Goal: Task Accomplishment & Management: Complete application form

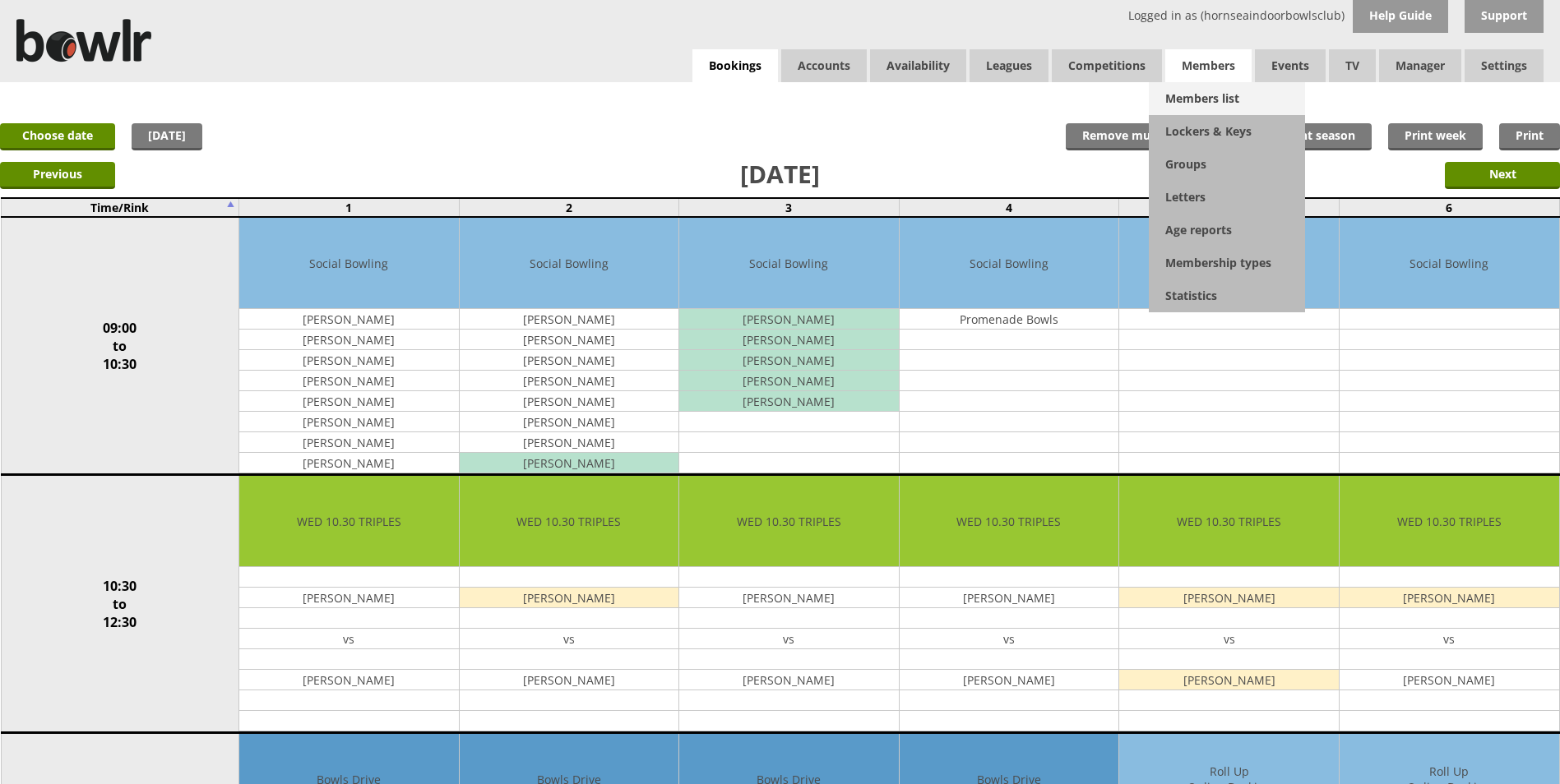
click at [1199, 91] on link "Members list" at bounding box center [1227, 98] width 156 height 33
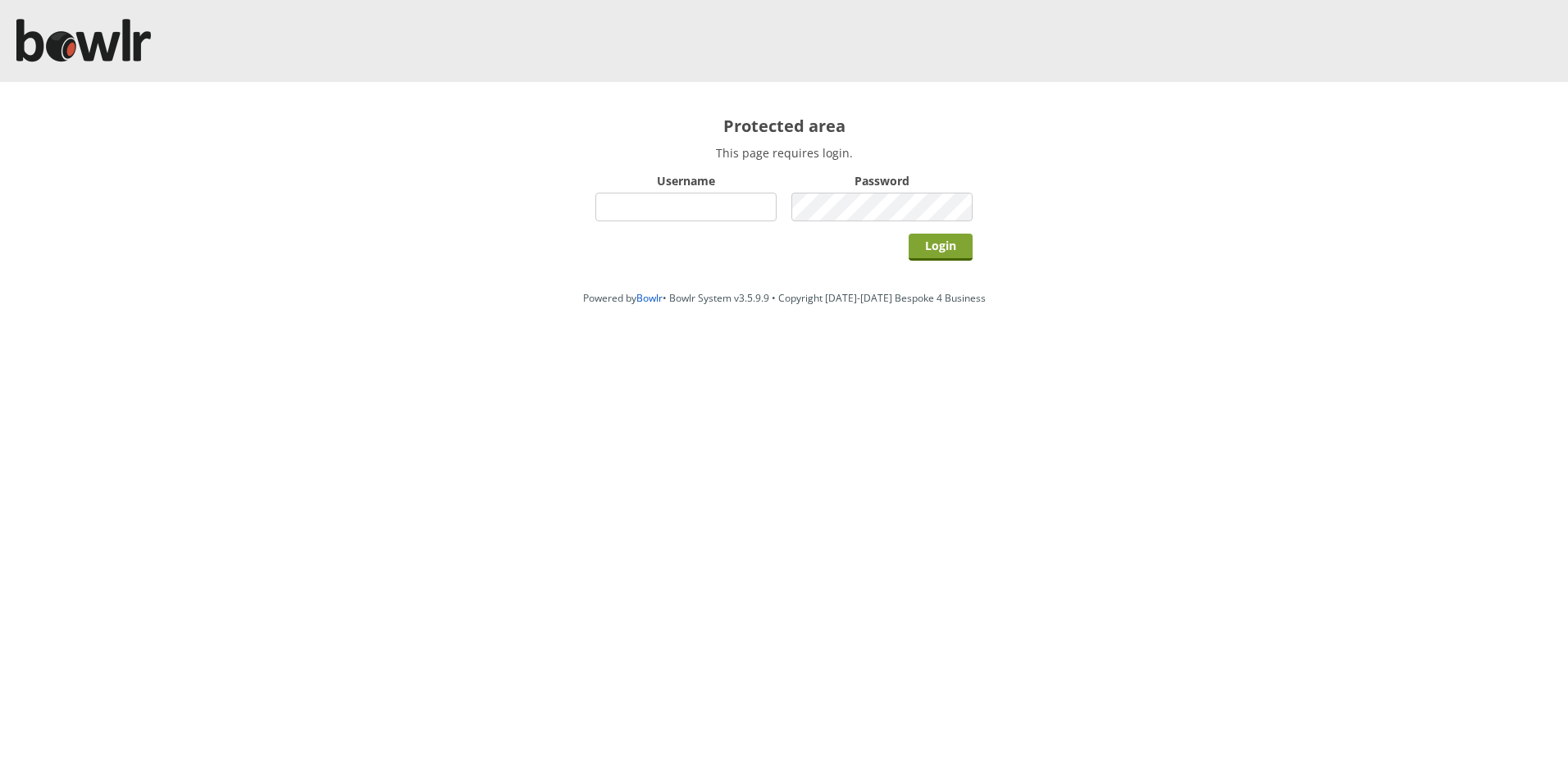
type input "hornseaindoorbowlsclub"
click at [949, 247] on input "Login" at bounding box center [940, 247] width 64 height 27
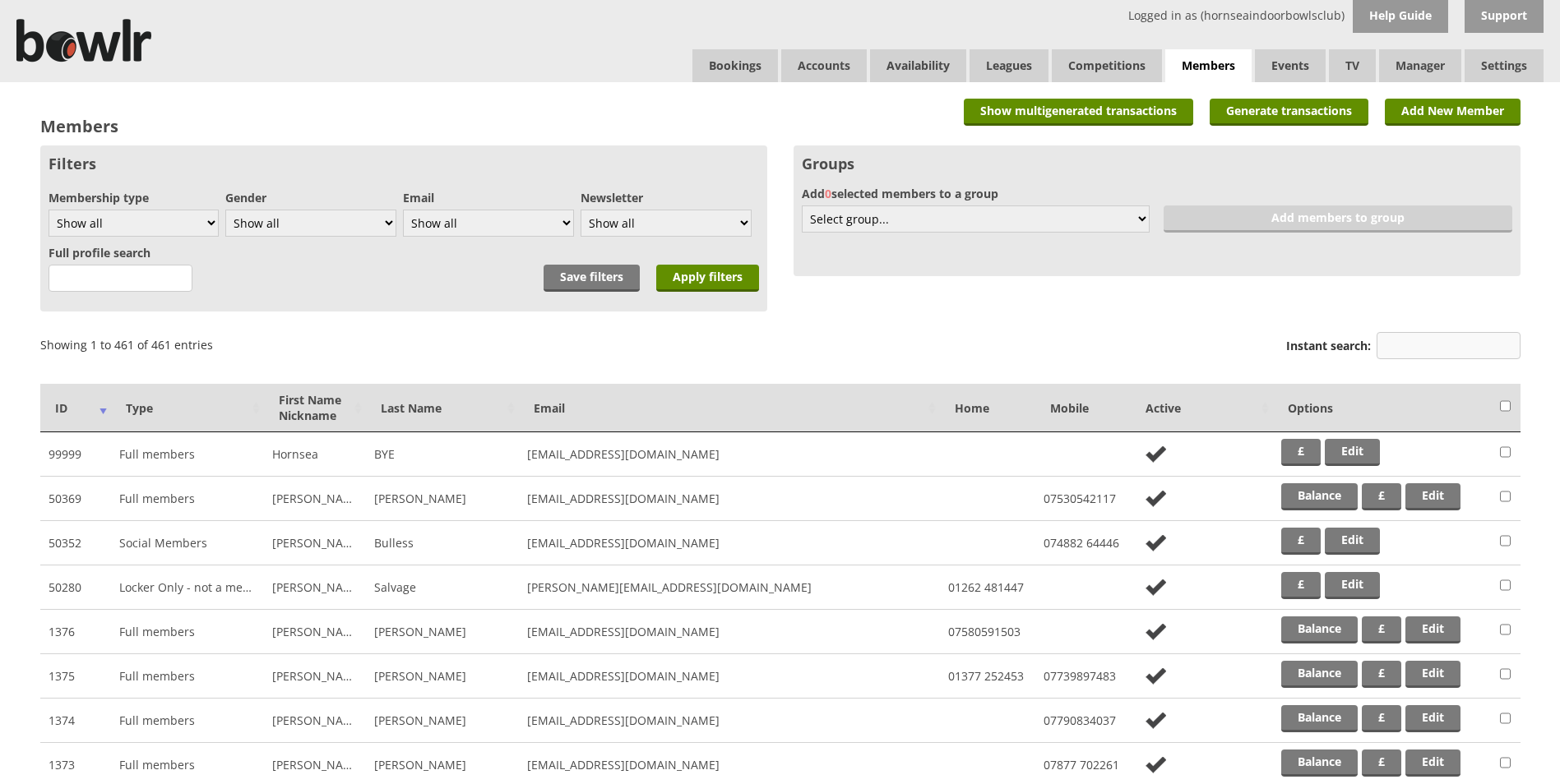
click at [1461, 335] on input "Instant search:" at bounding box center [1449, 345] width 144 height 27
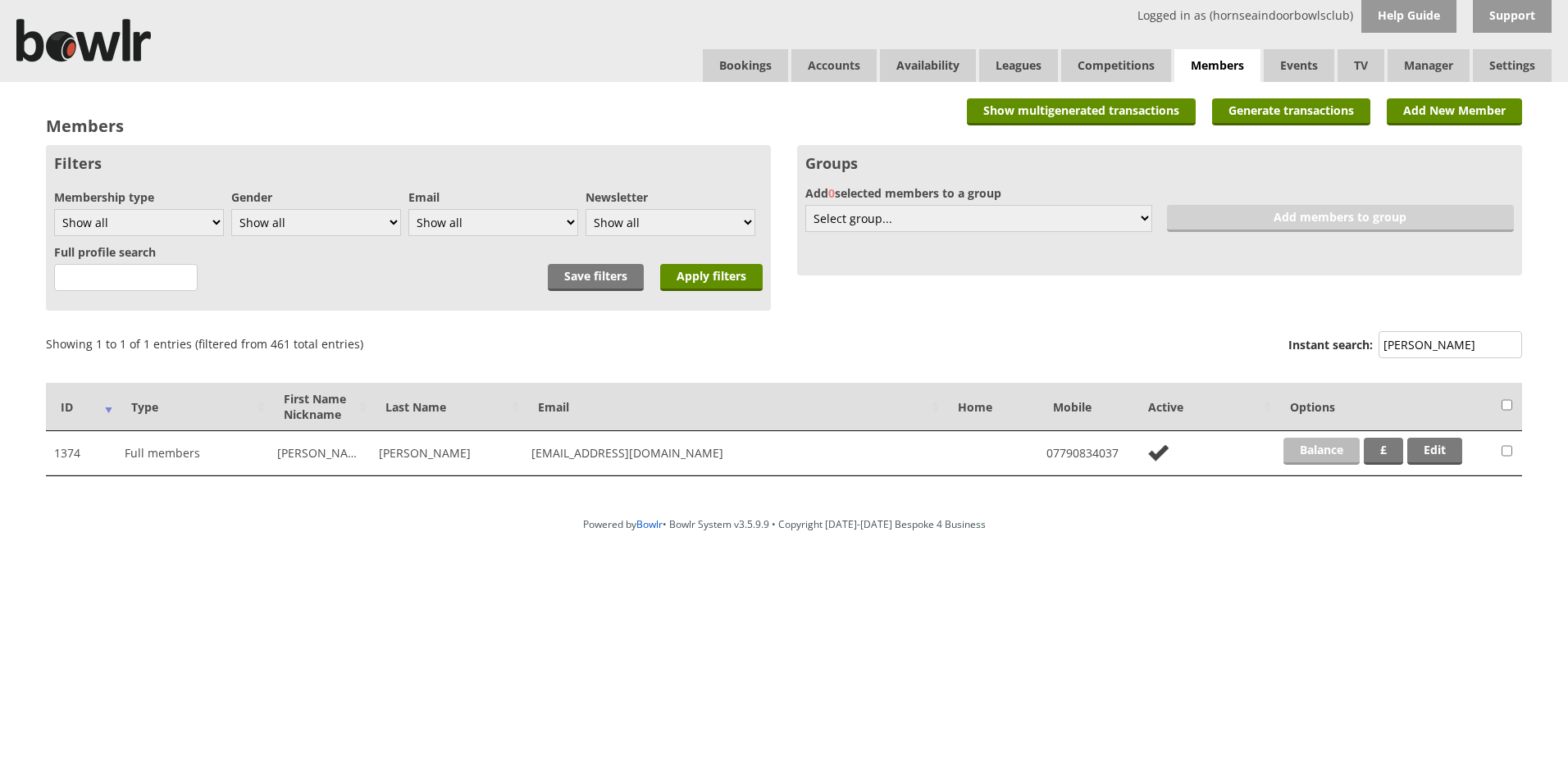
type input "leo"
click at [1299, 448] on link "Balance" at bounding box center [1321, 450] width 77 height 27
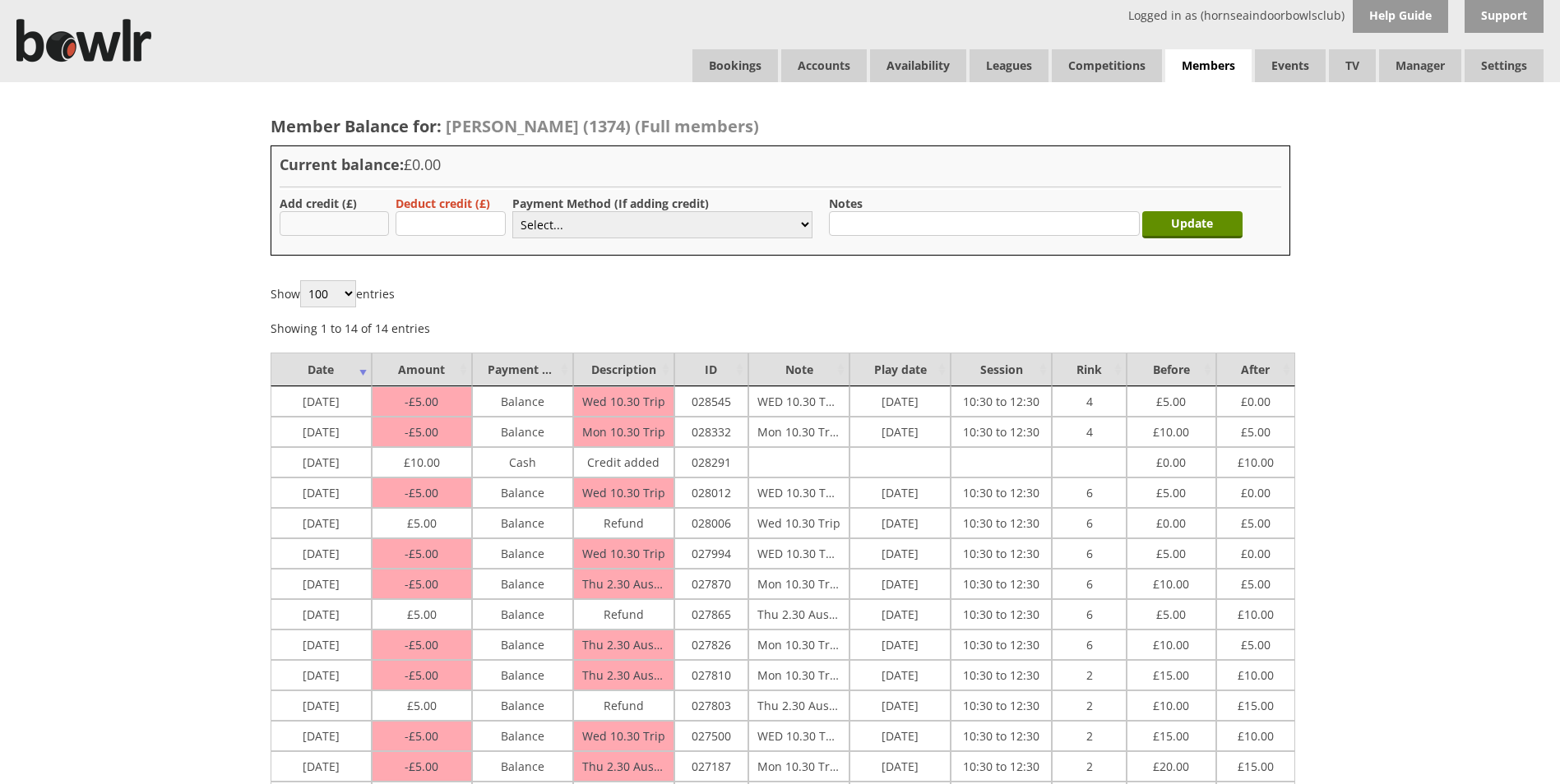
click at [343, 226] on input "text" at bounding box center [335, 224] width 110 height 25
type input "20"
click at [532, 230] on select "Select... Cash Card Cheque Bank Transfer Other Member Card Gift Voucher Balance" at bounding box center [663, 225] width 300 height 27
select select "6"
click at [513, 212] on select "Select... Cash Card Cheque Bank Transfer Other Member Card Gift Voucher Balance" at bounding box center [663, 225] width 300 height 27
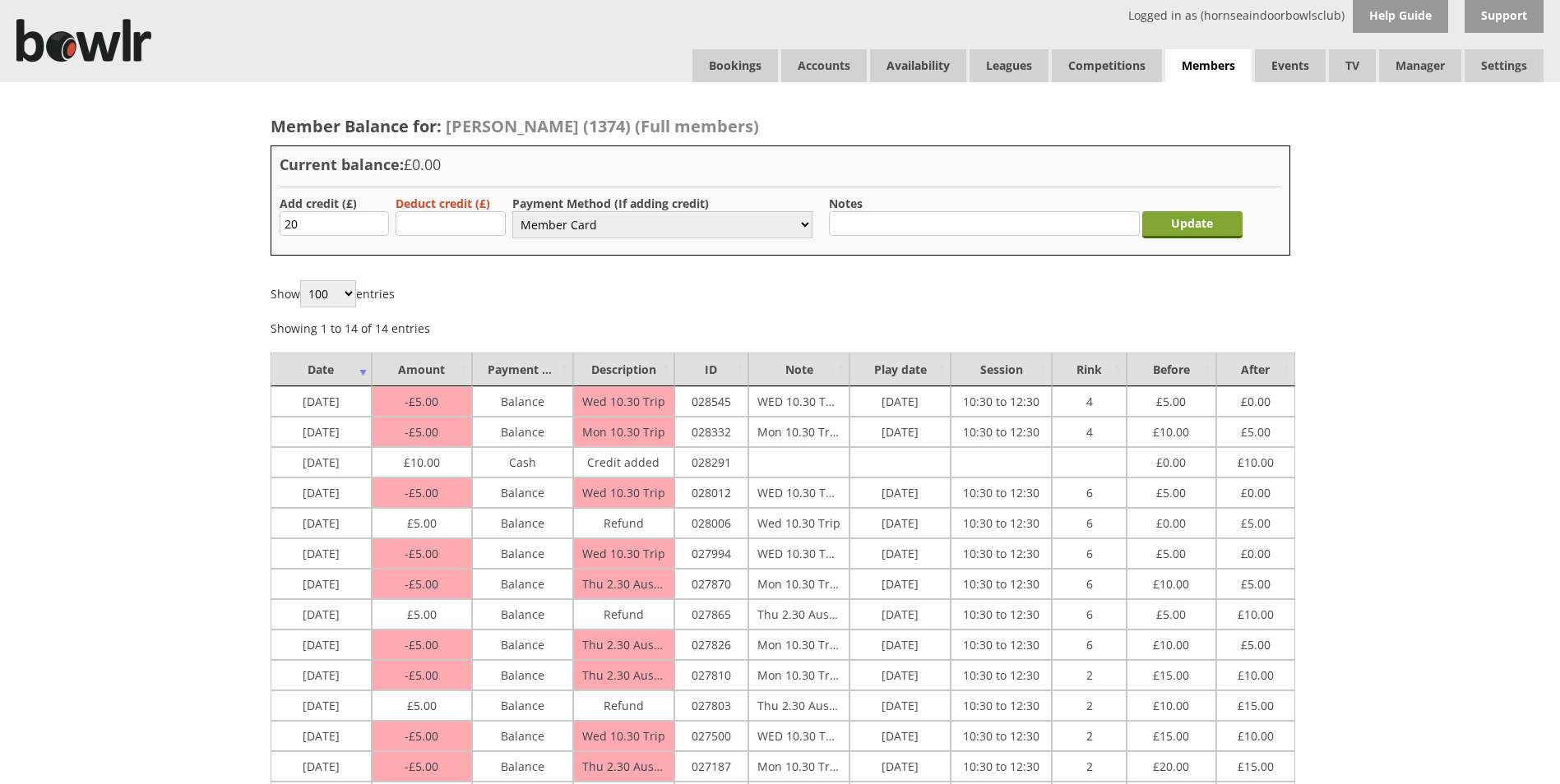
click at [1190, 225] on input "Update" at bounding box center [1192, 225] width 100 height 27
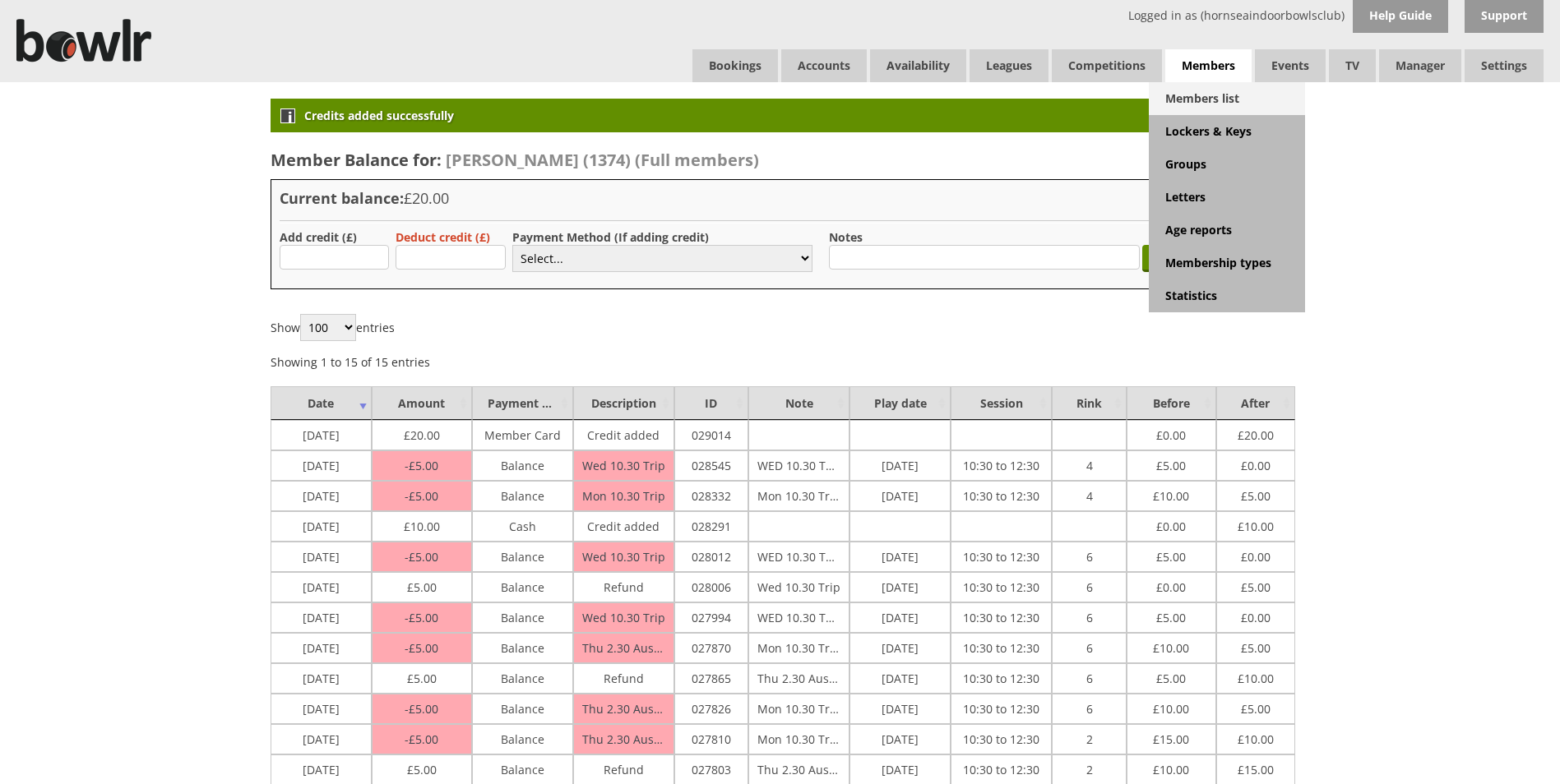
click at [1201, 91] on link "Members list" at bounding box center [1227, 98] width 156 height 33
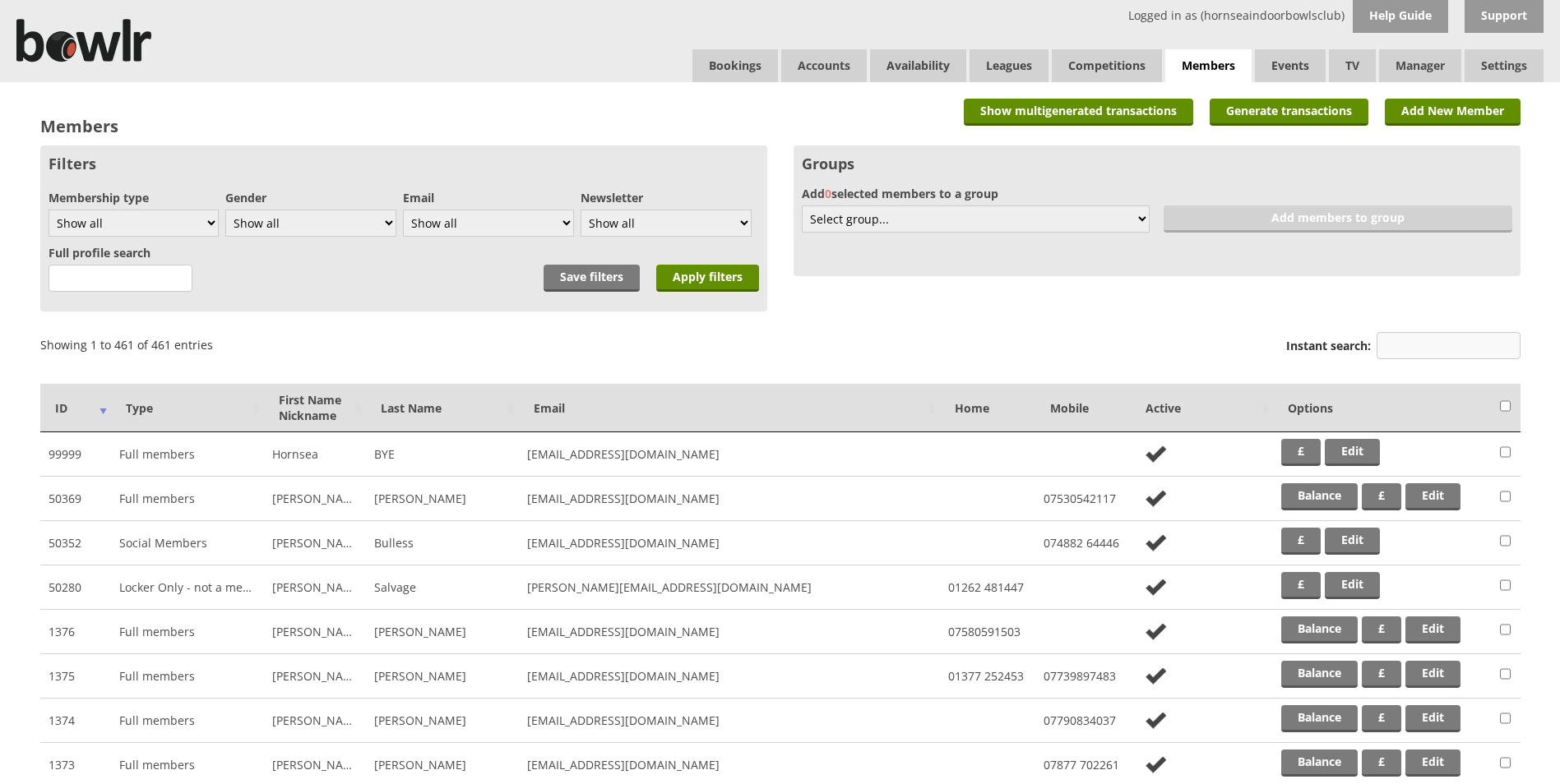
click at [1399, 350] on input "Instant search:" at bounding box center [1449, 345] width 144 height 27
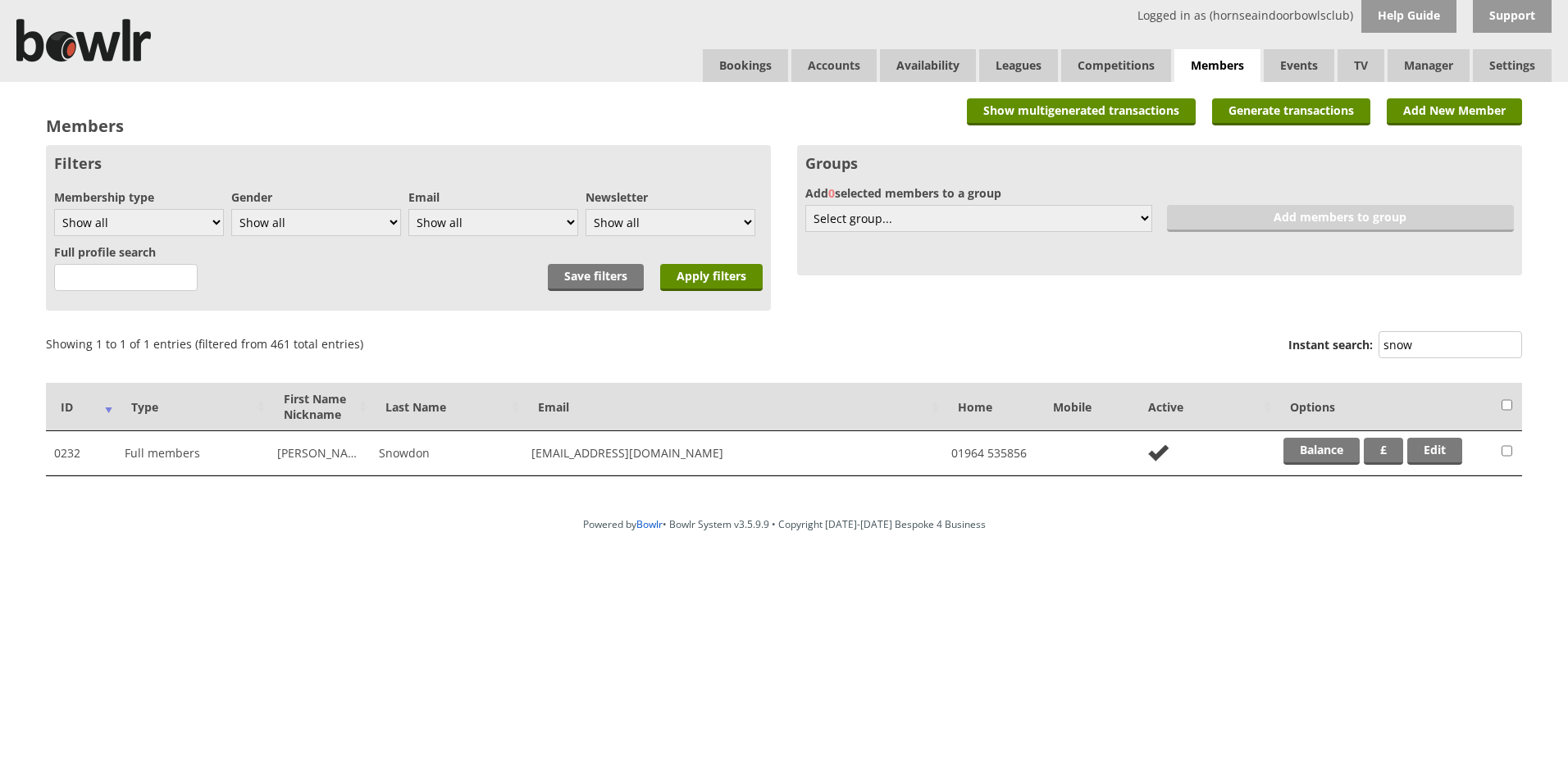
type input "snow"
click at [1332, 467] on td "Balance £ Edit" at bounding box center [1384, 453] width 218 height 44
click at [1332, 458] on link "Balance" at bounding box center [1321, 450] width 77 height 27
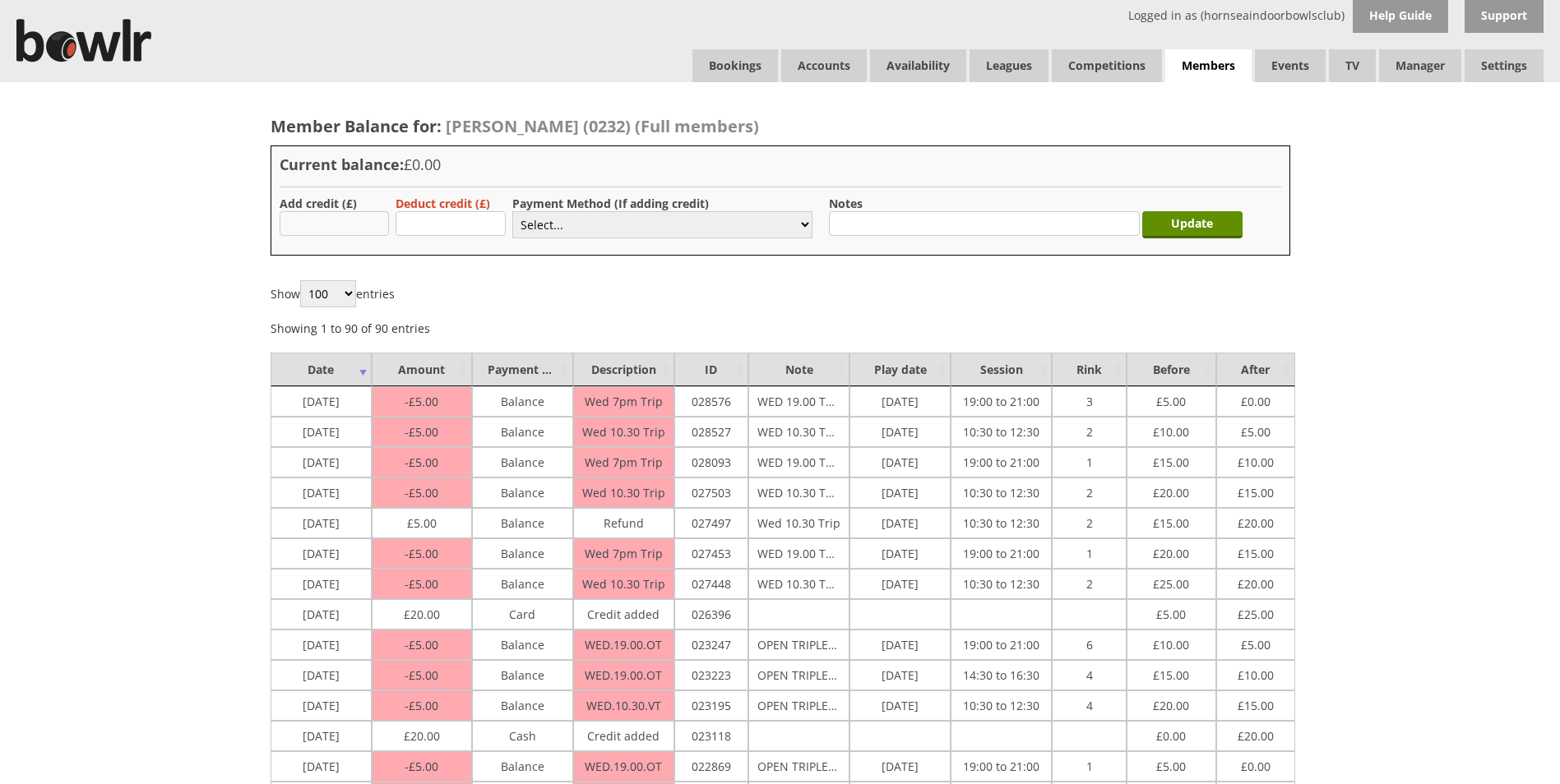
click at [342, 225] on input "text" at bounding box center [335, 224] width 110 height 25
type input "30"
drag, startPoint x: 550, startPoint y: 230, endPoint x: 551, endPoint y: 238, distance: 8.1
click at [550, 230] on select "Select... Cash Card Cheque Bank Transfer Other Member Card Gift Voucher Balance" at bounding box center [663, 225] width 300 height 27
select select "2"
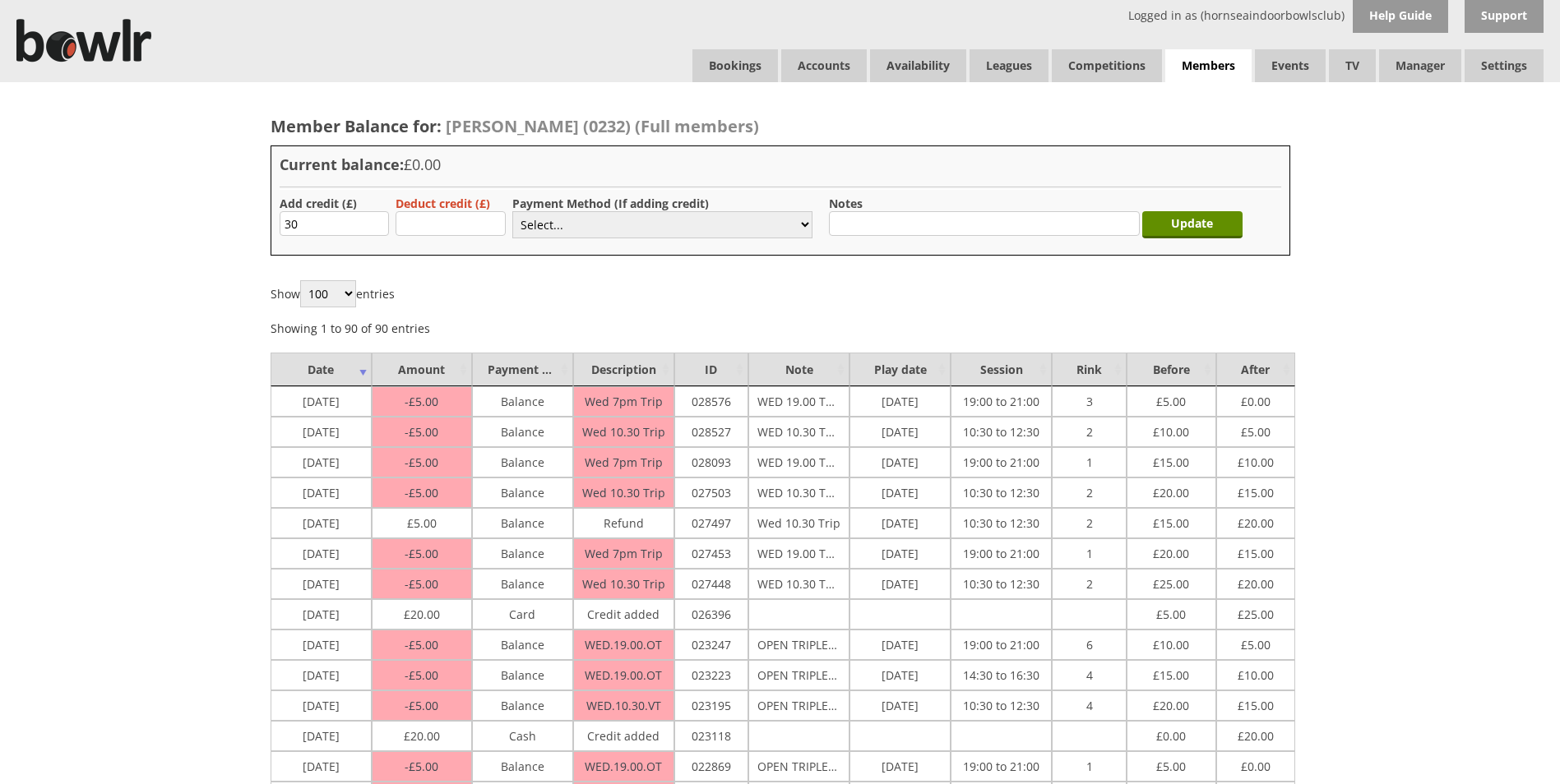
click at [513, 212] on select "Select... Cash Card Cheque Bank Transfer Other Member Card Gift Voucher Balance" at bounding box center [663, 225] width 300 height 27
click at [1187, 234] on input "Update" at bounding box center [1192, 225] width 100 height 27
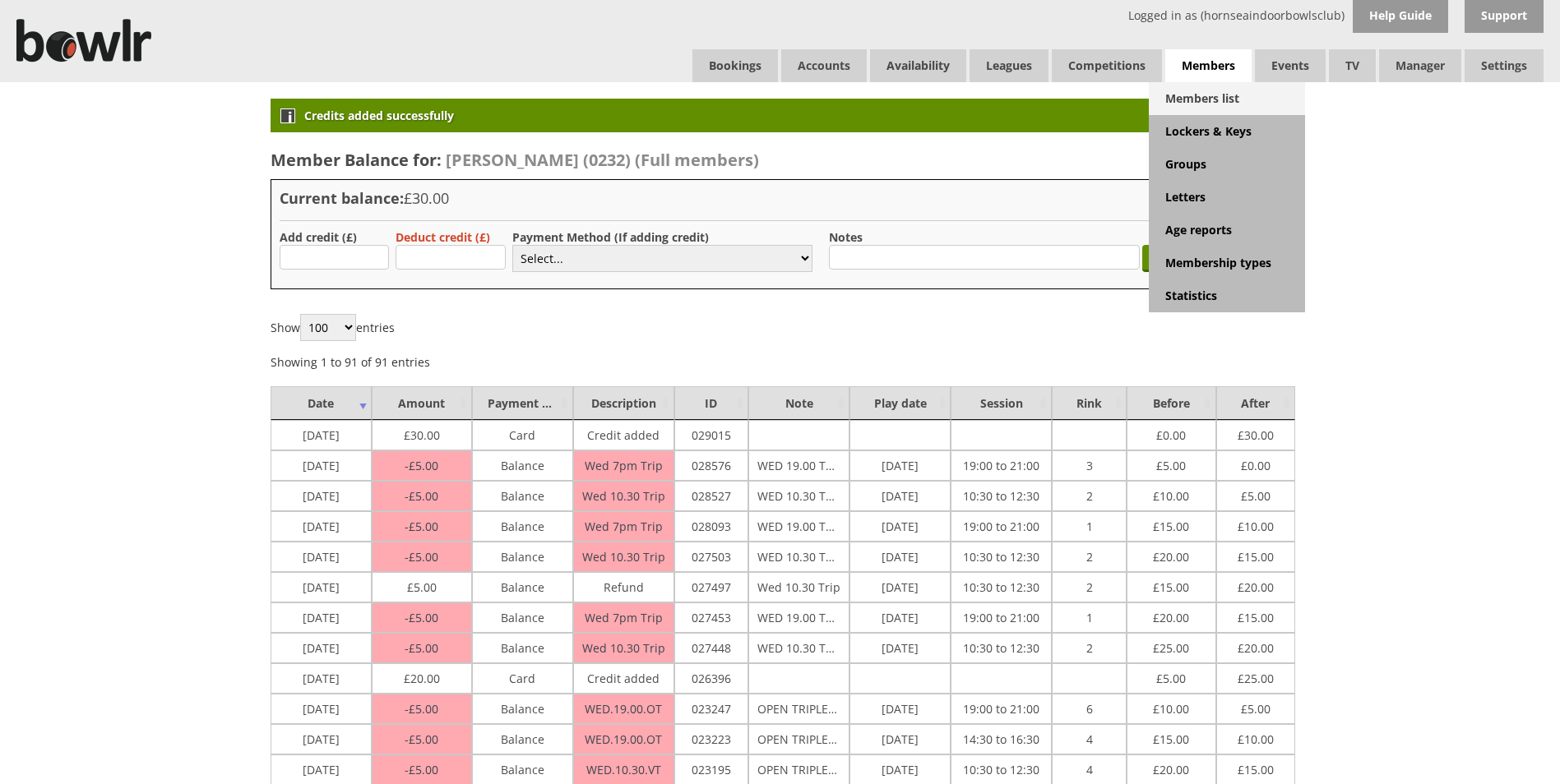
click at [1194, 88] on link "Members list" at bounding box center [1227, 98] width 156 height 33
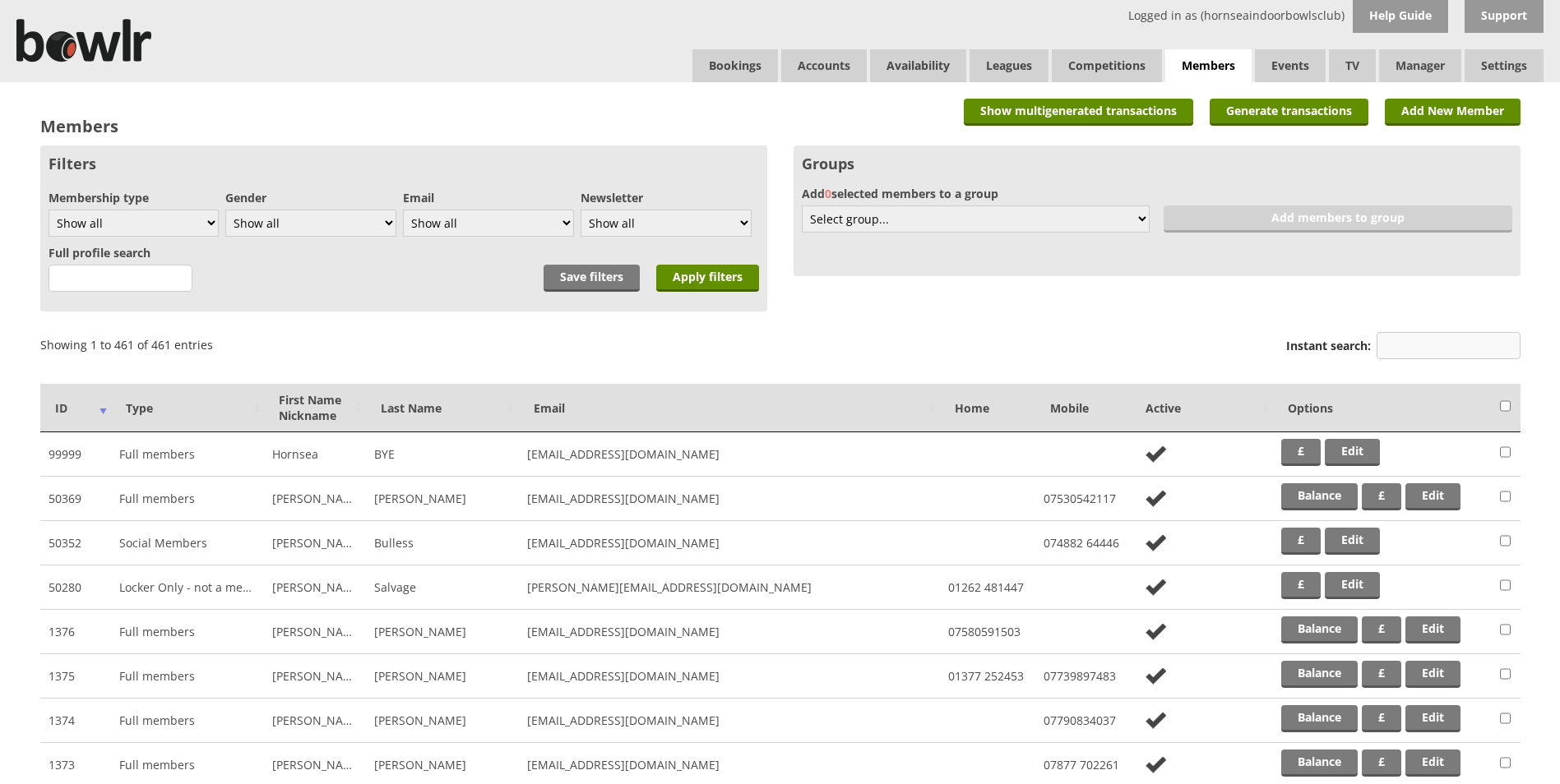
drag, startPoint x: 1404, startPoint y: 344, endPoint x: 1376, endPoint y: 332, distance: 30.5
click at [1401, 344] on input "Instant search:" at bounding box center [1449, 345] width 144 height 27
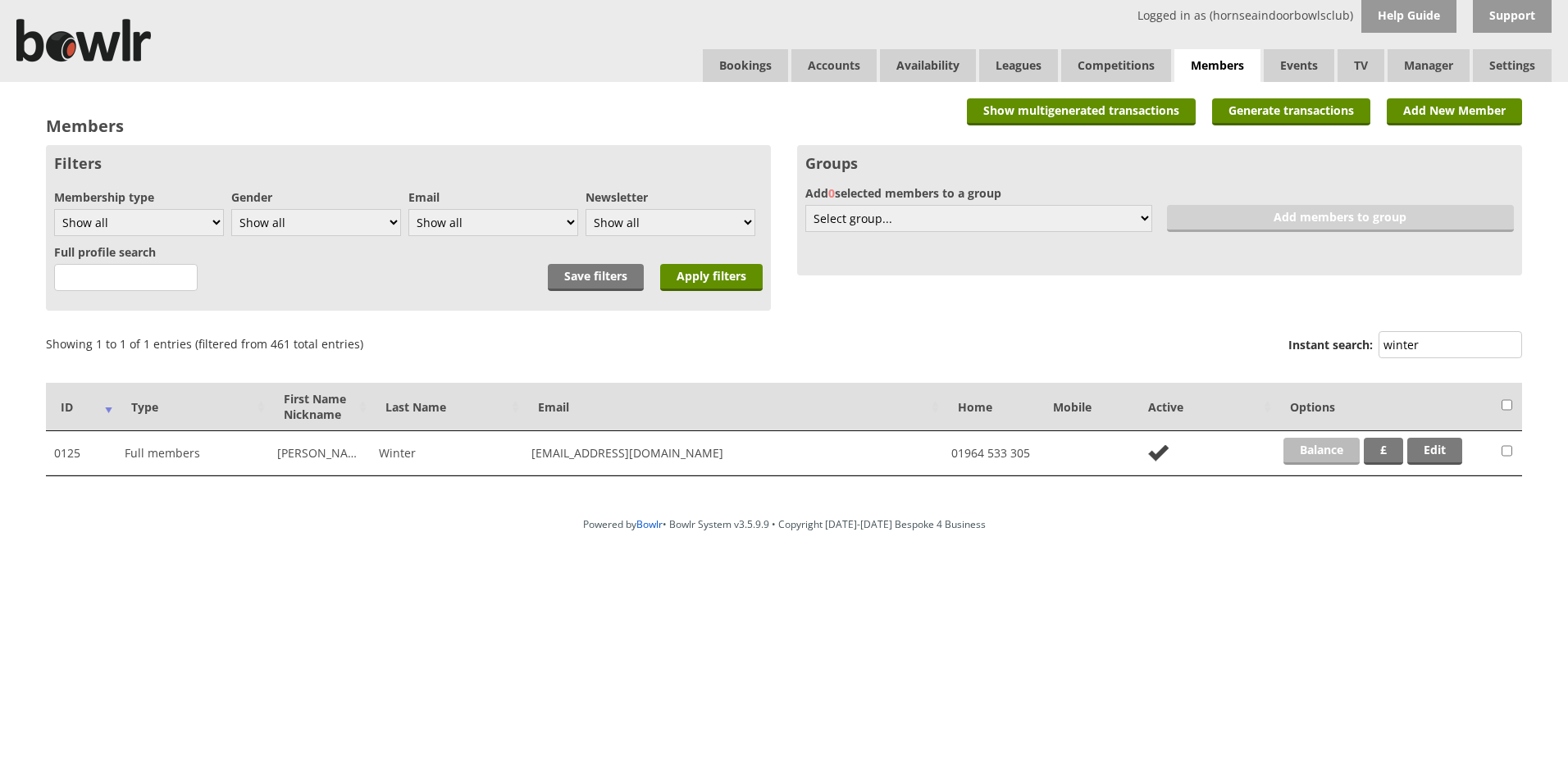
type input "winter"
click at [1283, 459] on link "Balance" at bounding box center [1321, 450] width 77 height 27
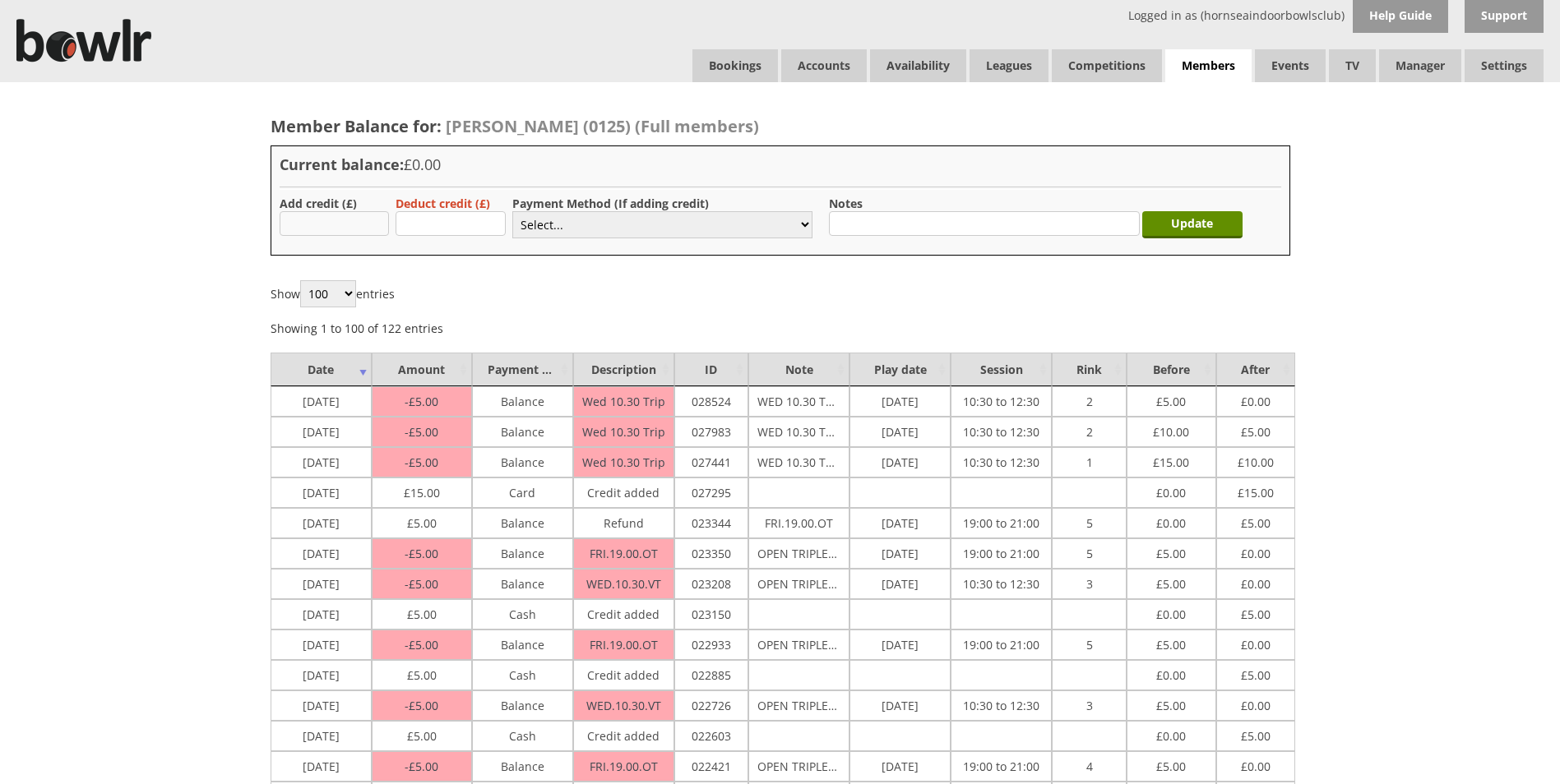
click at [335, 221] on input "text" at bounding box center [335, 224] width 110 height 25
type input "5.00"
click at [560, 217] on select "Select... Cash Card Cheque Bank Transfer Other Member Card Gift Voucher Balance" at bounding box center [663, 225] width 300 height 27
select select "2"
click at [513, 212] on select "Select... Cash Card Cheque Bank Transfer Other Member Card Gift Voucher Balance" at bounding box center [663, 225] width 300 height 27
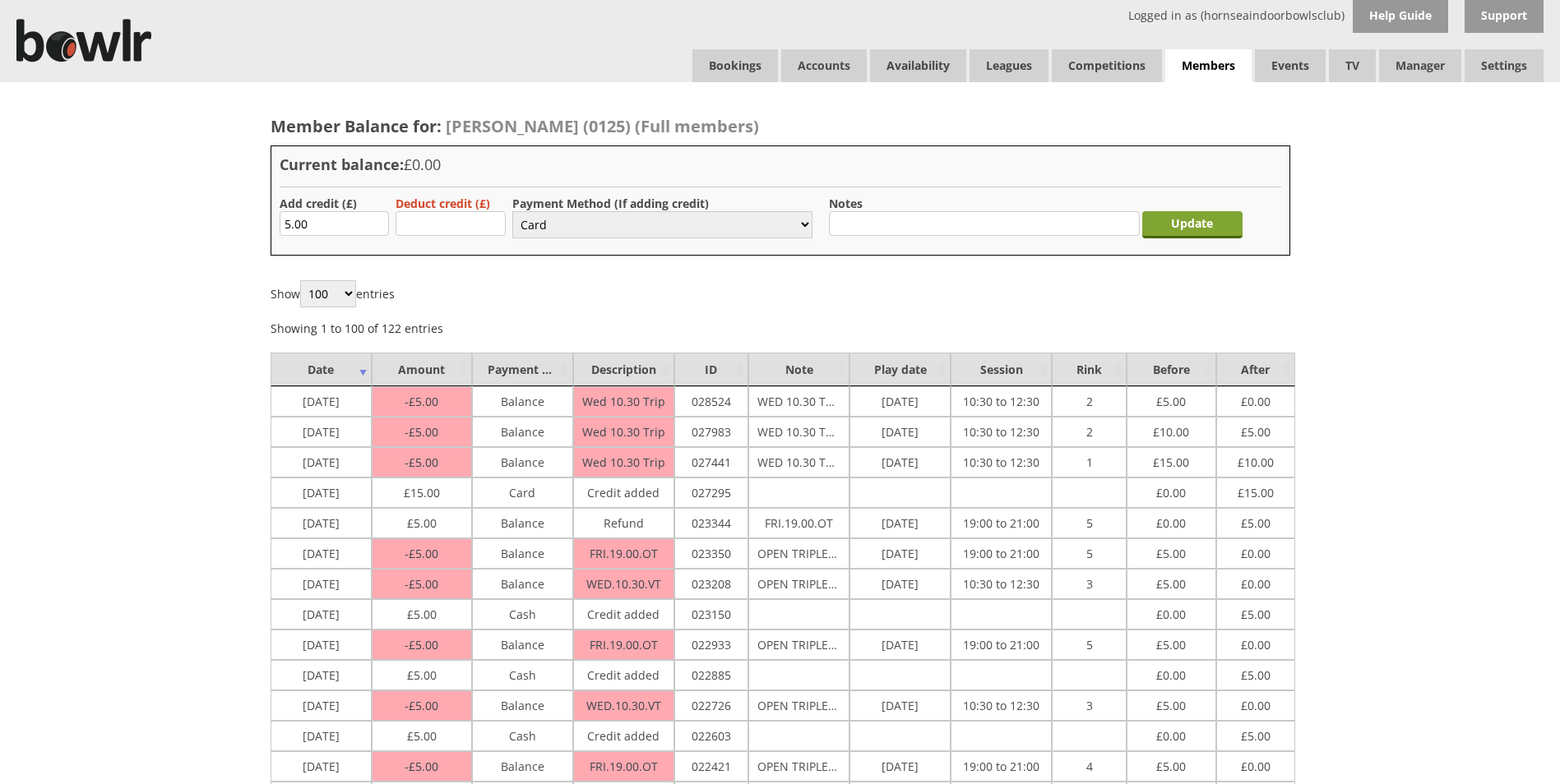
click at [1187, 225] on input "Update" at bounding box center [1192, 225] width 100 height 27
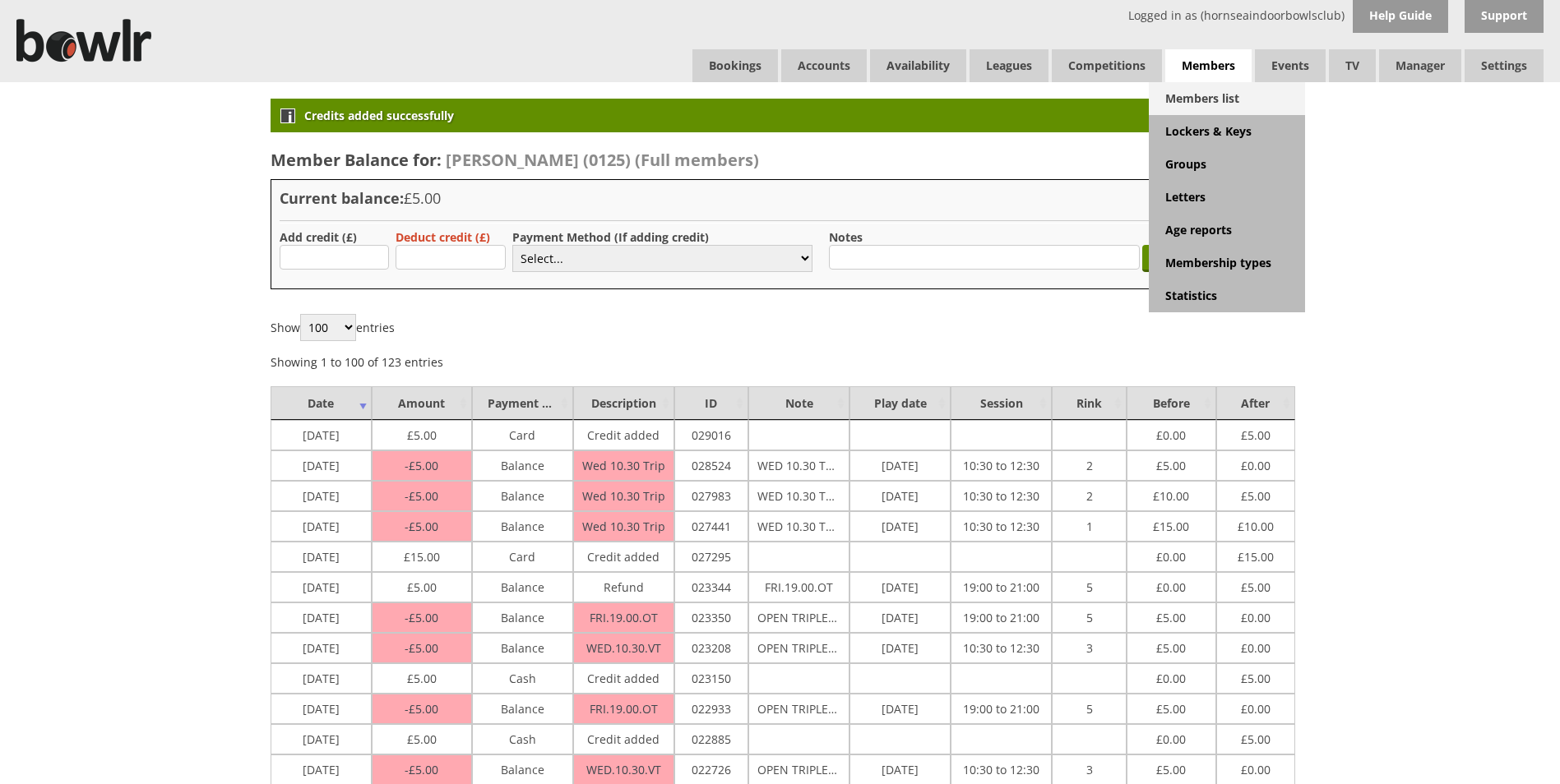
click at [1181, 105] on link "Members list" at bounding box center [1227, 98] width 156 height 33
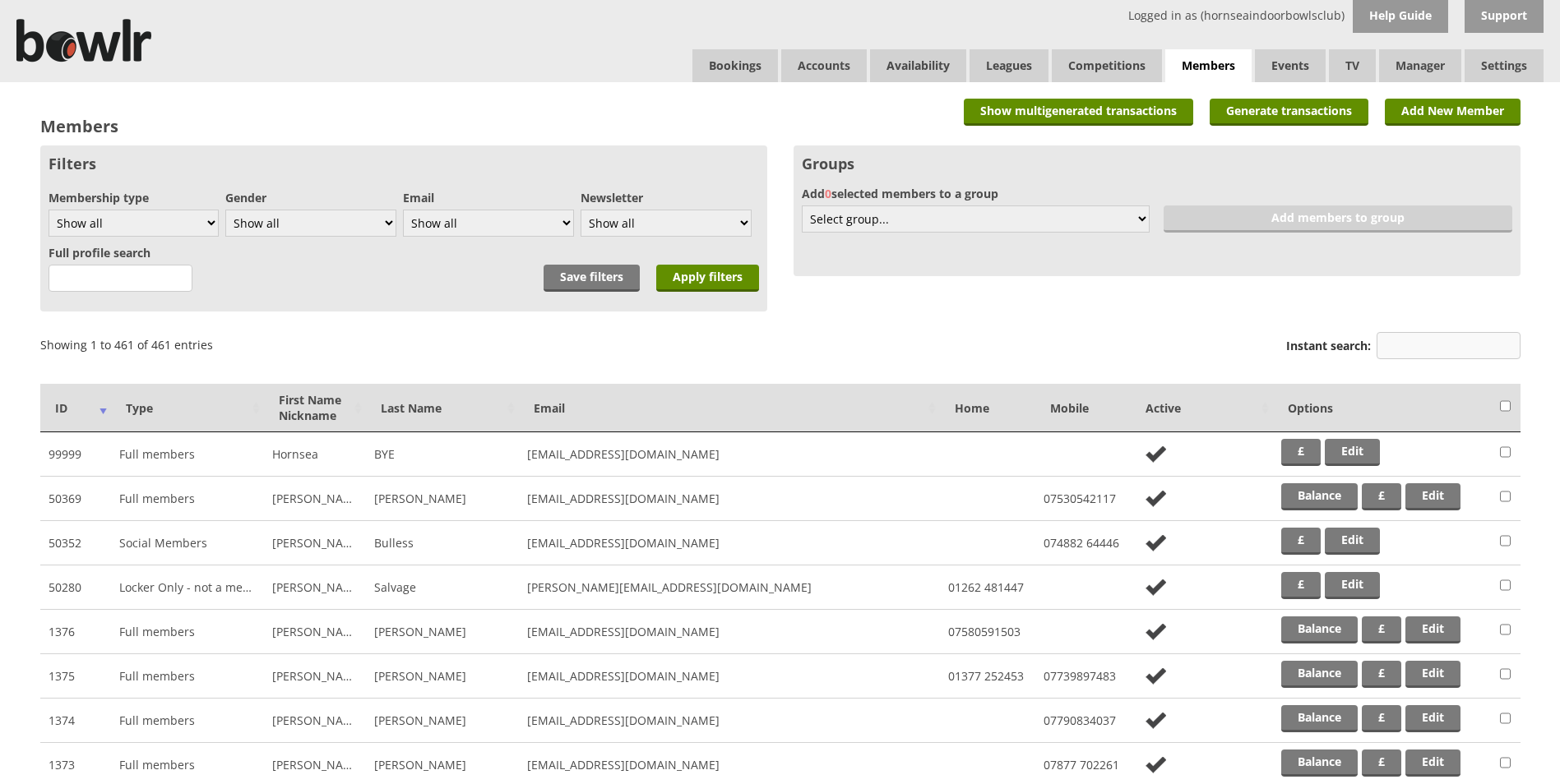
click at [1419, 352] on input "Instant search:" at bounding box center [1449, 345] width 144 height 27
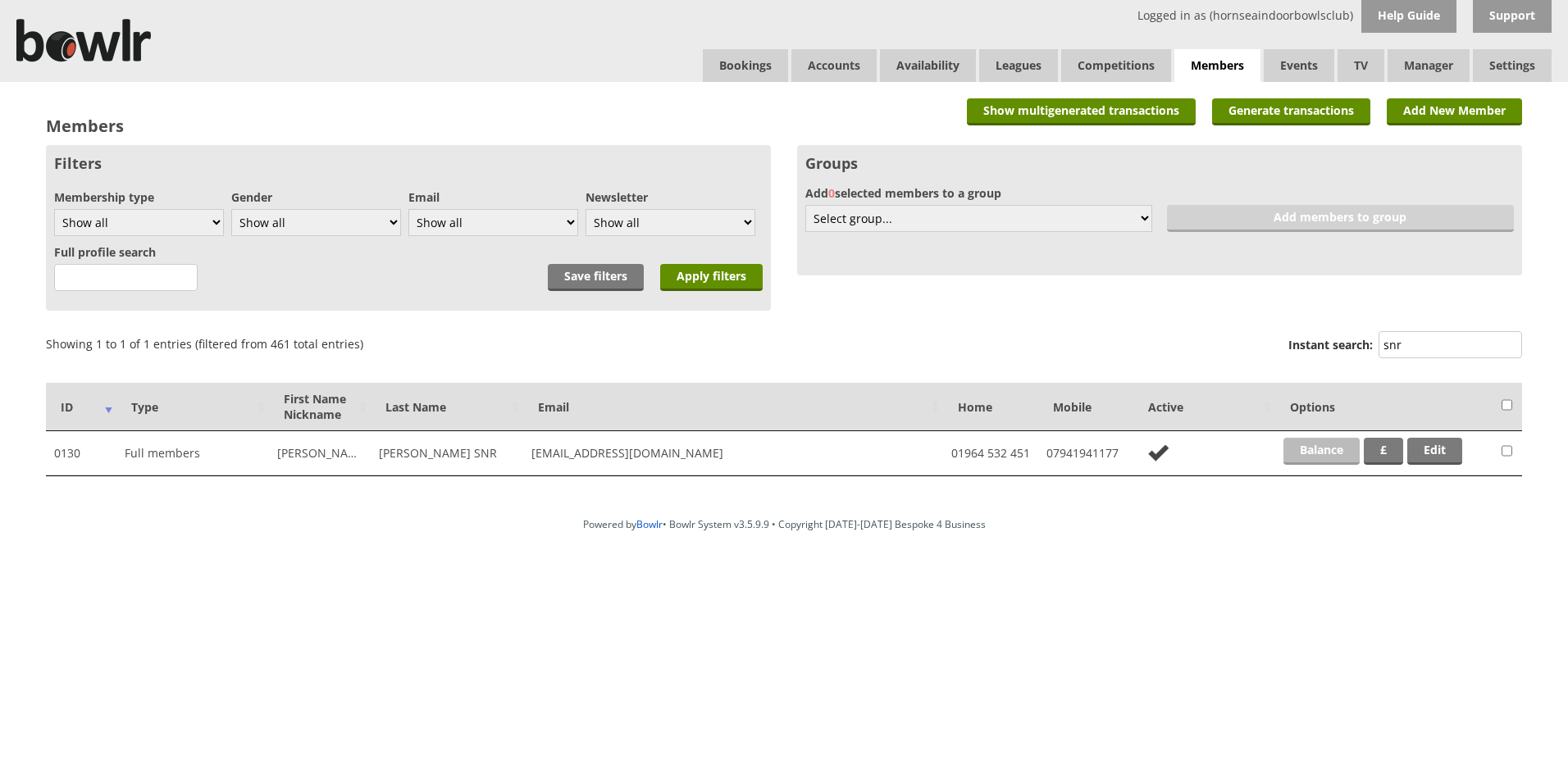
type input "snr"
click at [1332, 443] on link "Balance" at bounding box center [1321, 450] width 77 height 27
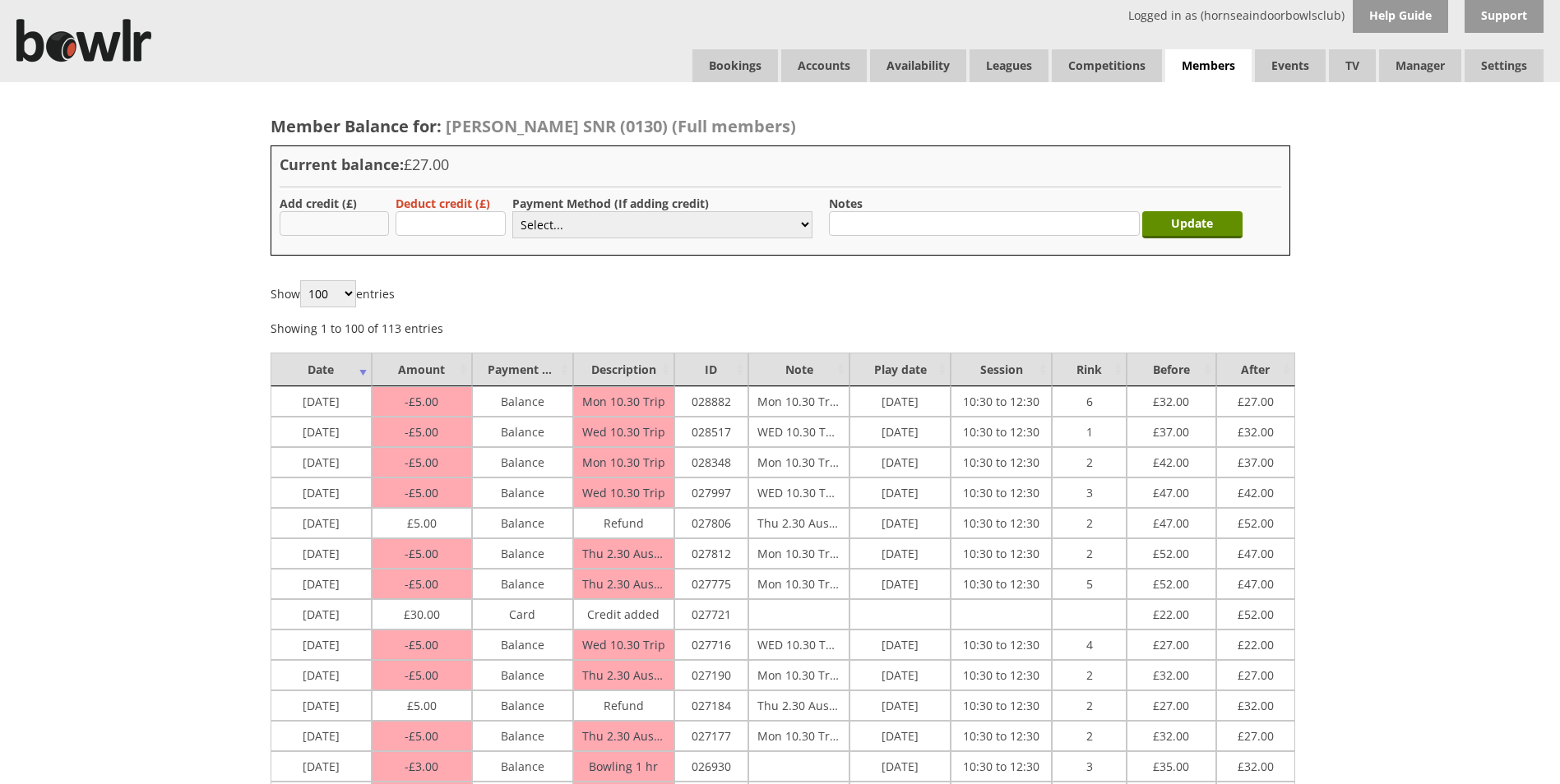
click at [363, 230] on input "text" at bounding box center [335, 224] width 110 height 25
type input "20"
click at [635, 236] on select "Select... Cash Card Cheque Bank Transfer Other Member Card Gift Voucher Balance" at bounding box center [663, 225] width 300 height 27
select select "2"
click at [513, 212] on select "Select... Cash Card Cheque Bank Transfer Other Member Card Gift Voucher Balance" at bounding box center [663, 225] width 300 height 27
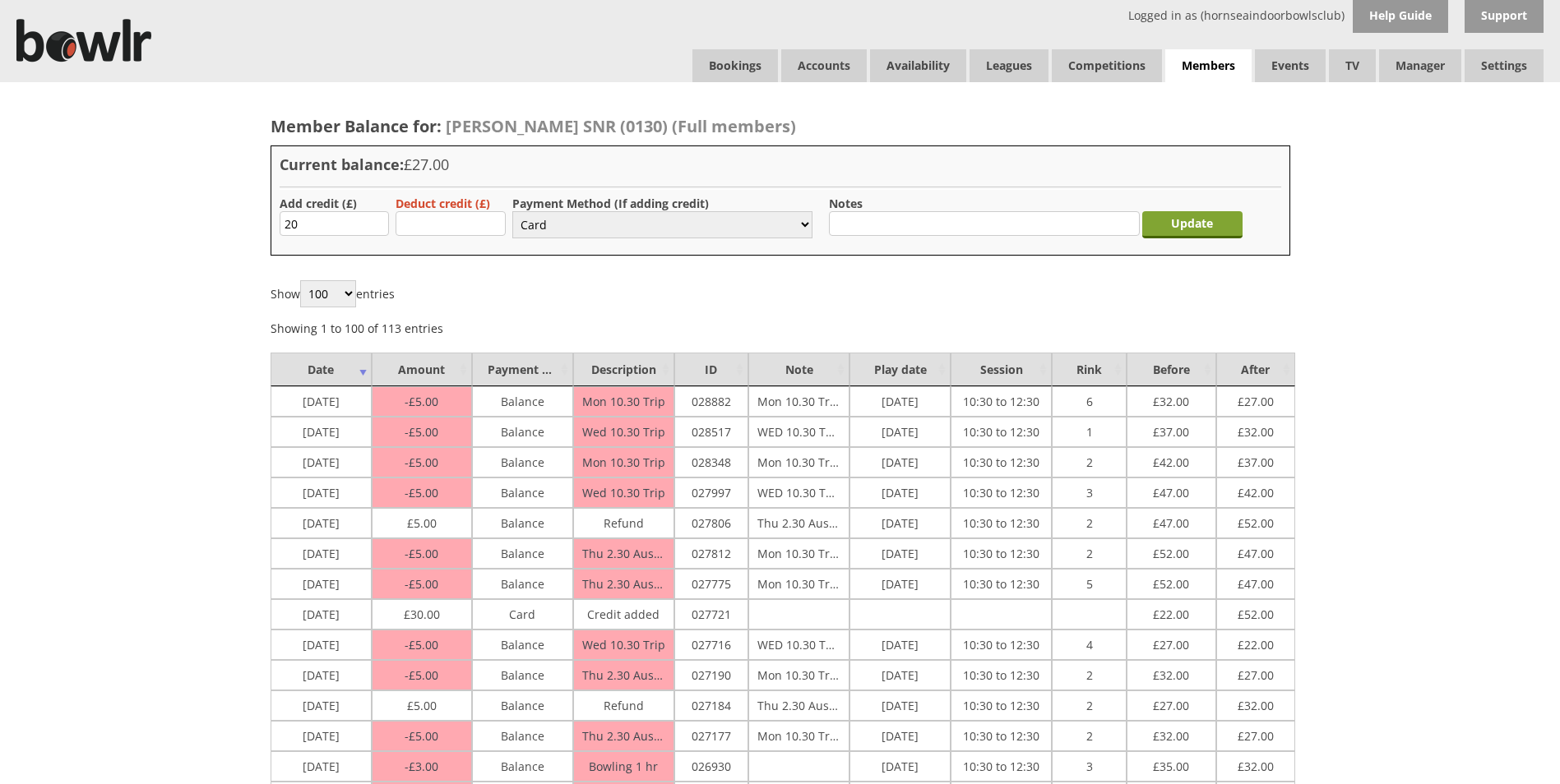
click at [1196, 221] on input "Update" at bounding box center [1192, 225] width 100 height 27
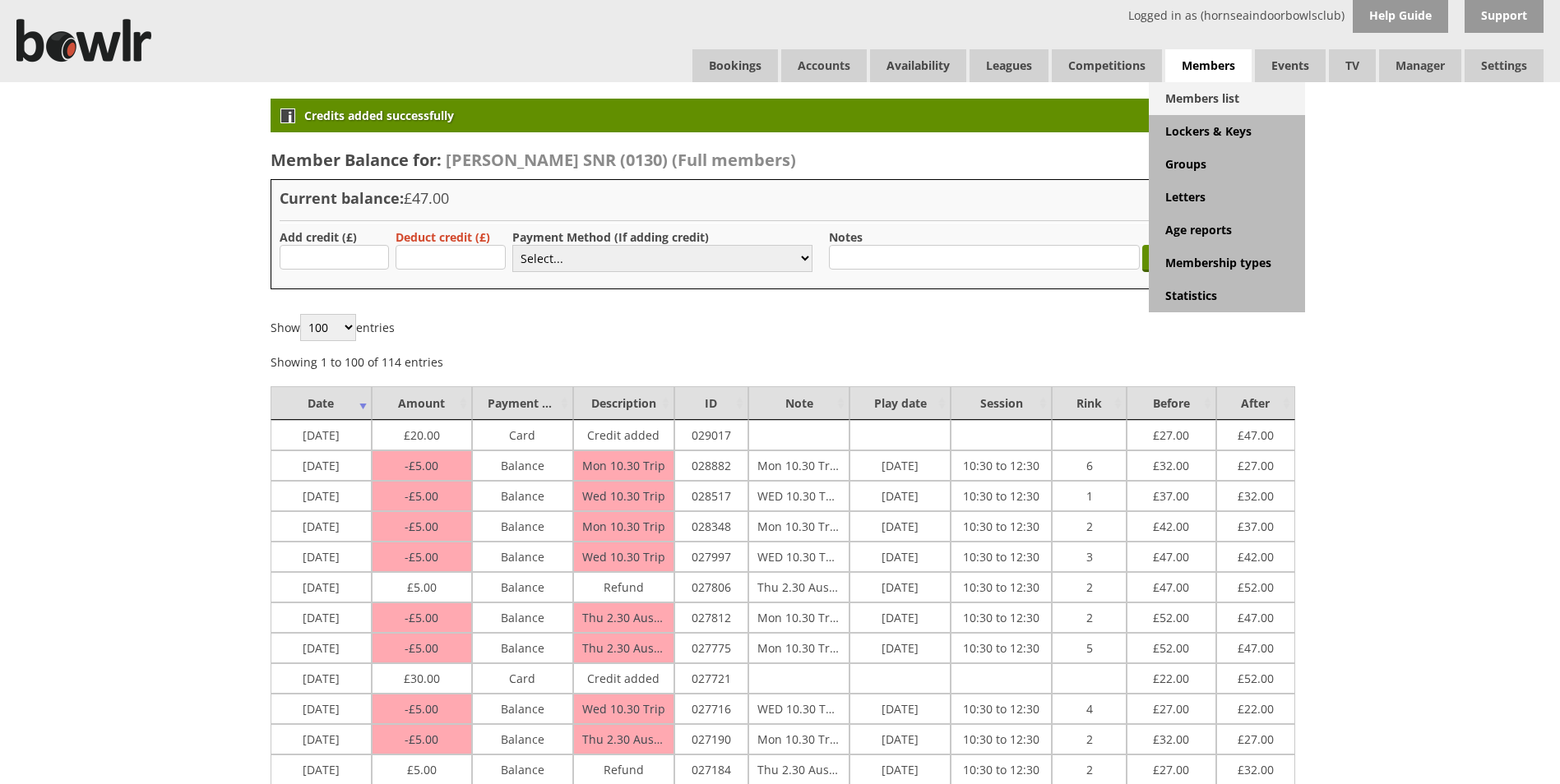
click at [1216, 88] on link "Members list" at bounding box center [1227, 98] width 156 height 33
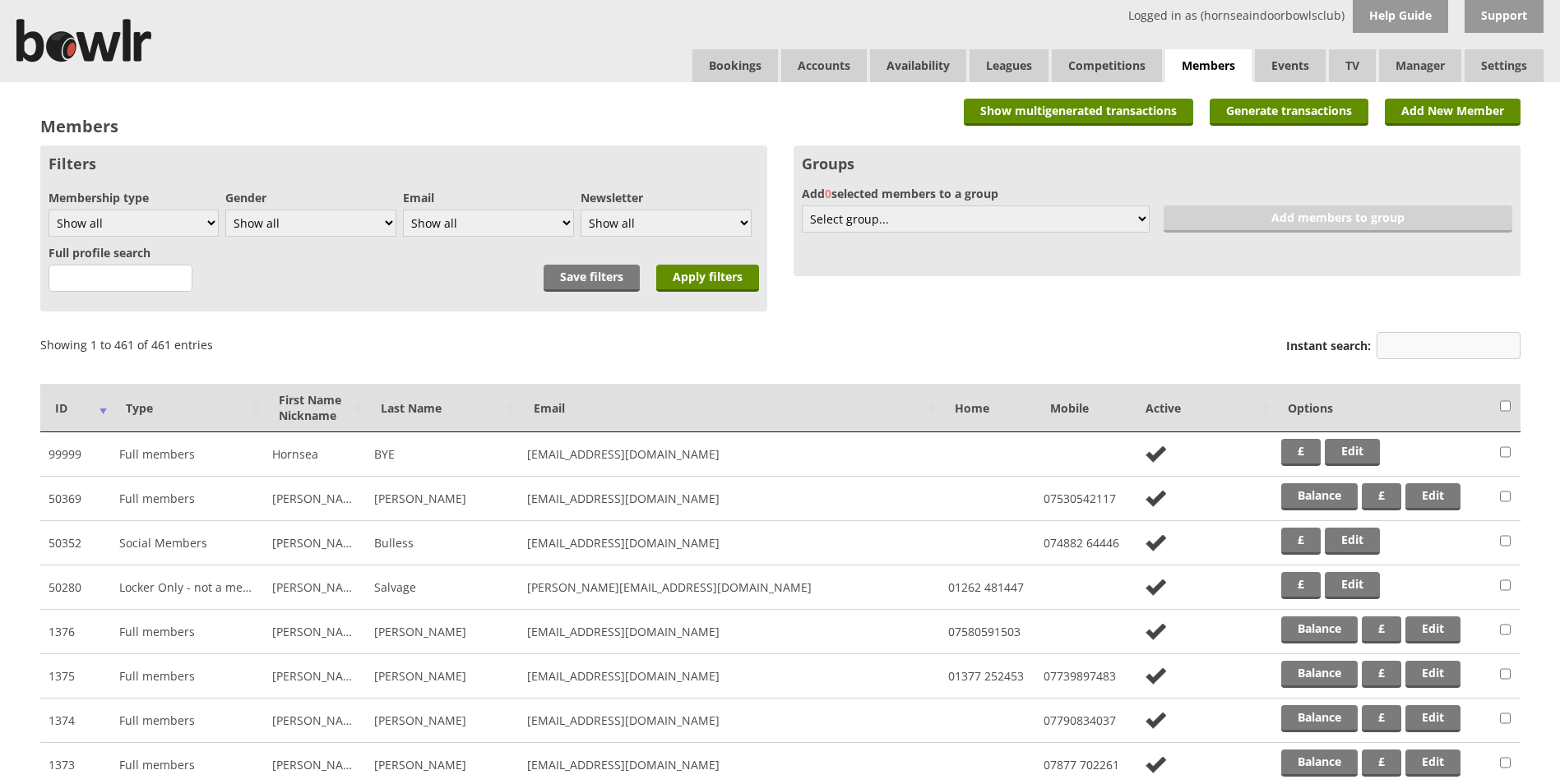
click at [1444, 351] on input "Instant search:" at bounding box center [1449, 345] width 144 height 27
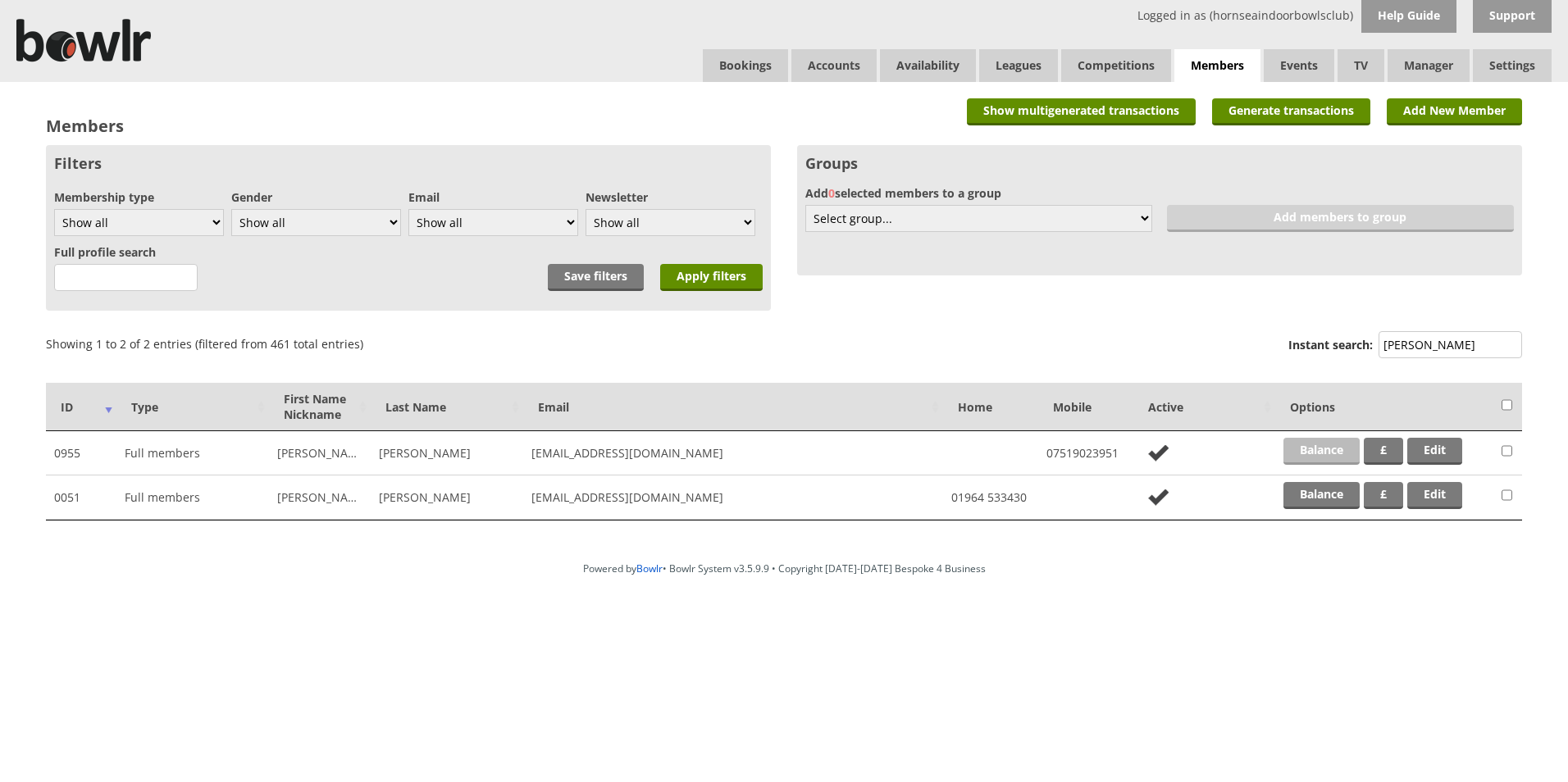
type input "walker"
click at [1343, 447] on link "Balance" at bounding box center [1321, 450] width 77 height 27
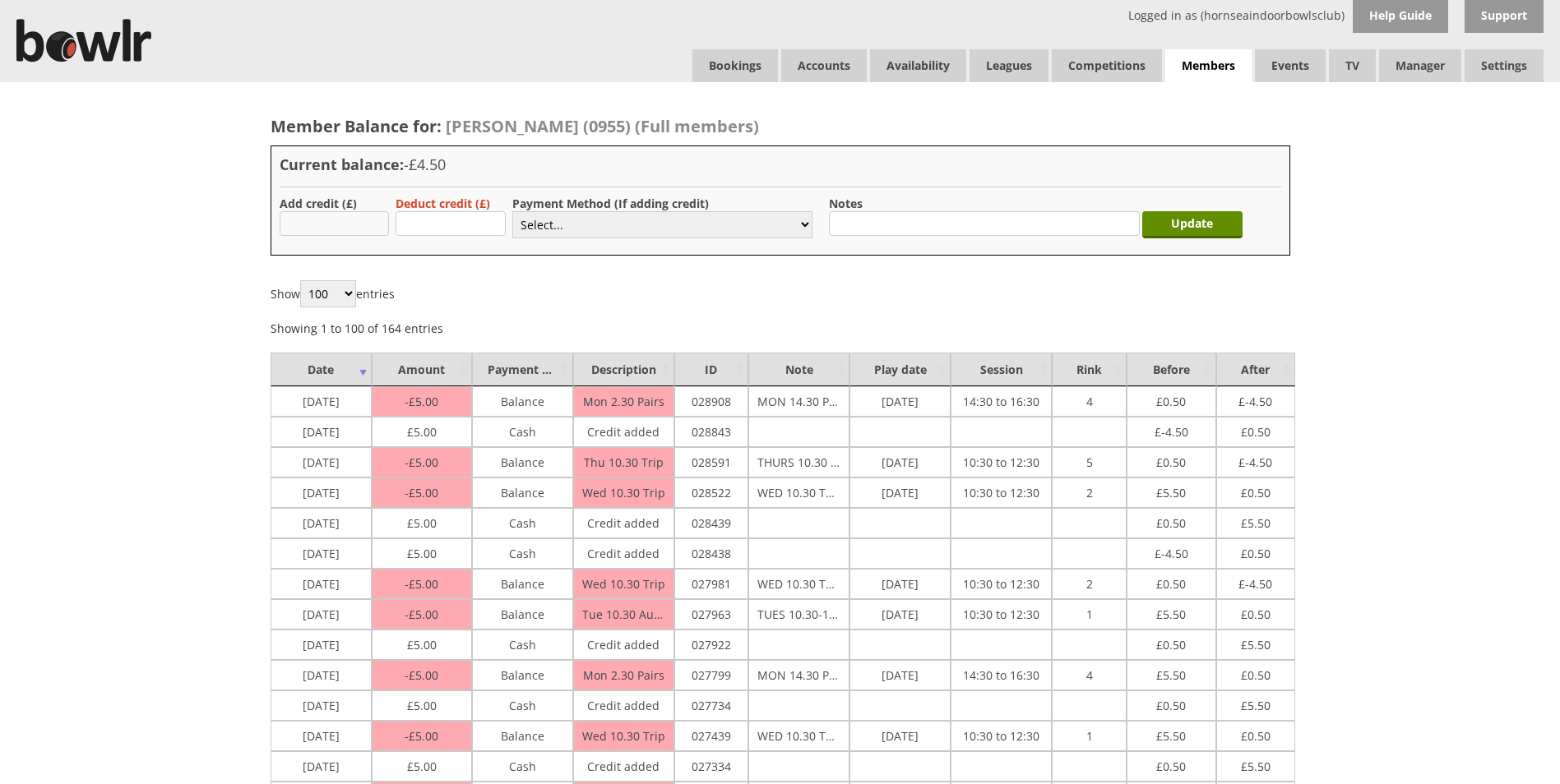
click at [379, 223] on input "text" at bounding box center [335, 224] width 110 height 25
type input "5.00"
click at [640, 226] on select "Select... Cash Card Cheque Bank Transfer Other Member Card Gift Voucher Balance" at bounding box center [663, 225] width 300 height 27
select select "1"
click at [513, 212] on select "Select... Cash Card Cheque Bank Transfer Other Member Card Gift Voucher Balance" at bounding box center [663, 225] width 300 height 27
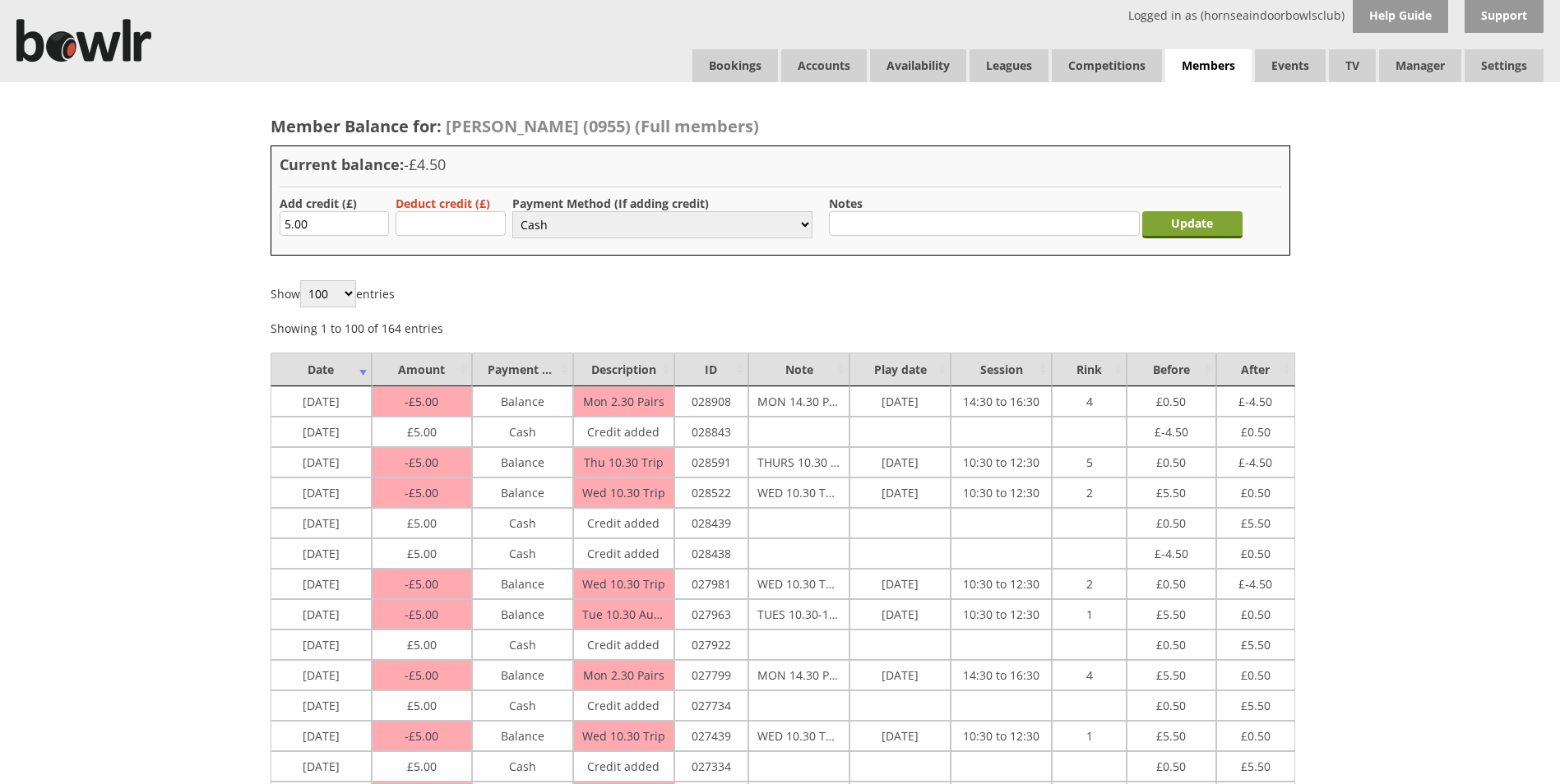
click at [1168, 225] on input "Update" at bounding box center [1192, 225] width 100 height 27
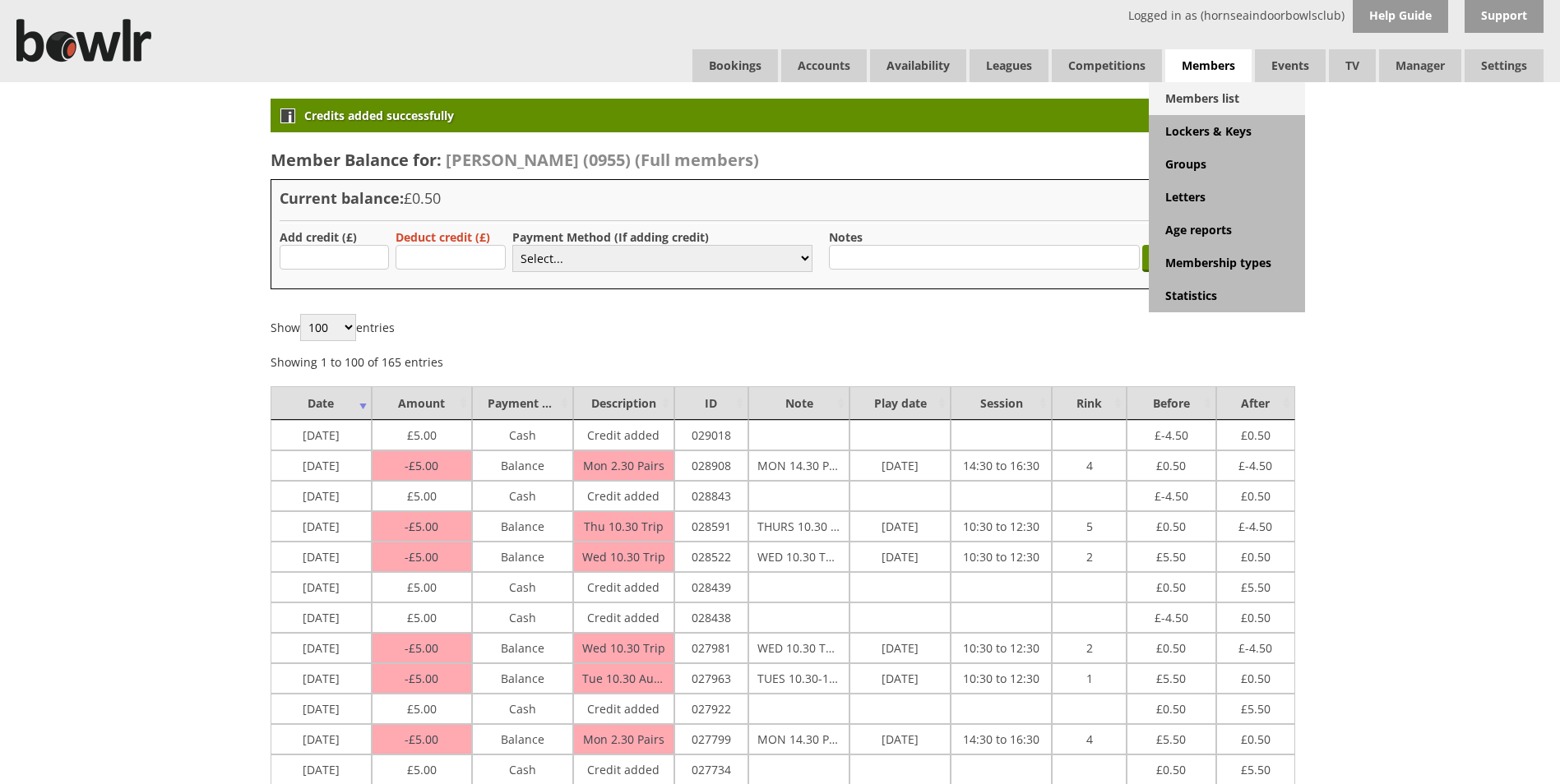
click at [1226, 90] on link "Members list" at bounding box center [1227, 98] width 156 height 33
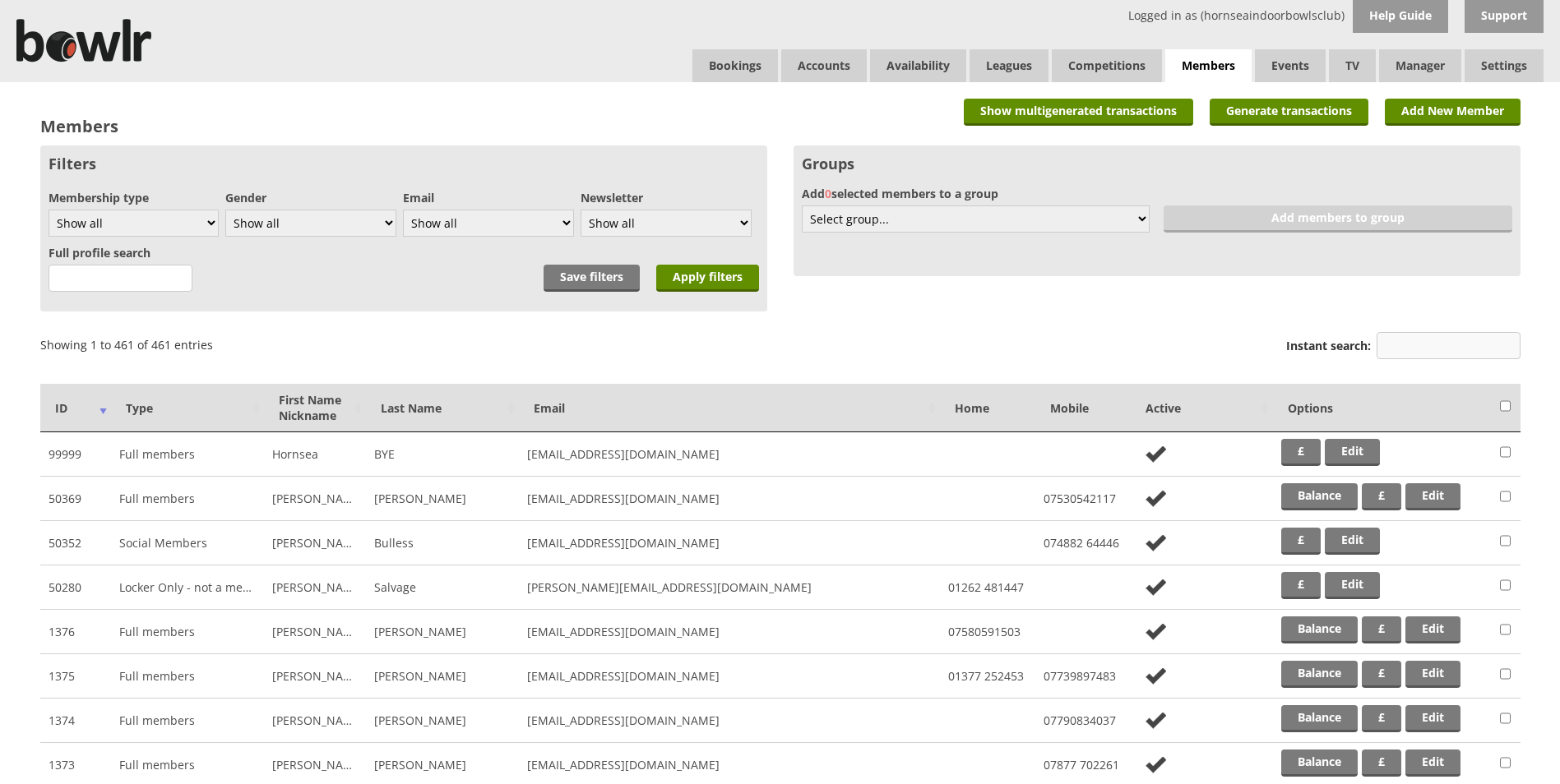
click at [1421, 333] on input "Instant search:" at bounding box center [1449, 345] width 144 height 27
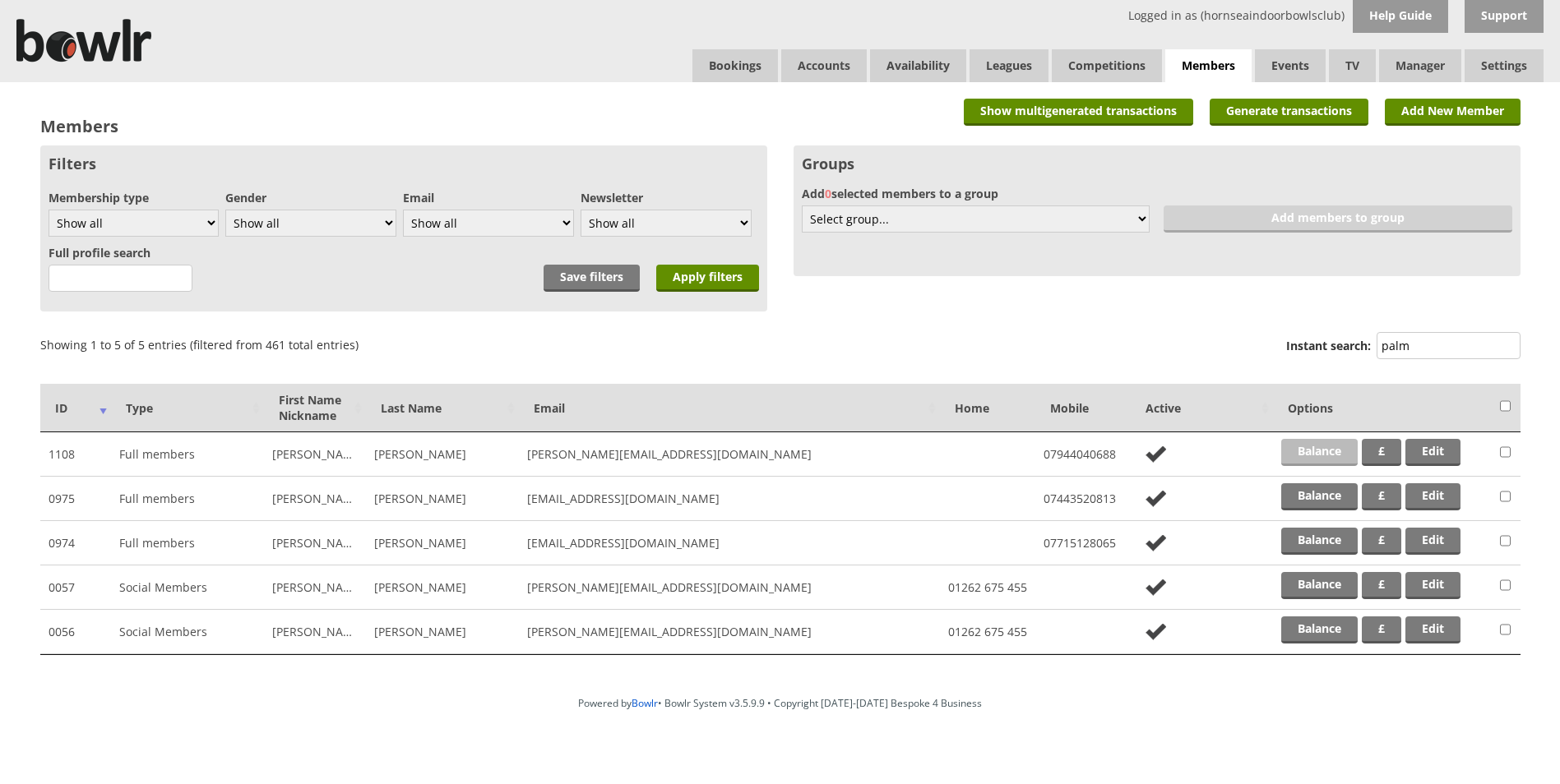
type input "palm"
click at [1314, 445] on link "Balance" at bounding box center [1319, 451] width 77 height 27
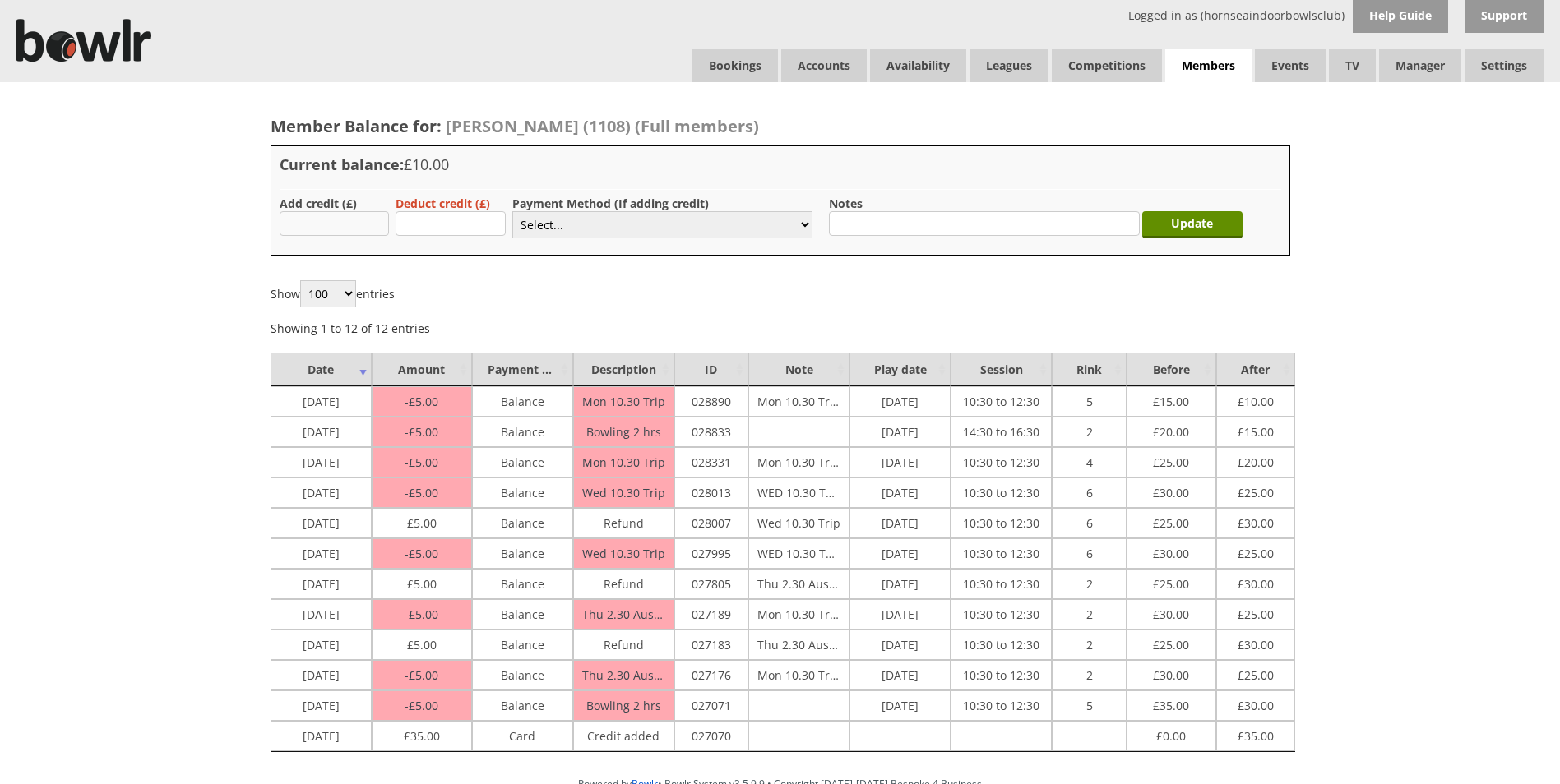
click at [380, 231] on input "text" at bounding box center [335, 224] width 110 height 25
type input "30"
click at [553, 230] on select "Select... Cash Card Cheque Bank Transfer Other Member Card Gift Voucher Balance" at bounding box center [663, 225] width 300 height 27
select select "2"
click at [513, 212] on select "Select... Cash Card Cheque Bank Transfer Other Member Card Gift Voucher Balance" at bounding box center [663, 225] width 300 height 27
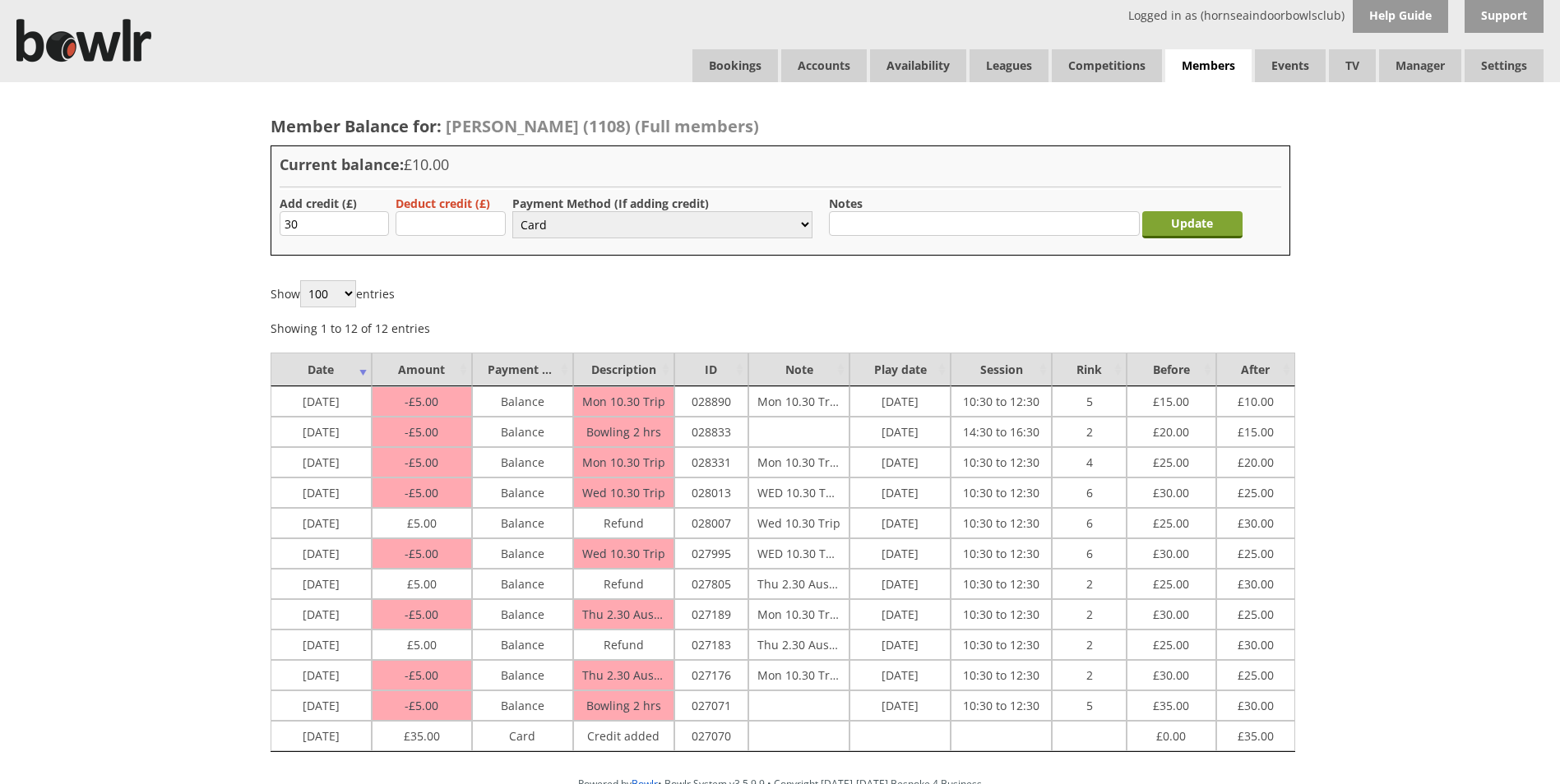
click at [1208, 212] on input "Update" at bounding box center [1192, 225] width 100 height 27
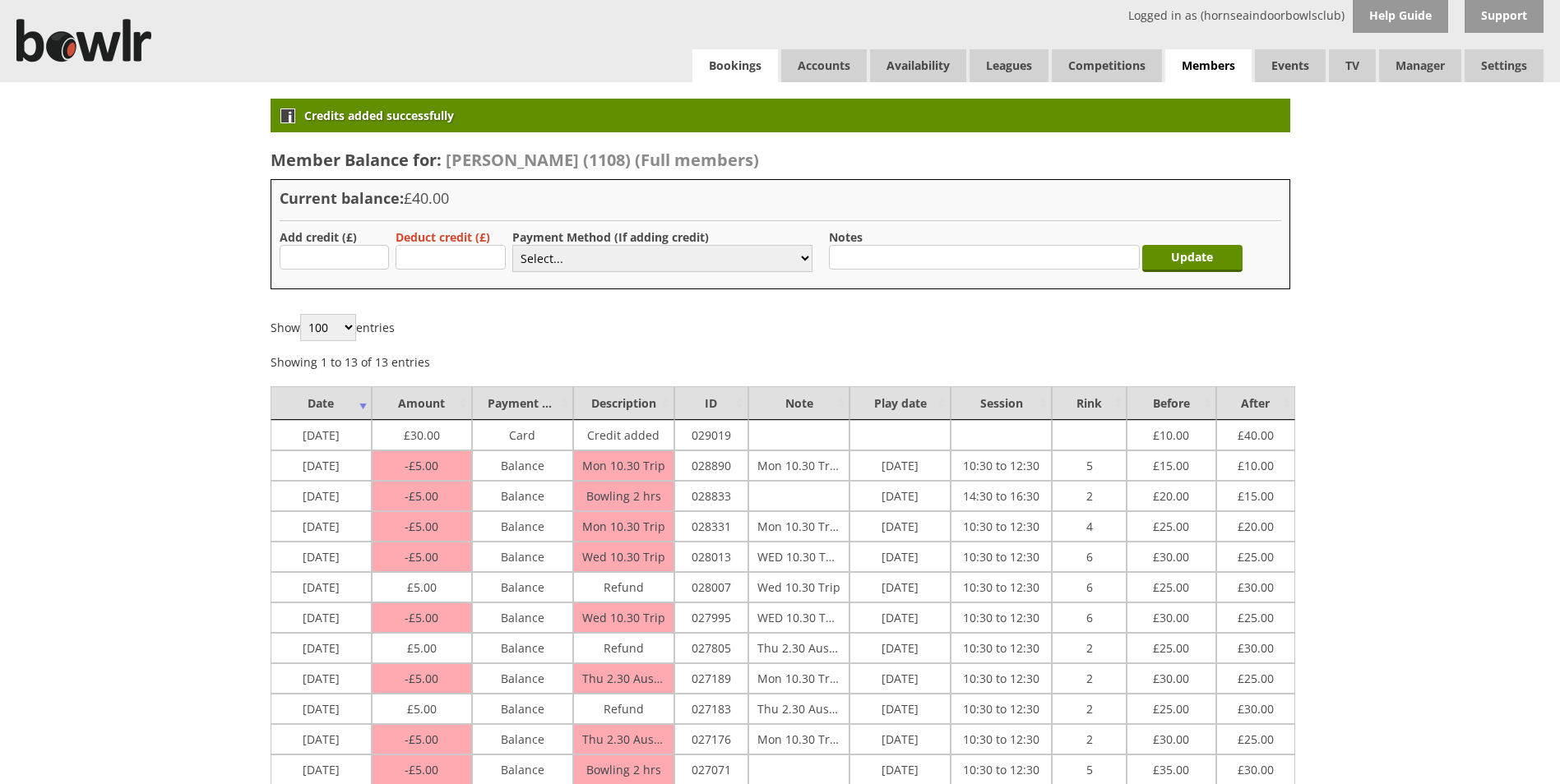
click at [741, 59] on link "Bookings" at bounding box center [736, 65] width 86 height 33
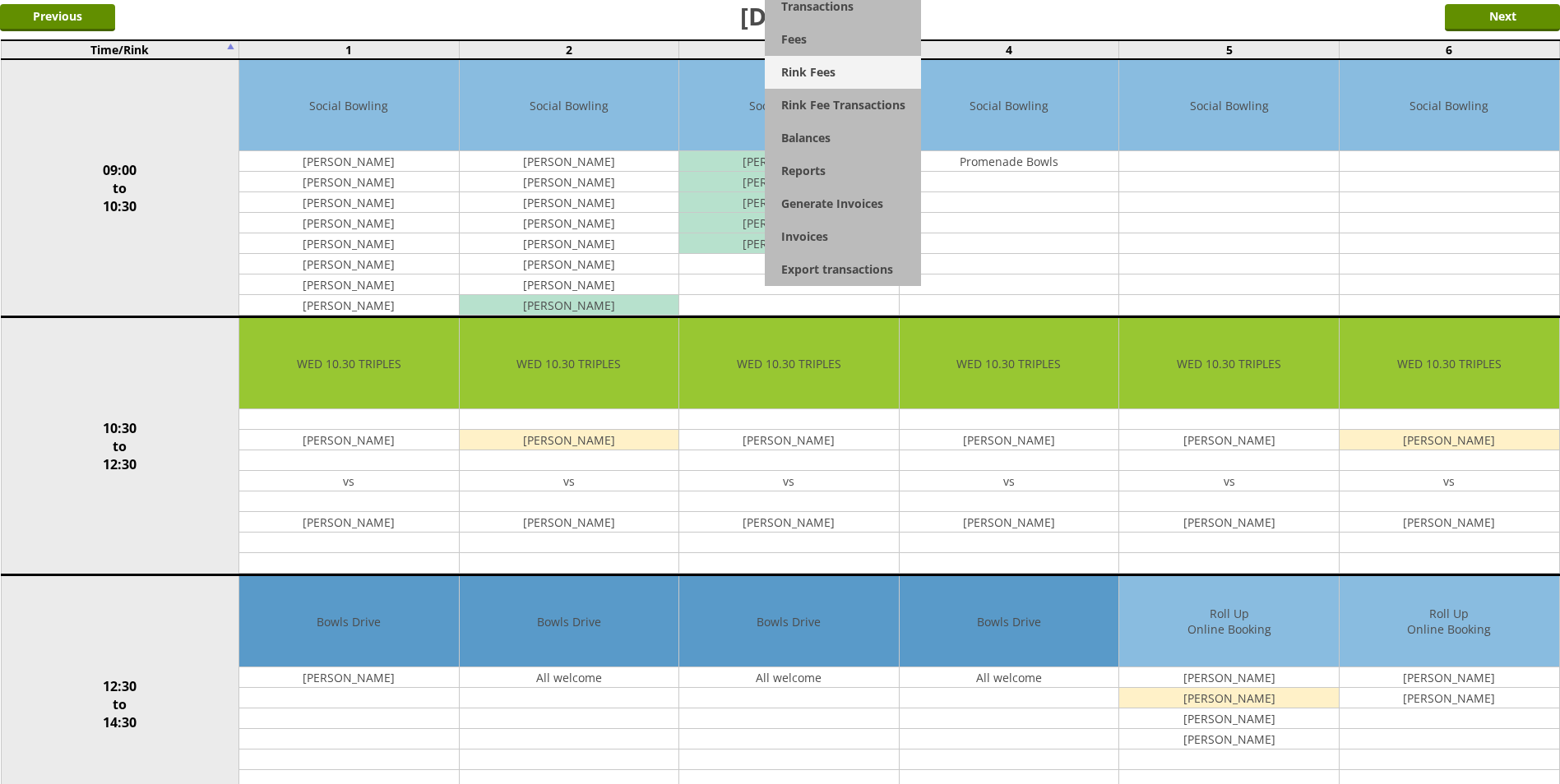
scroll to position [165, 0]
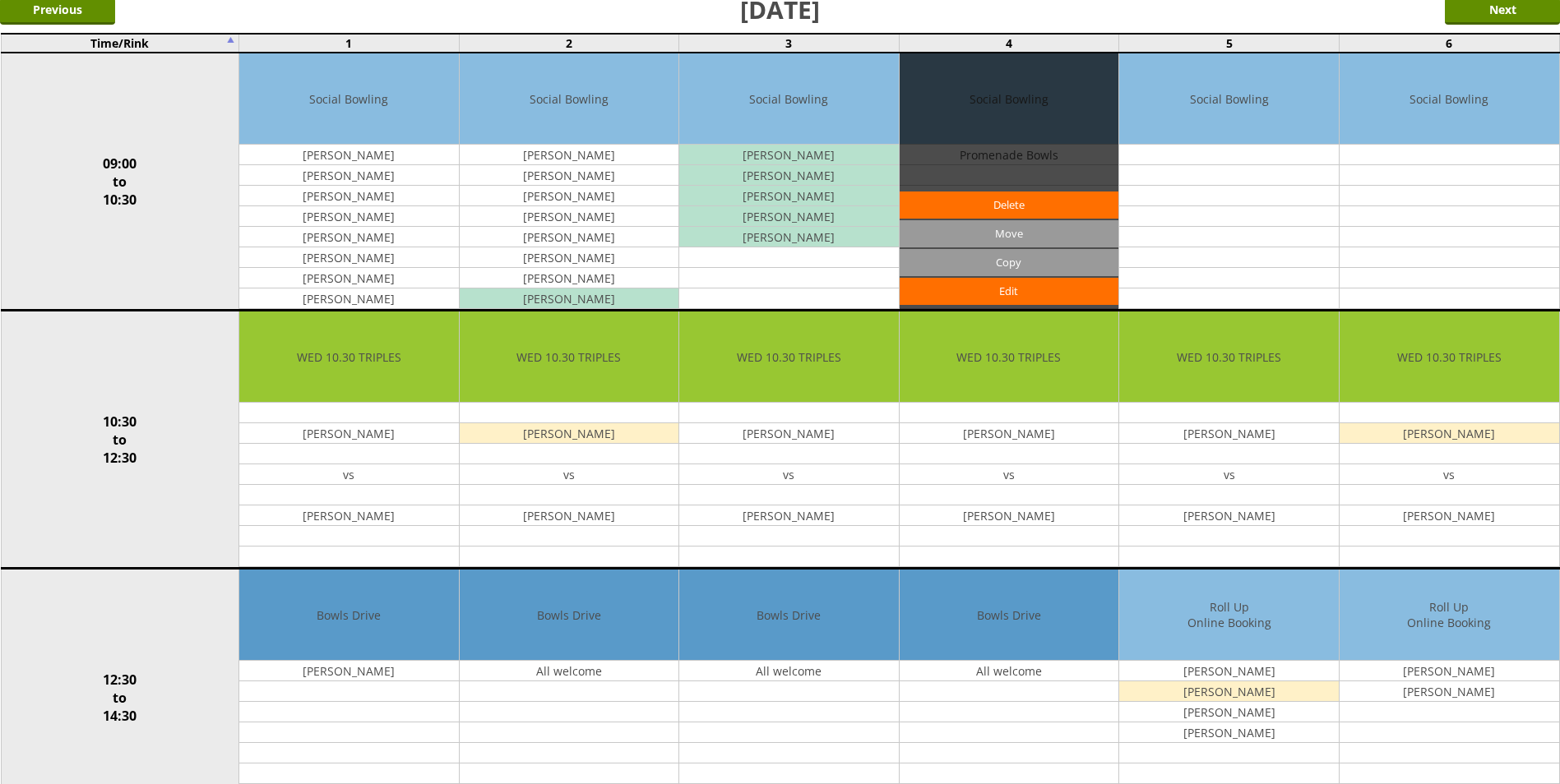
drag, startPoint x: 969, startPoint y: 115, endPoint x: 966, endPoint y: 100, distance: 15.3
click at [966, 100] on div "Edit Move Copy Delete" at bounding box center [1009, 181] width 220 height 256
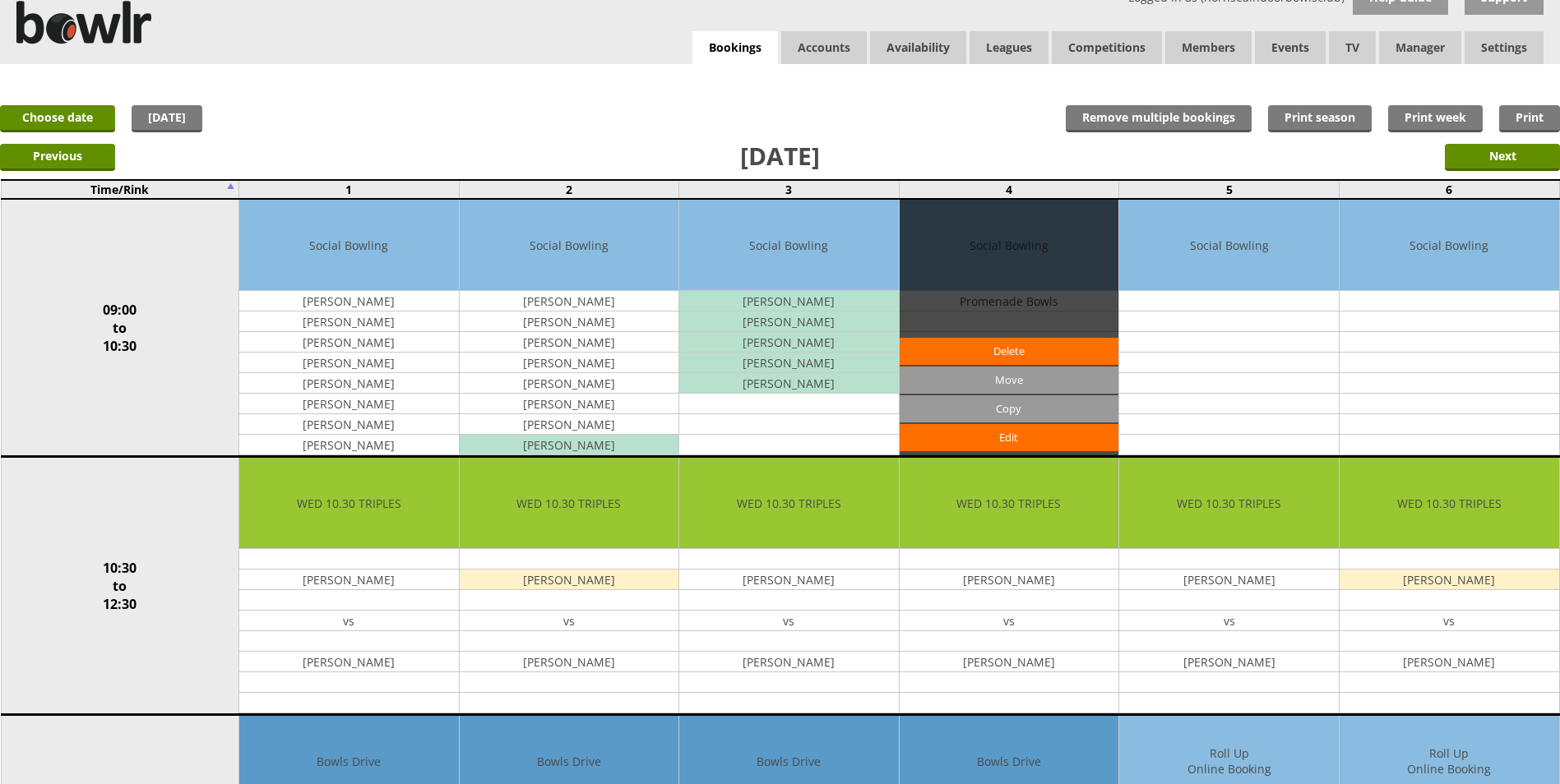
scroll to position [0, 0]
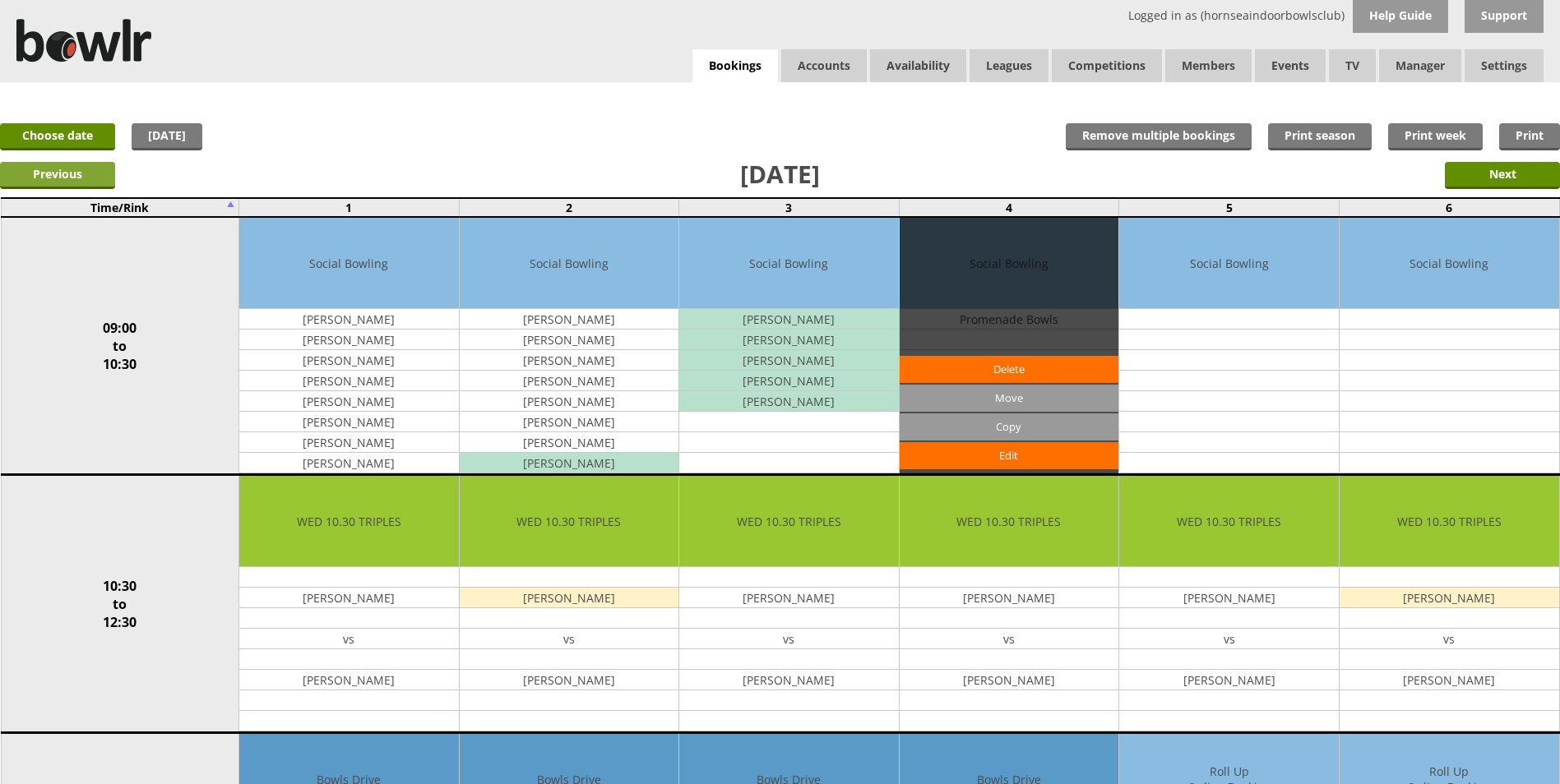
click at [88, 170] on input "Previous" at bounding box center [57, 175] width 115 height 27
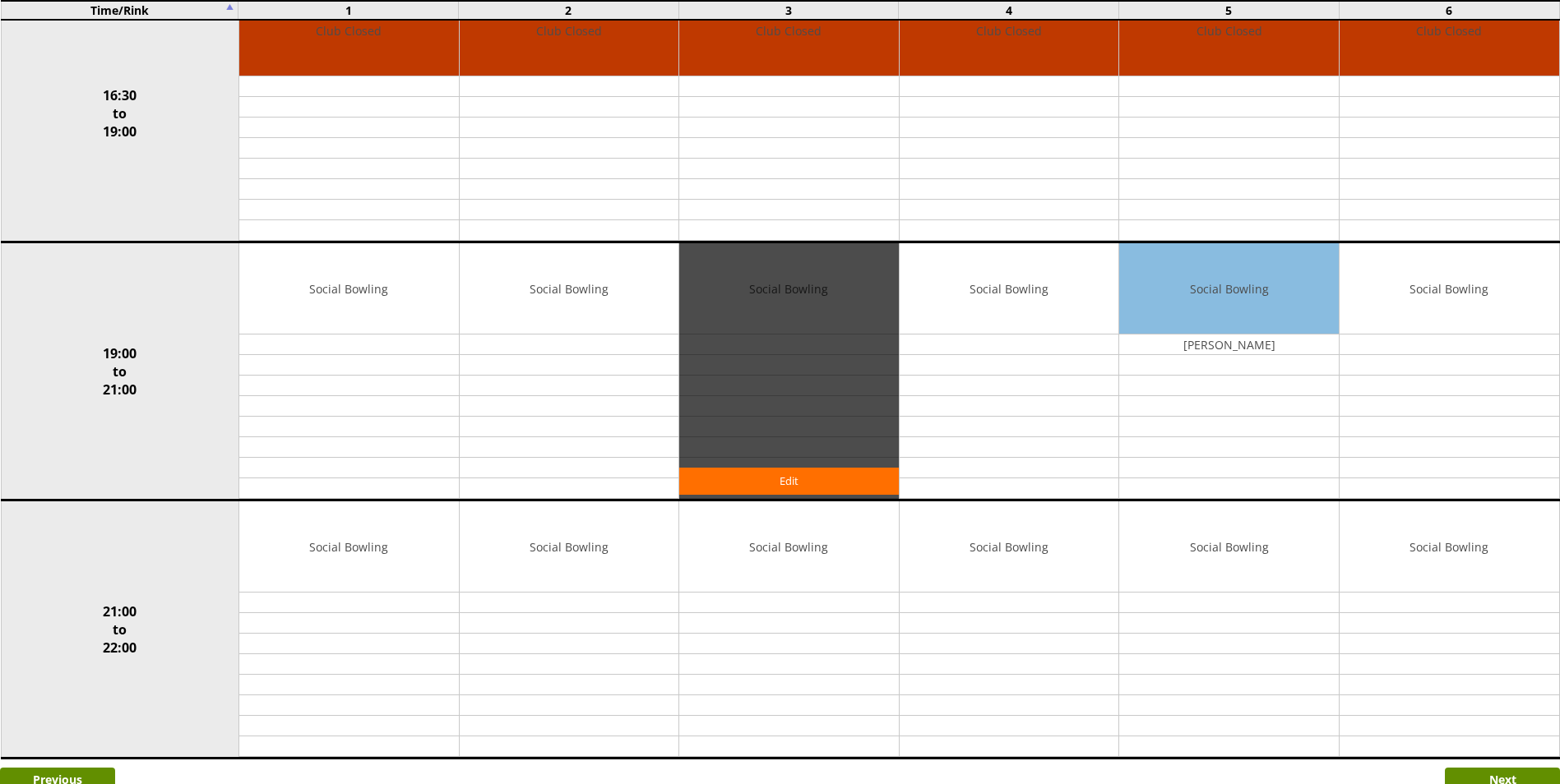
scroll to position [1399, 0]
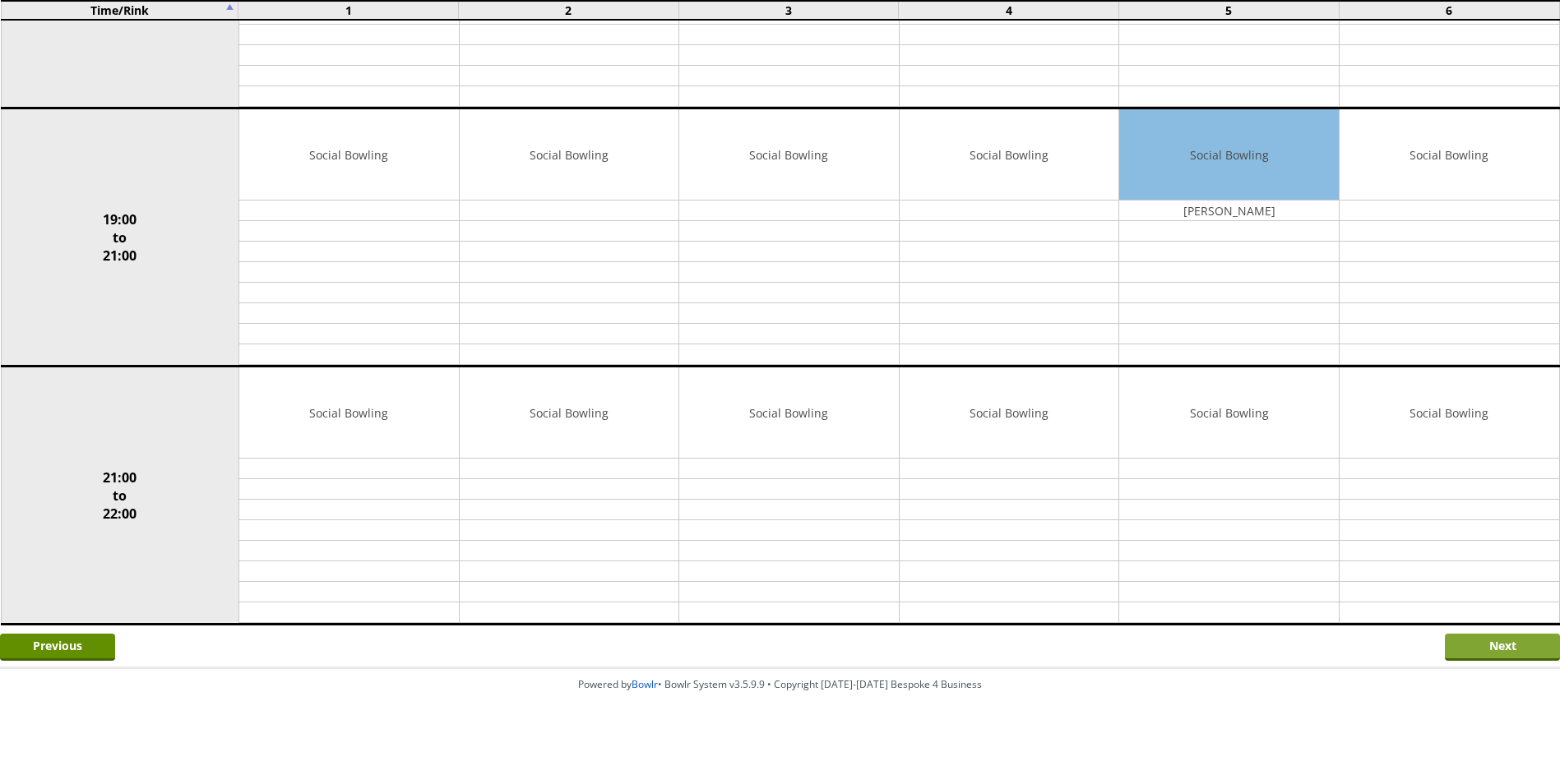
click at [1471, 636] on input "Next" at bounding box center [1502, 647] width 115 height 27
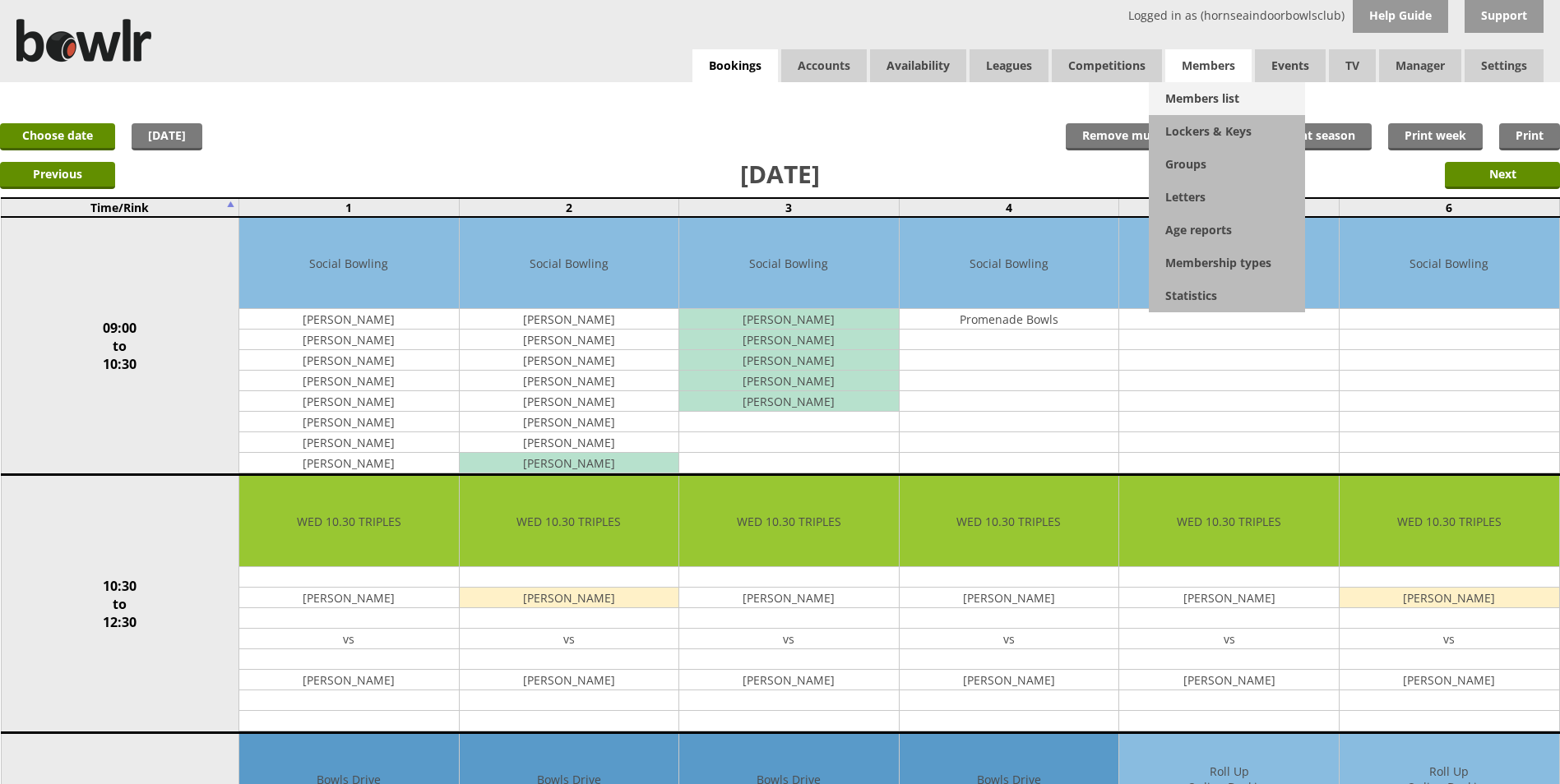
click at [1215, 98] on link "Members list" at bounding box center [1227, 98] width 156 height 33
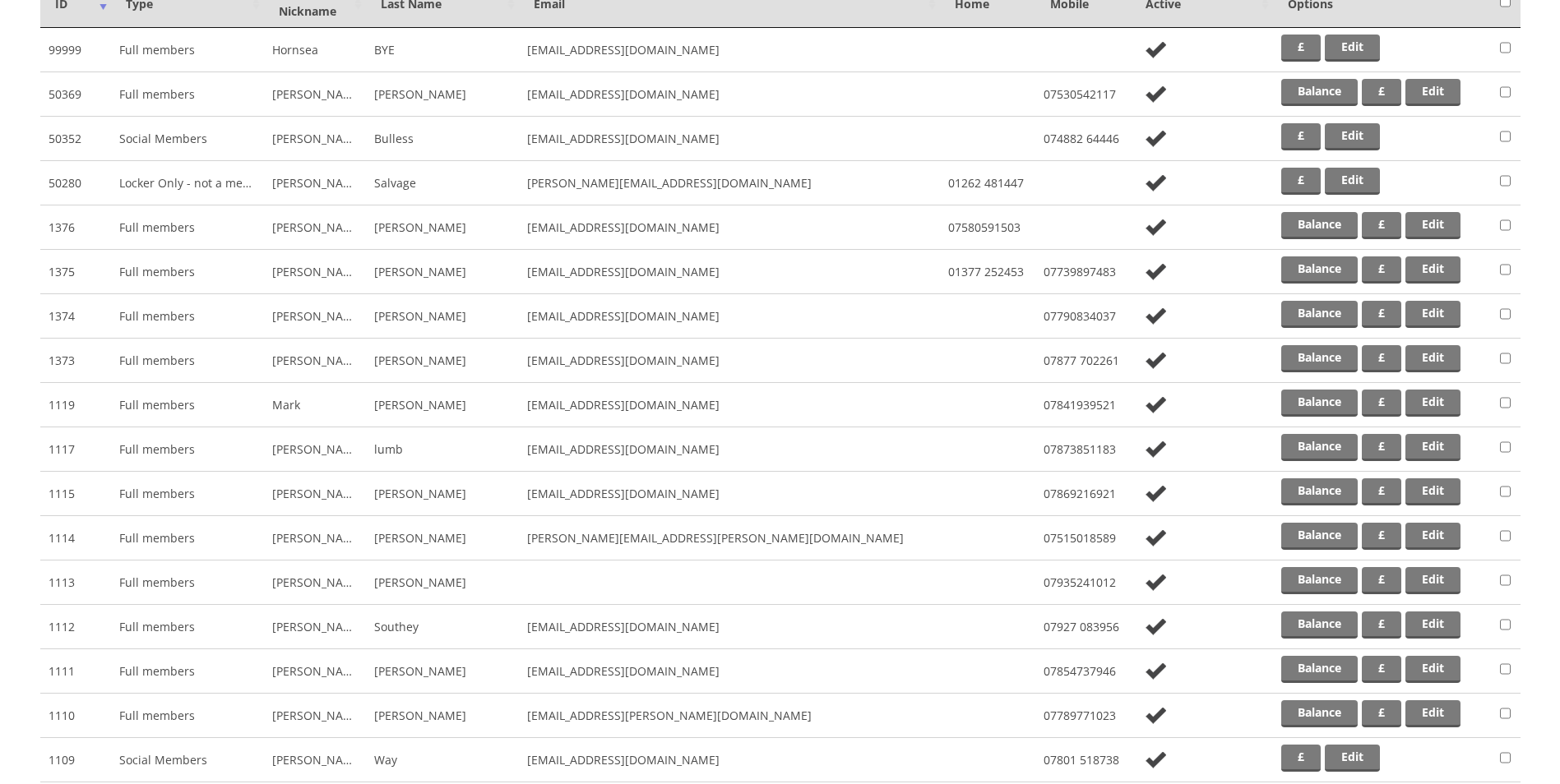
scroll to position [110, 0]
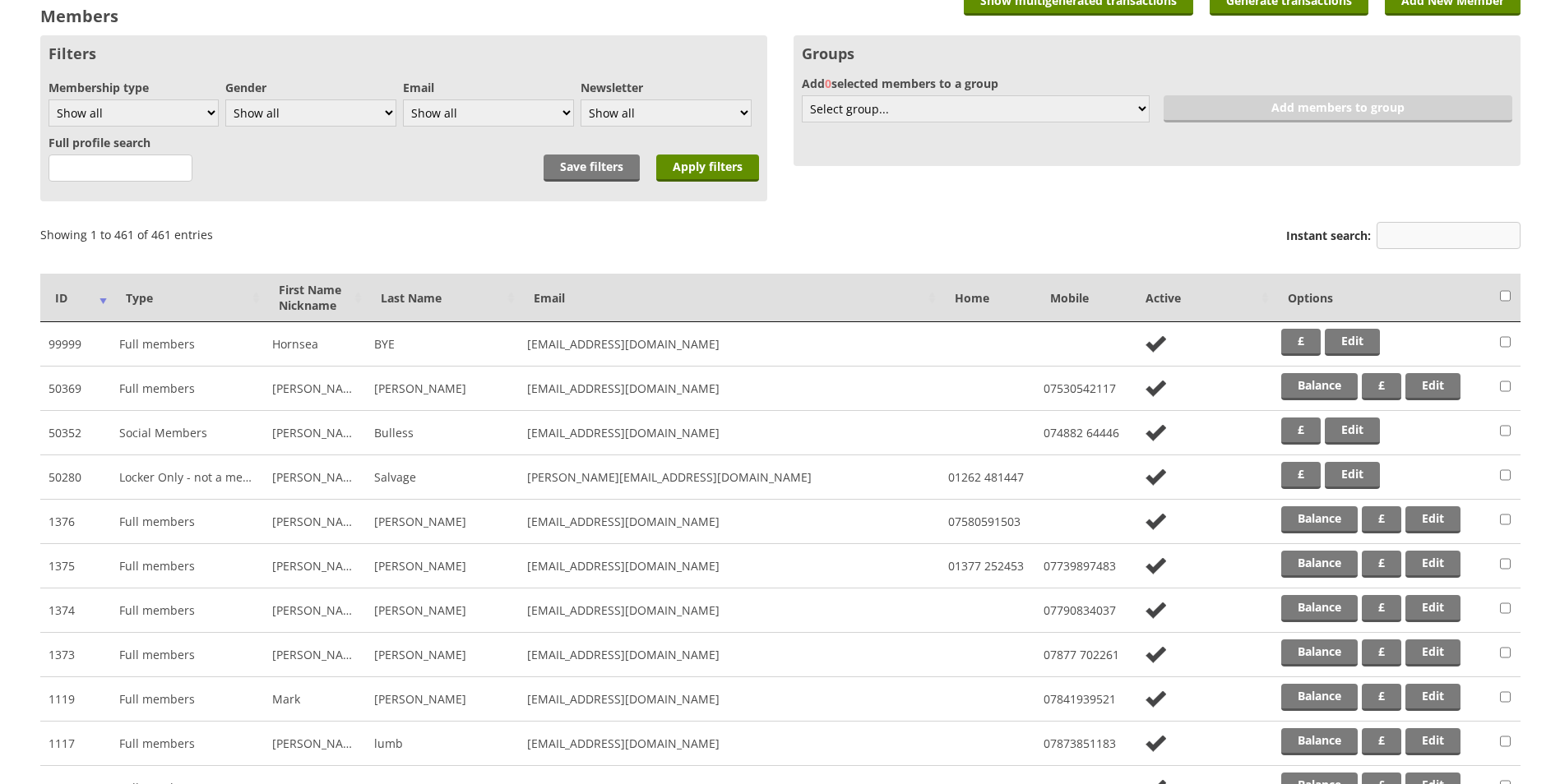
click at [1411, 230] on input "Instant search:" at bounding box center [1449, 235] width 144 height 27
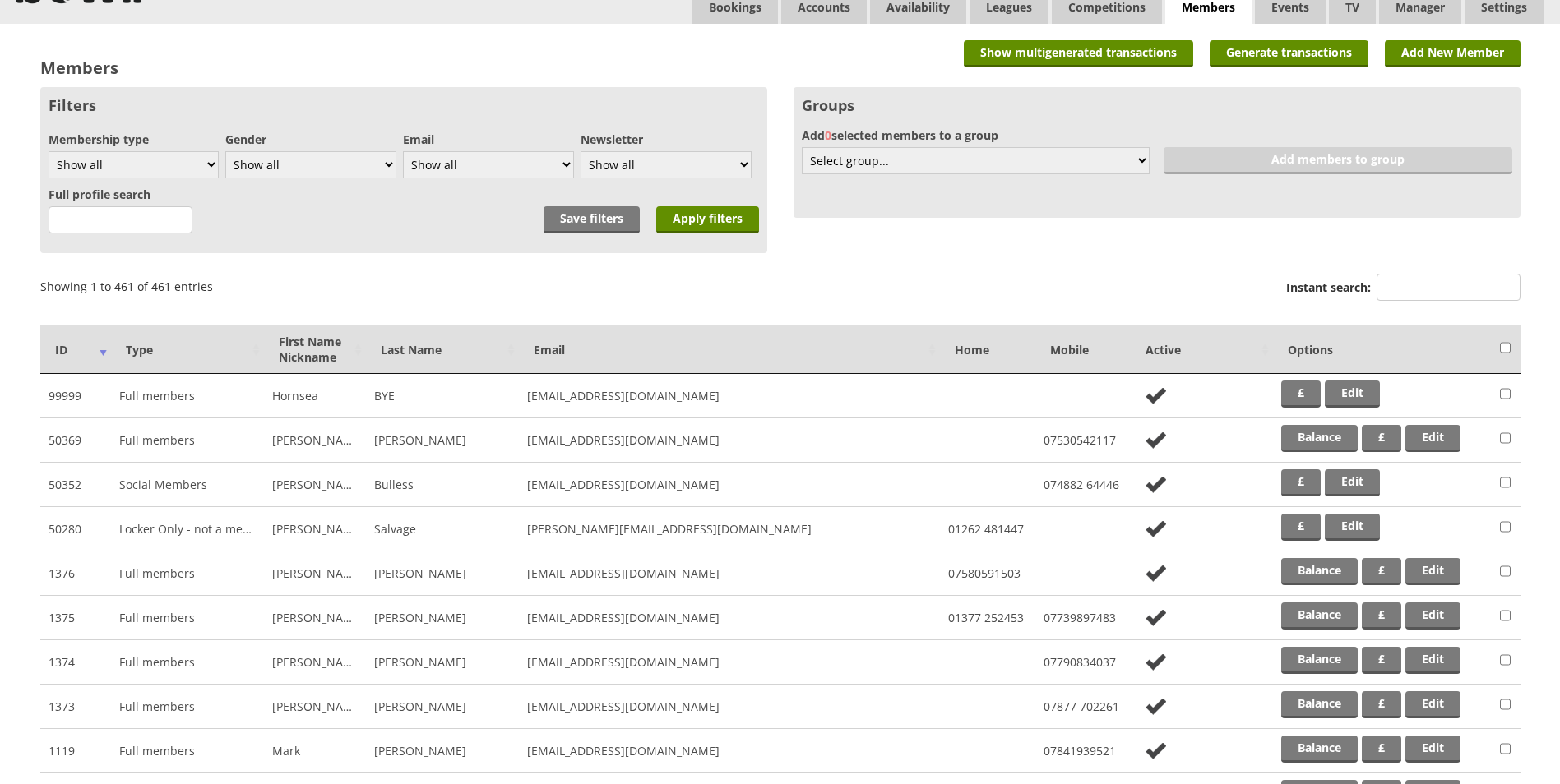
scroll to position [0, 0]
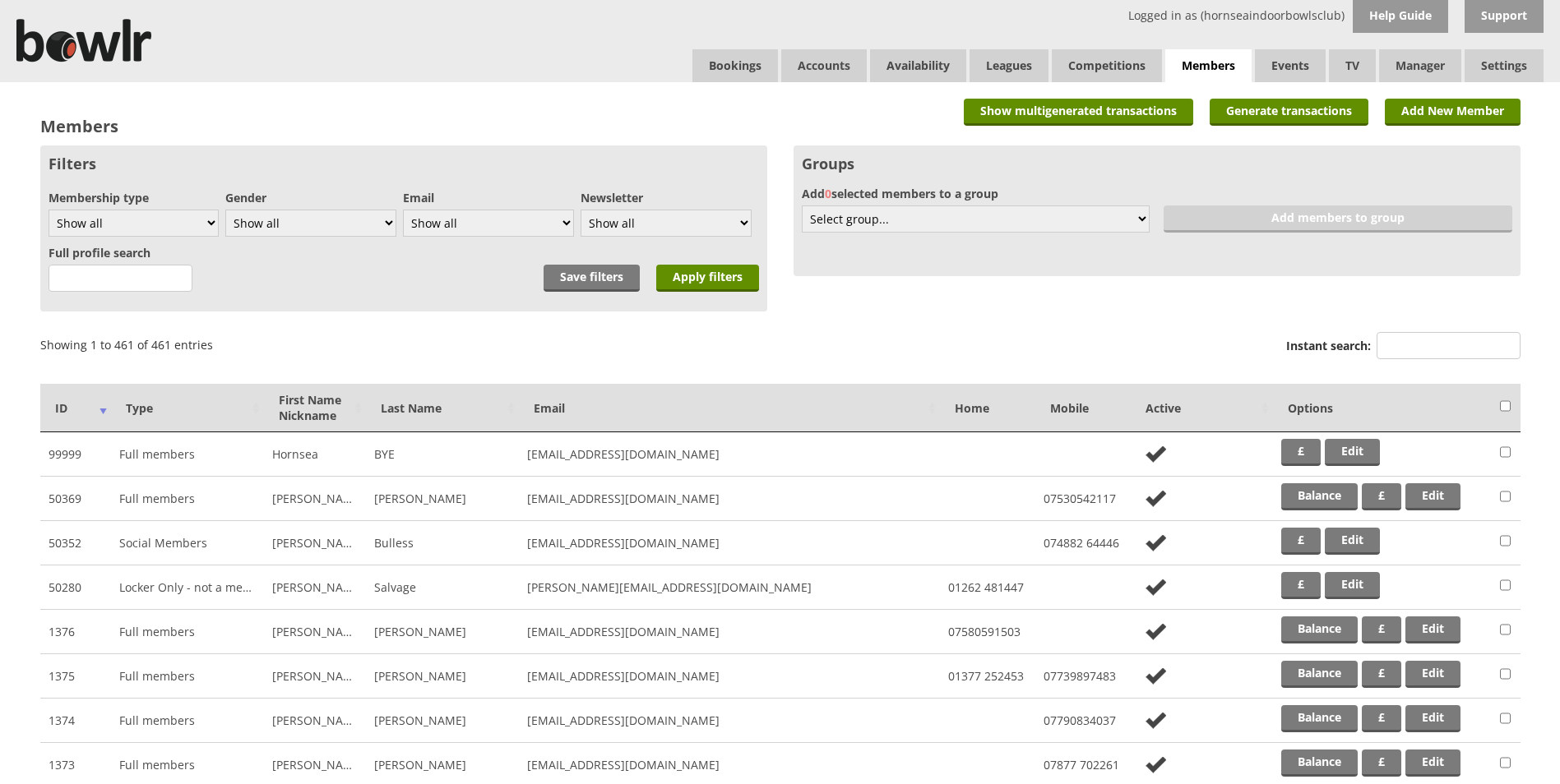
click at [1427, 111] on link "Add New Member" at bounding box center [1453, 112] width 136 height 27
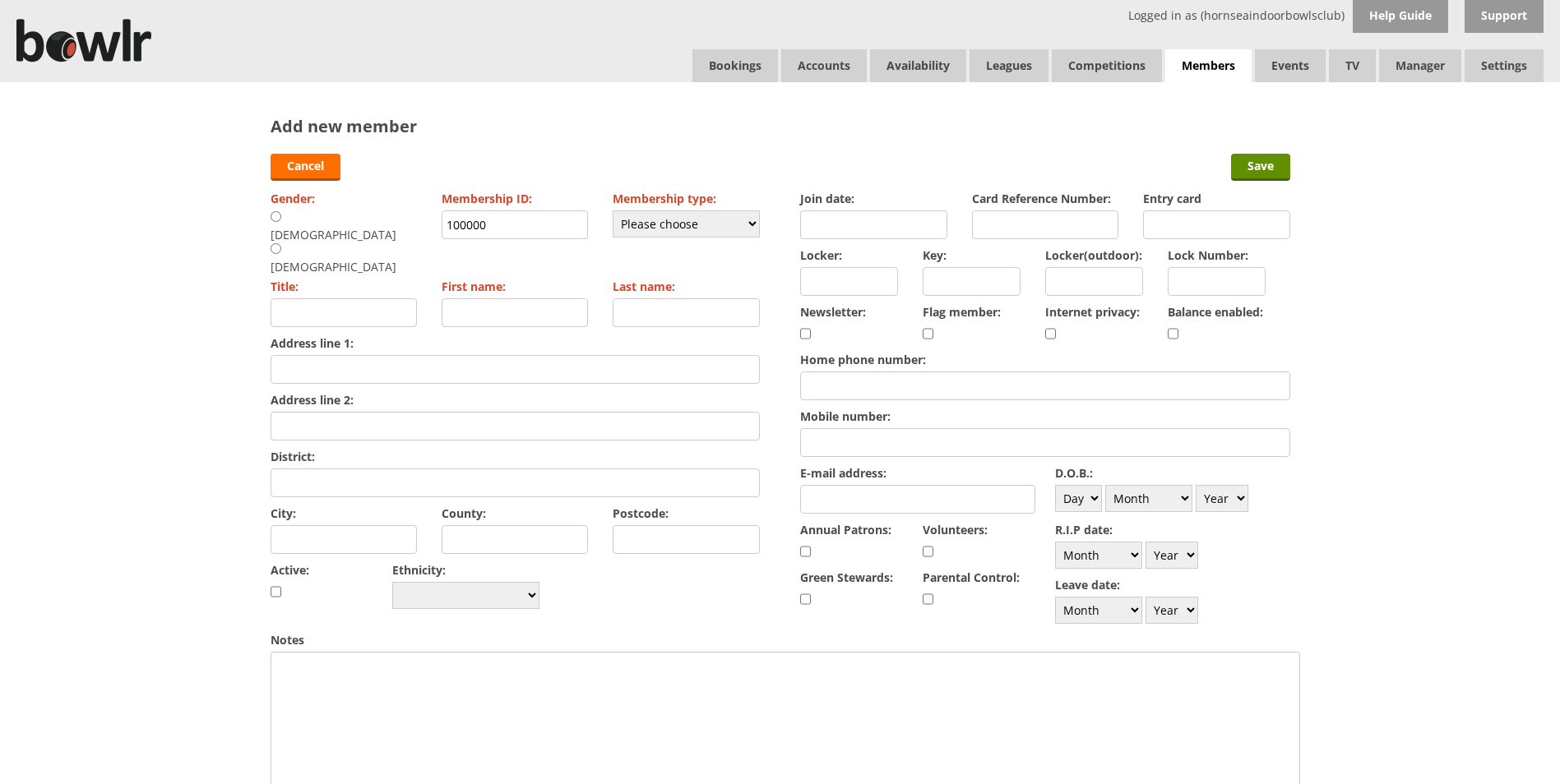
click at [333, 230] on div "Gender: [DEMOGRAPHIC_DATA] [DEMOGRAPHIC_DATA] Membership ID: 100000 Membership …" at bounding box center [516, 399] width 490 height 426
click at [333, 243] on div "[DEMOGRAPHIC_DATA]" at bounding box center [341, 259] width 140 height 32
click at [281, 243] on input "radio" at bounding box center [276, 249] width 11 height 12
radio input "true"
type input "Mrs"
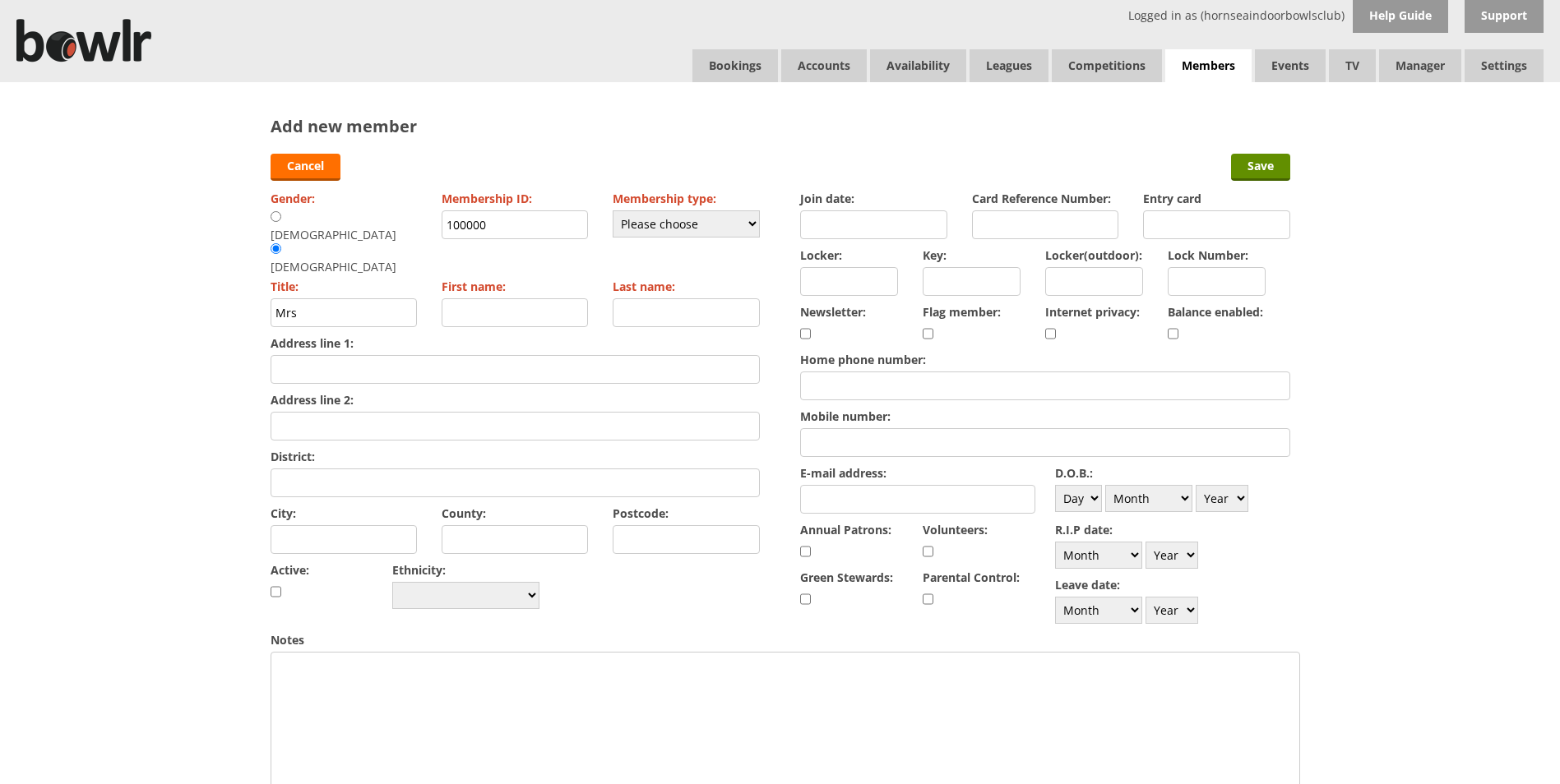
drag, startPoint x: 503, startPoint y: 227, endPoint x: 397, endPoint y: 235, distance: 106.3
click at [397, 235] on div "Gender: Male Female Membership ID: 100000 Membership type: Please choose Full m…" at bounding box center [516, 399] width 490 height 426
type input "1120"
click at [640, 226] on select "Please choose Full members Rollabowl Juniors Social Members Student Pending Lef…" at bounding box center [686, 224] width 147 height 27
select select "1"
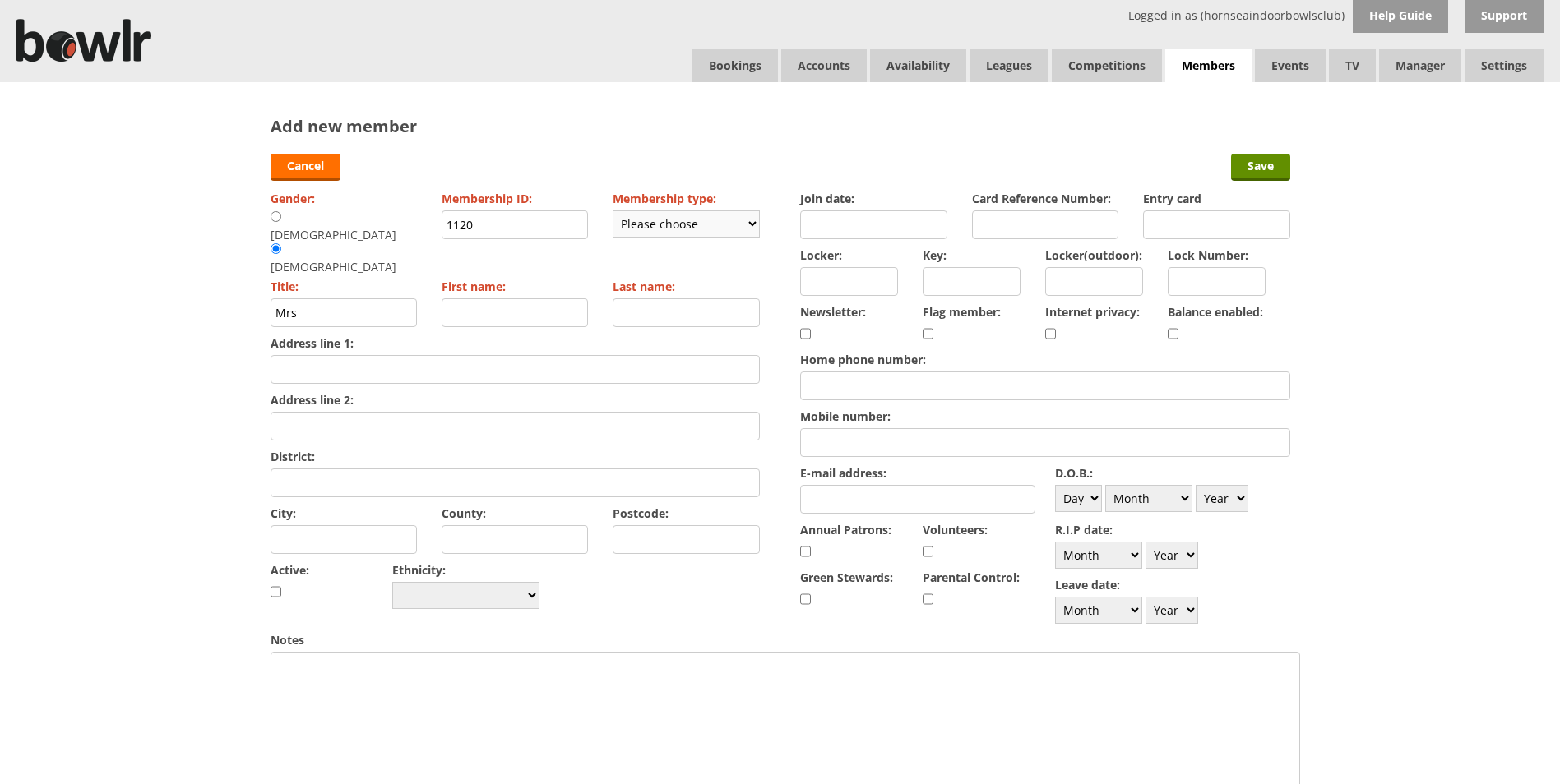
click at [613, 211] on select "Please choose Full members Rollabowl Juniors Social Members Student Pending Lef…" at bounding box center [686, 224] width 147 height 27
checkbox input "true"
click at [833, 225] on input "Join date:" at bounding box center [873, 225] width 147 height 29
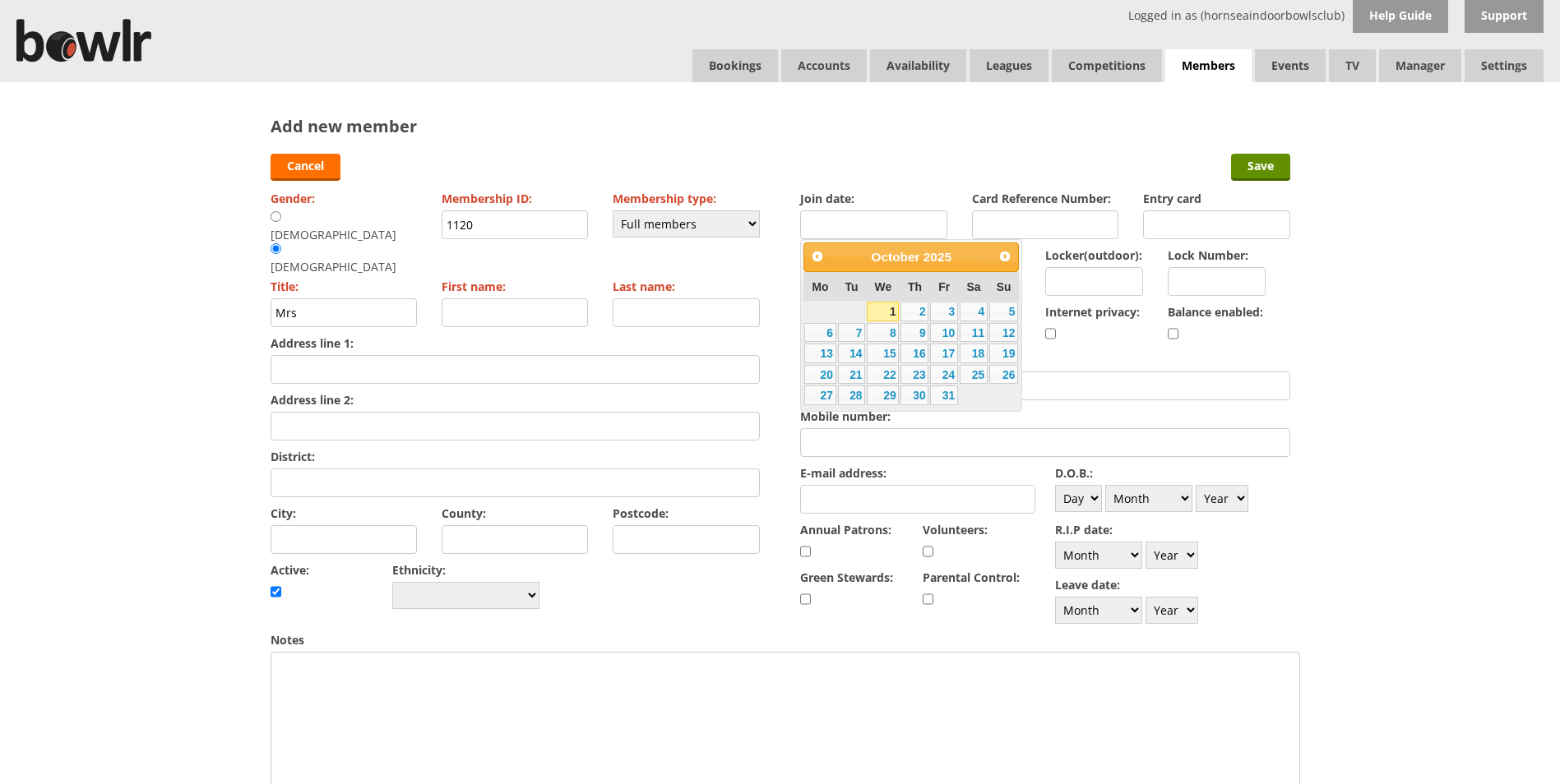
click at [880, 307] on link "1" at bounding box center [882, 312] width 32 height 20
type input "01-10-2025"
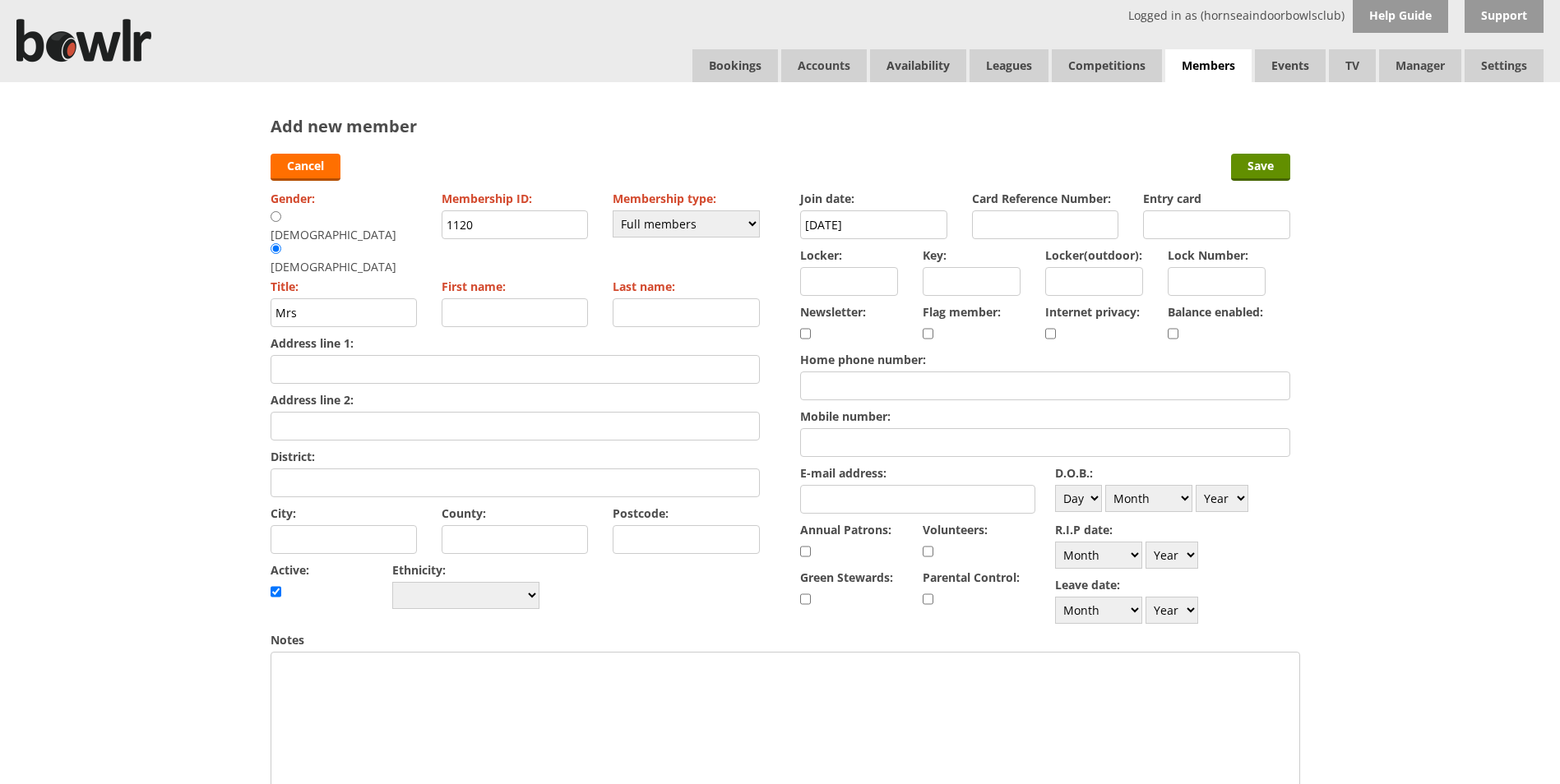
click at [1170, 332] on input "checkbox" at bounding box center [1173, 334] width 11 height 20
checkbox input "true"
click at [846, 493] on input "E-mail address:" at bounding box center [917, 499] width 235 height 29
type input "debkev30@gmail.co.uk"
click at [864, 441] on input "Mobile number:" at bounding box center [1045, 442] width 490 height 29
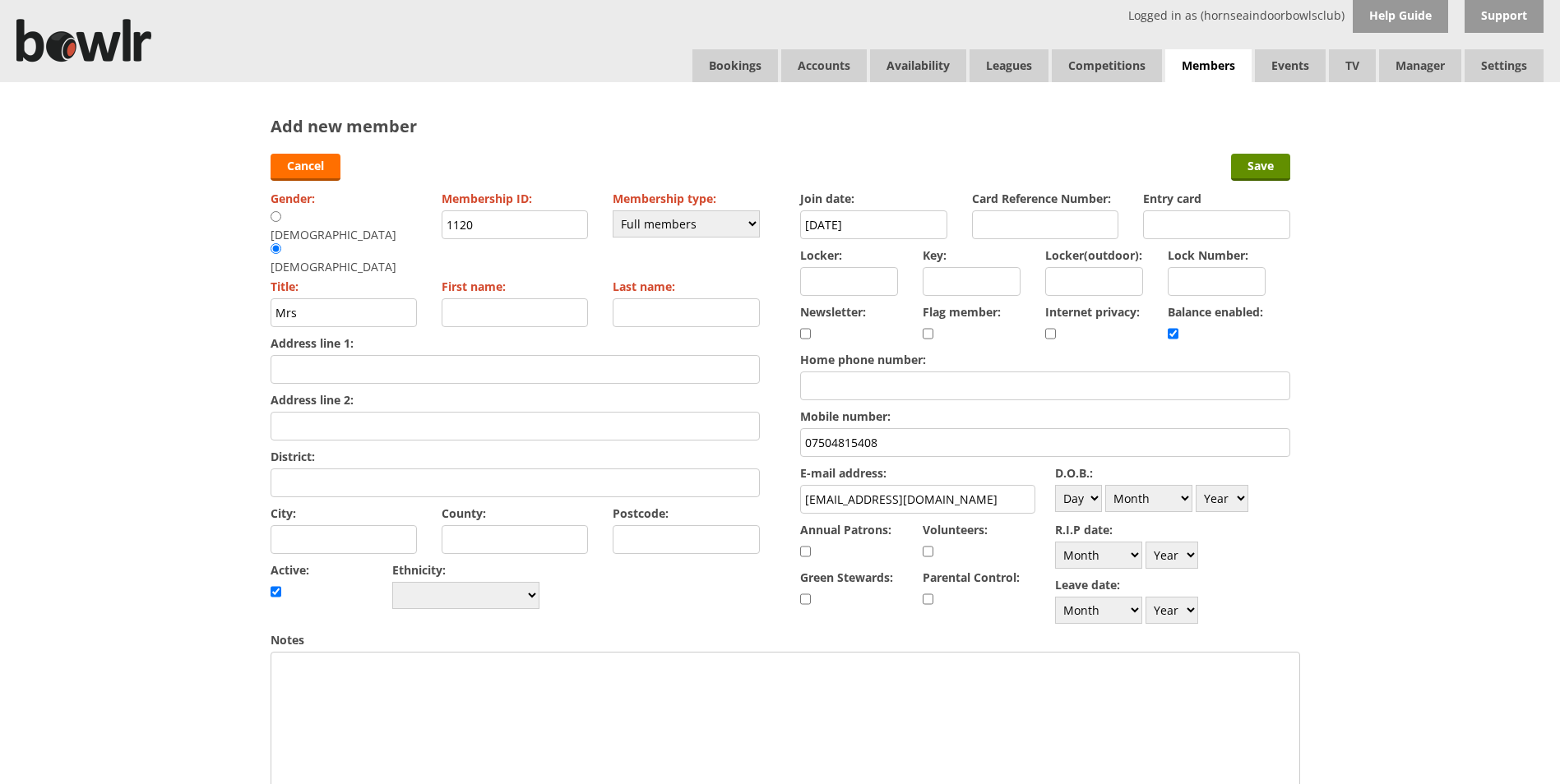
type input "07504815408"
click at [494, 353] on div "Gender: Male Female Membership ID: 1120 Membership type: Please choose Full mem…" at bounding box center [516, 399] width 490 height 426
drag, startPoint x: 504, startPoint y: 337, endPoint x: 509, endPoint y: 346, distance: 10.3
click at [504, 356] on input "Address line 1:" at bounding box center [516, 370] width 490 height 29
type input "No 5 Morrow Ave"
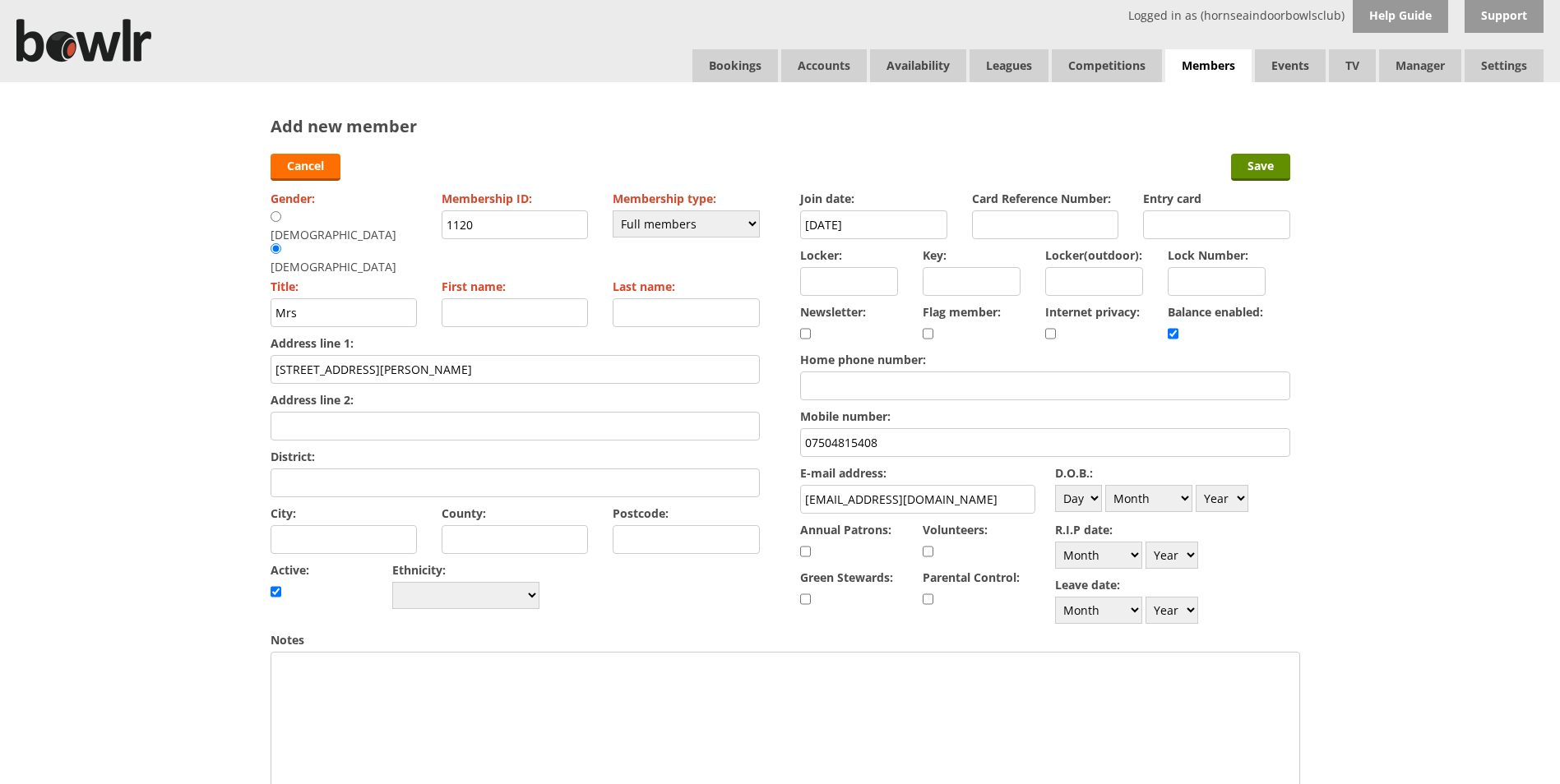
click at [411, 525] on input "City:" at bounding box center [344, 539] width 147 height 29
type input "Hornsea"
click at [723, 525] on input "Postcode:" at bounding box center [686, 539] width 147 height 29
type input "HU18 1JD"
click at [1071, 497] on select "Day 1 2 3 4 5 6 7 8 9 10 11 12 13 14 15 16 17 18 19 20 21 22 23 24 25 26 27 28 …" at bounding box center [1078, 498] width 47 height 27
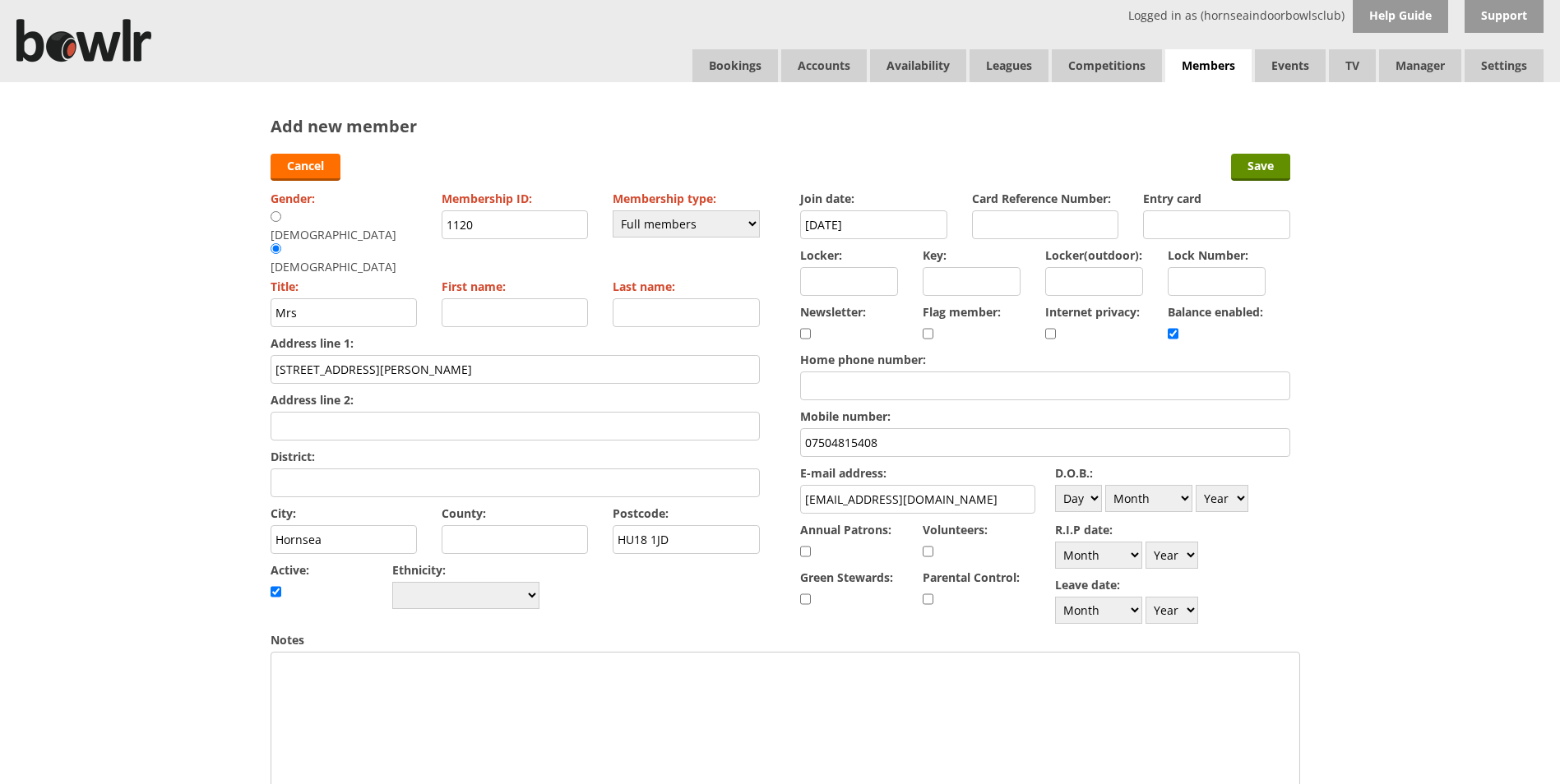
select select "5"
click at [1055, 485] on select "Day 1 2 3 4 5 6 7 8 9 10 11 12 13 14 15 16 17 18 19 20 21 22 23 24 25 26 27 28 …" at bounding box center [1078, 498] width 47 height 27
click at [1155, 499] on select "Month January February March April May June July August September October Novem…" at bounding box center [1148, 498] width 87 height 27
select select "2"
click at [1105, 485] on select "Month January February March April May June July August September October Novem…" at bounding box center [1148, 498] width 87 height 27
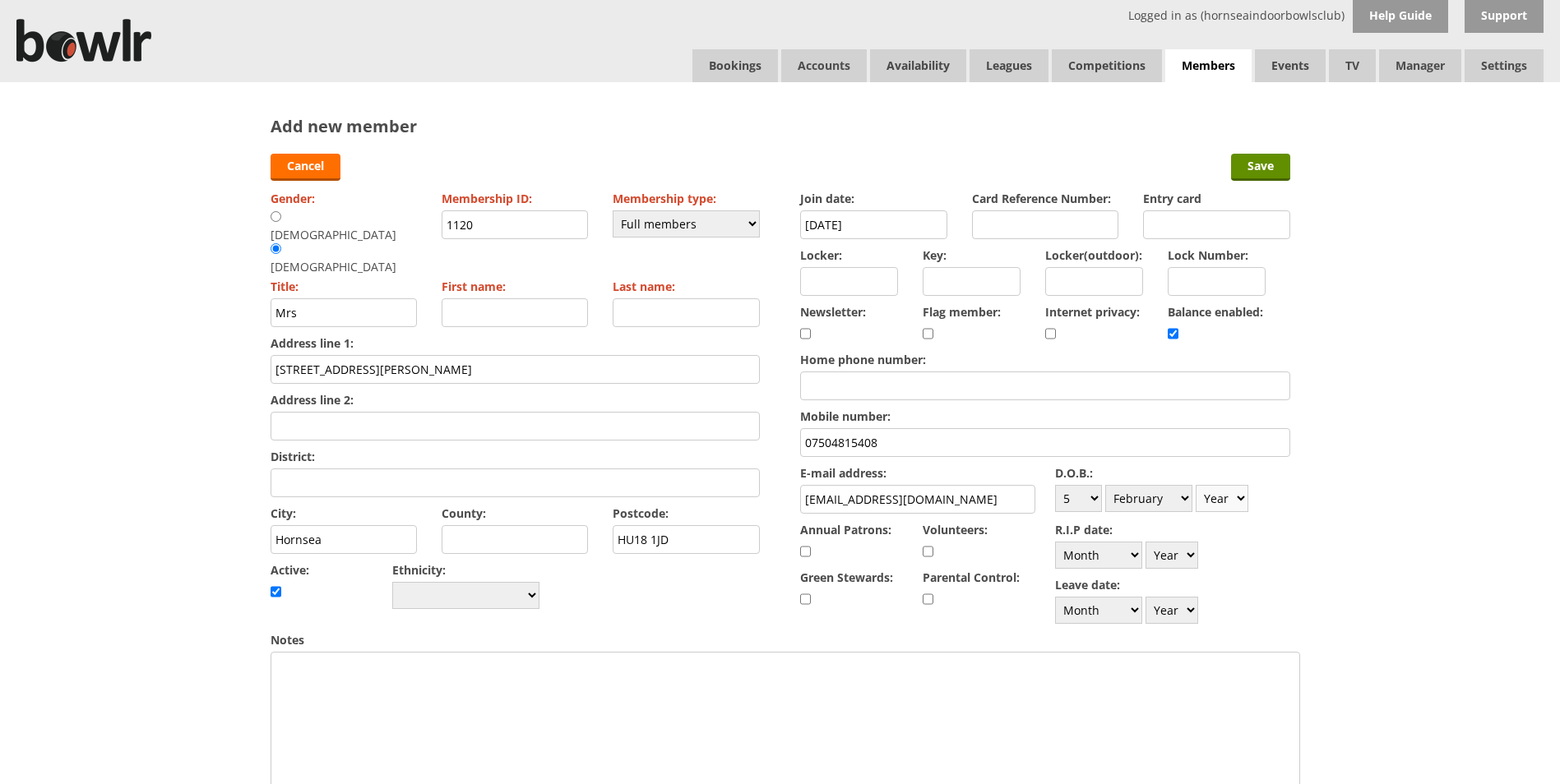
click at [1229, 485] on select "Year 1900 1901 1902 1903 1904 1905 1906 1907 1908 1909 1910 1911 1912 1913 1914…" at bounding box center [1222, 498] width 53 height 27
select select "1962"
click at [1196, 485] on select "Year 1900 1901 1902 1903 1904 1905 1906 1907 1908 1909 1910 1911 1912 1913 1914…" at bounding box center [1222, 498] width 53 height 27
click at [534, 299] on input "First name:" at bounding box center [515, 313] width 147 height 29
type input "[PERSON_NAME]"
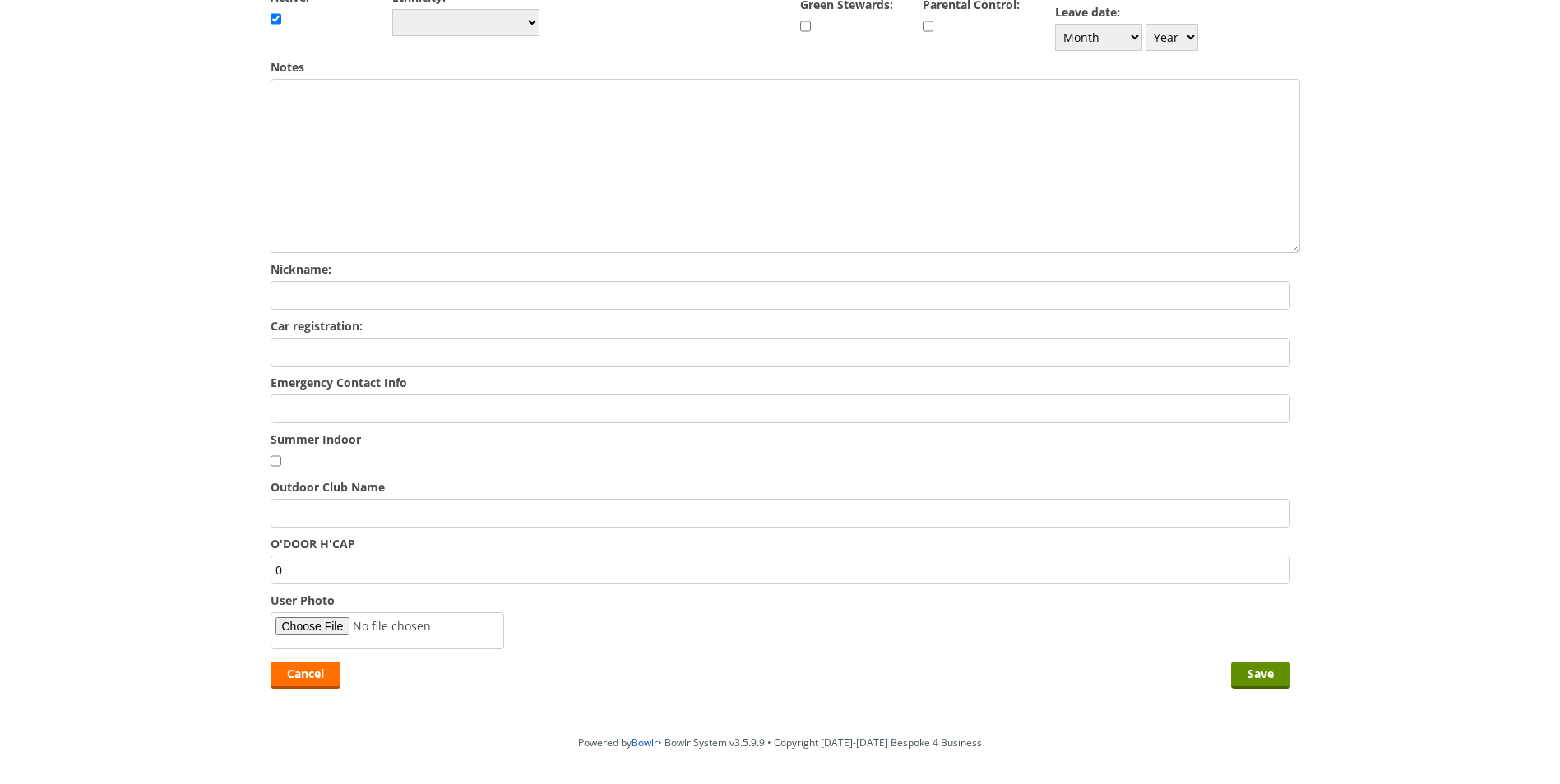
scroll to position [631, 0]
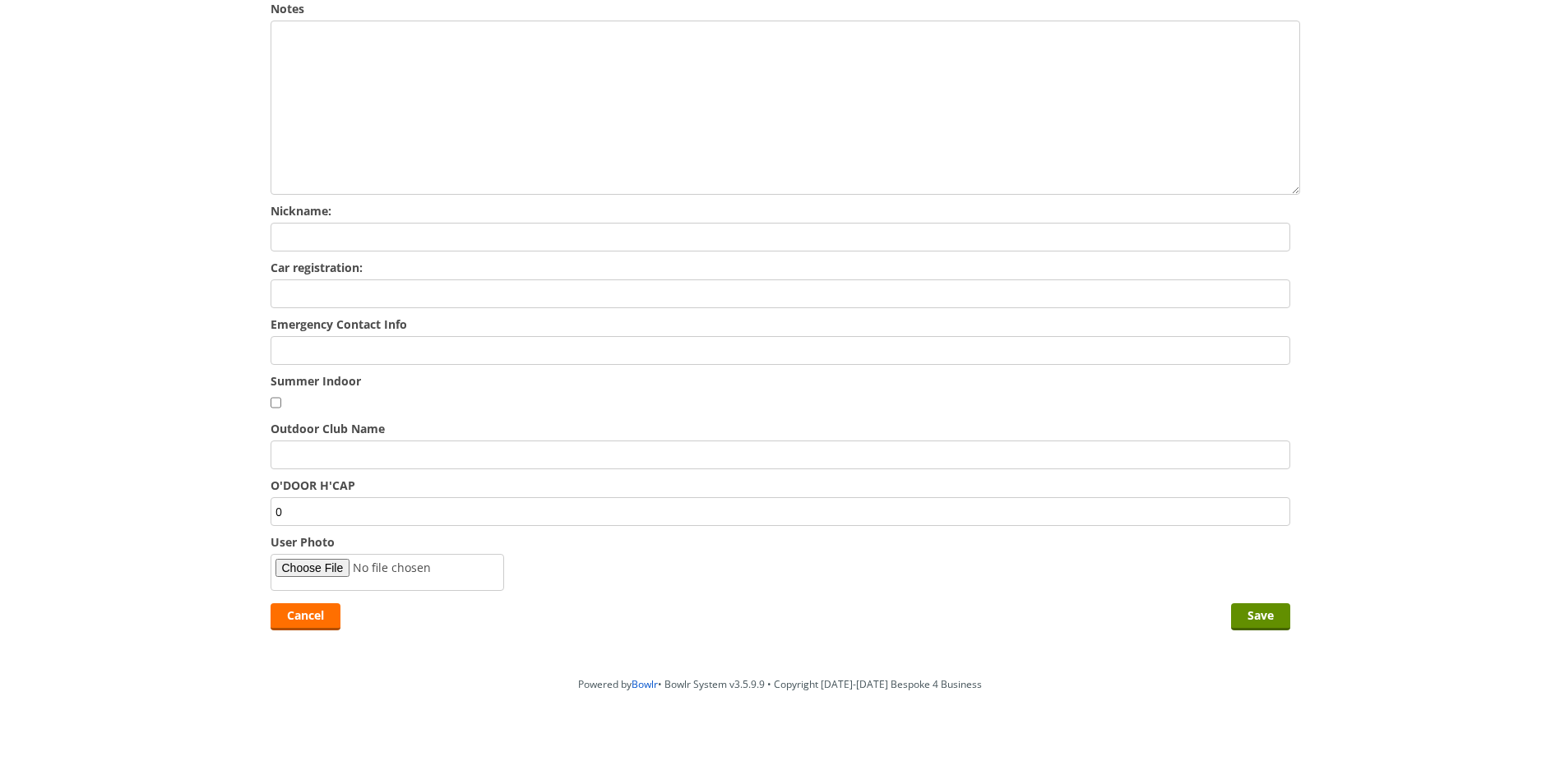
type input "[PERSON_NAME]"
click at [350, 352] on input "Emergency Contact Info" at bounding box center [780, 351] width 1019 height 29
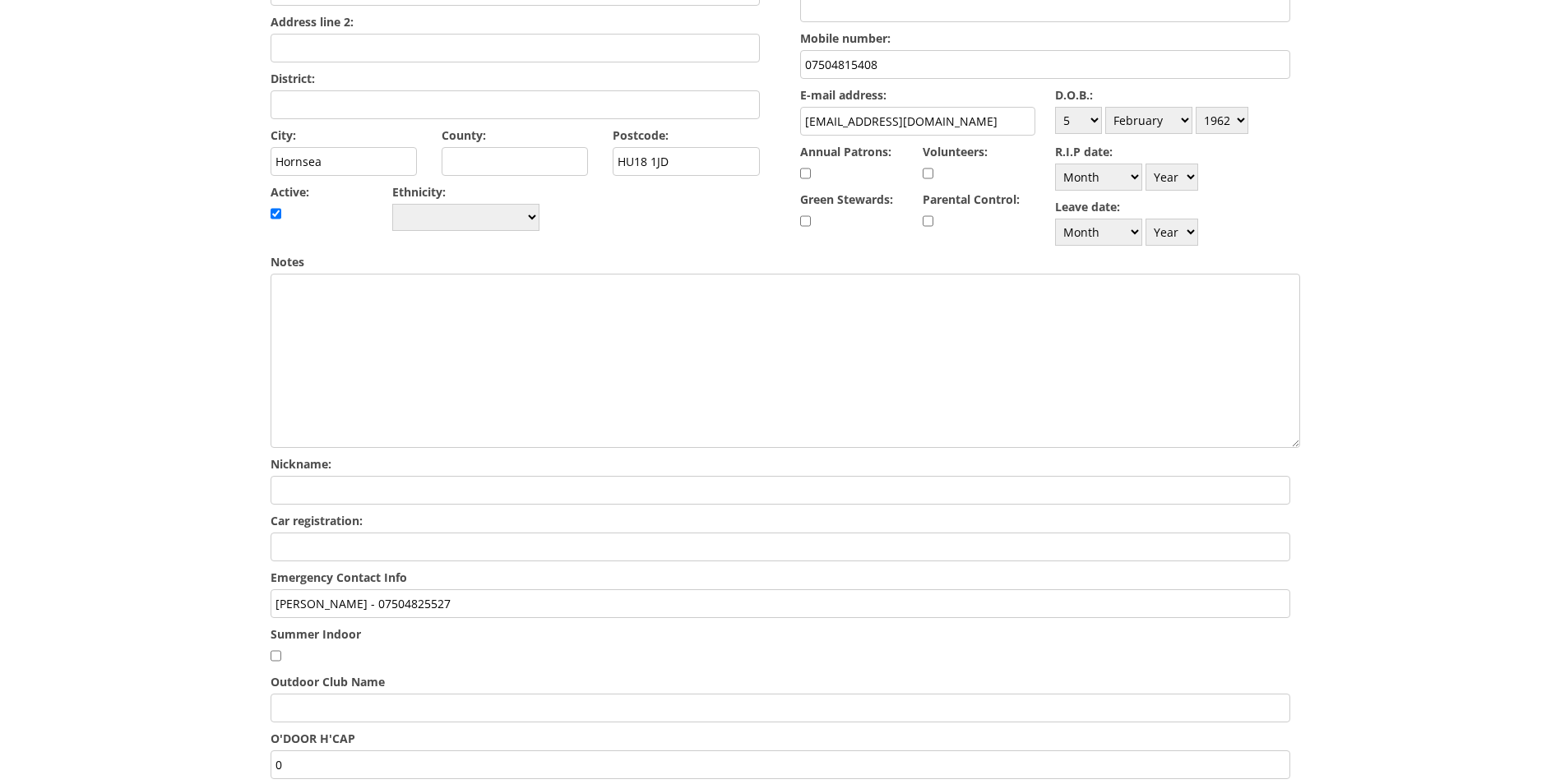
scroll to position [56, 0]
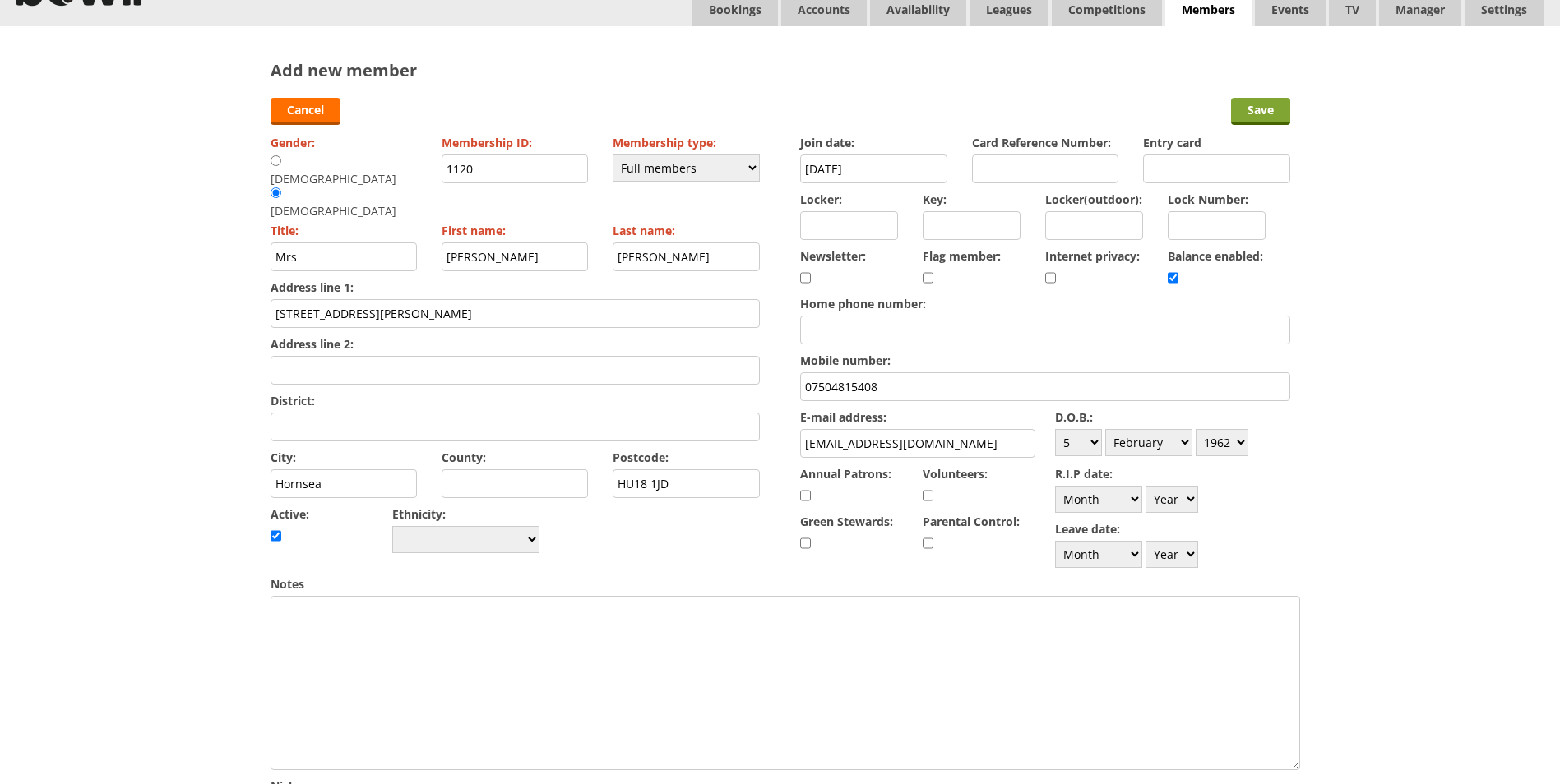
type input "Kevin - 07504825527"
click at [1233, 112] on input "Save" at bounding box center [1260, 111] width 59 height 27
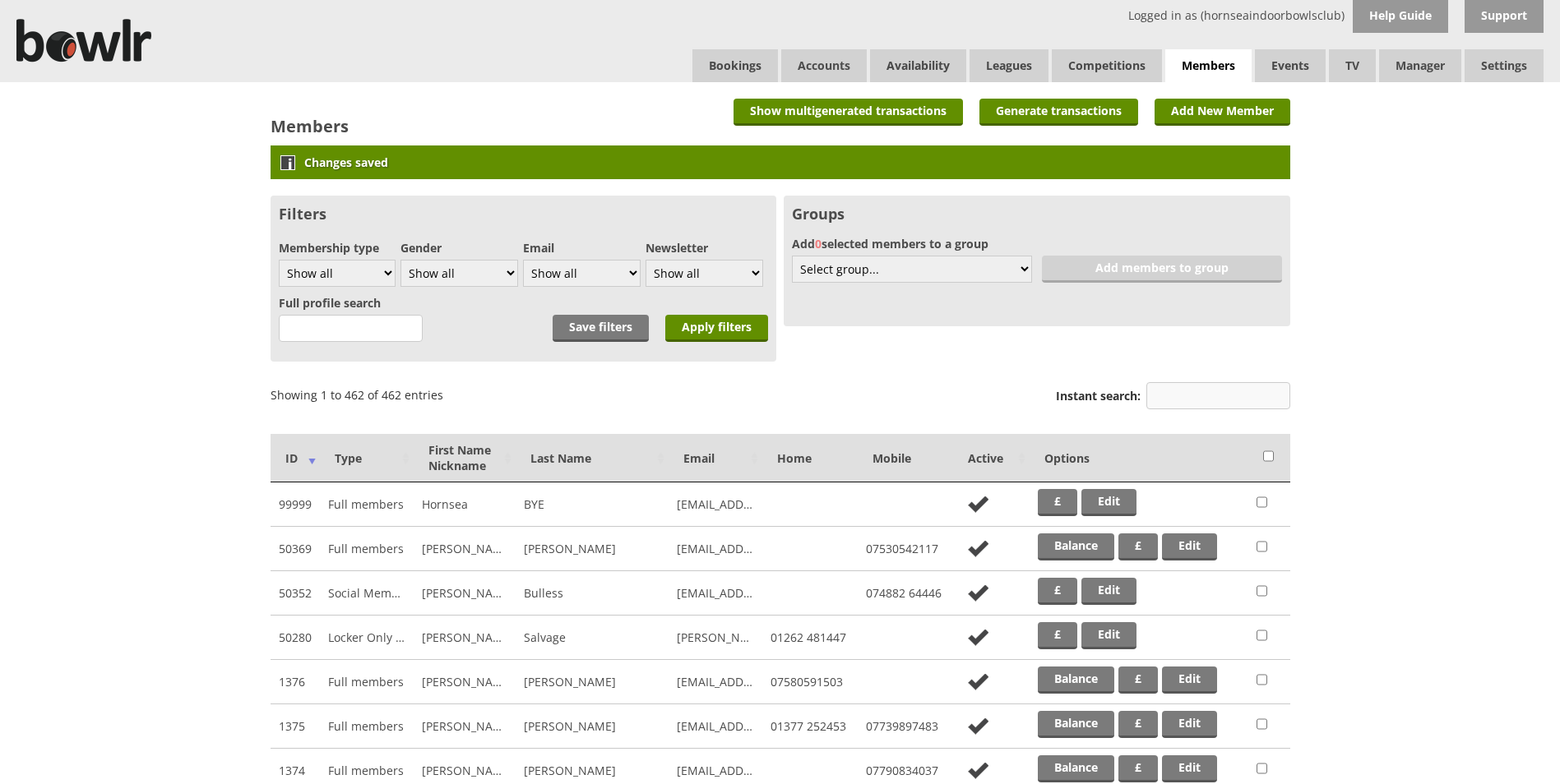
click at [1191, 402] on input "Instant search:" at bounding box center [1218, 395] width 144 height 27
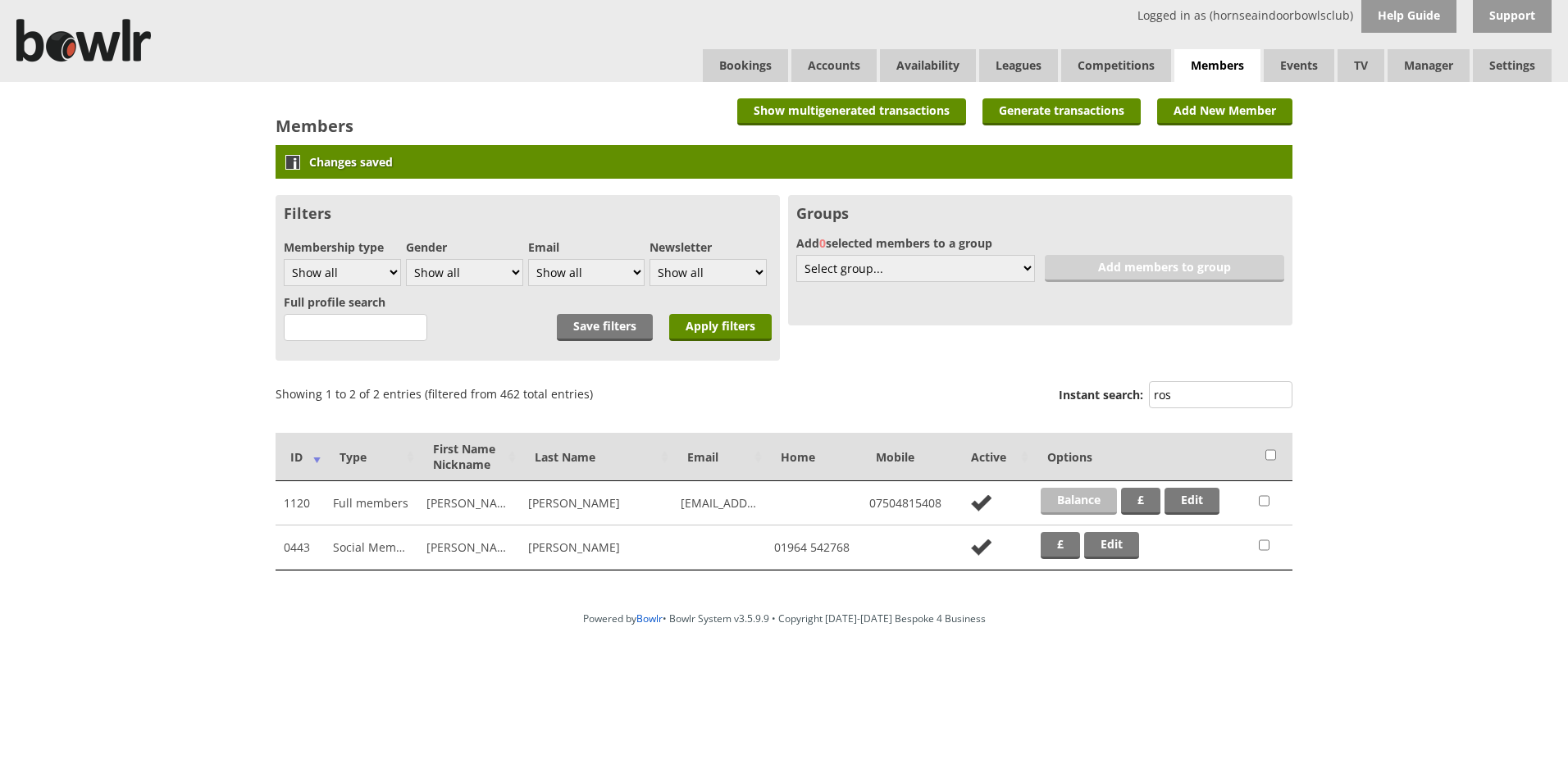
type input "ros"
click at [1057, 498] on link "Balance" at bounding box center [1078, 501] width 77 height 27
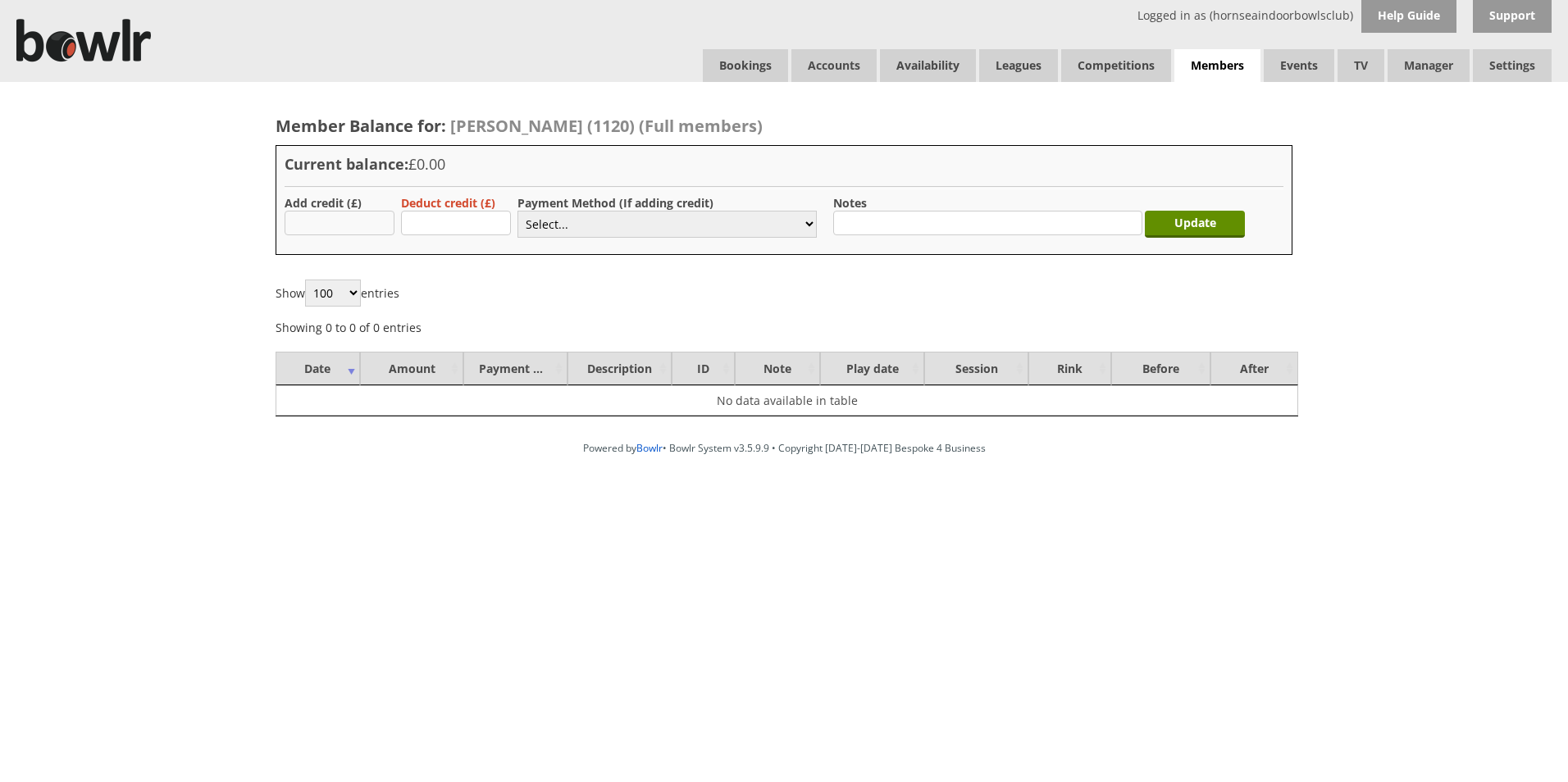
click at [363, 229] on input "text" at bounding box center [340, 223] width 110 height 25
type input "4"
click at [582, 222] on select "Select... Cash Card Cheque Bank Transfer Other Member Card Gift Voucher Balance" at bounding box center [666, 224] width 299 height 27
select select "1"
click at [517, 211] on select "Select... Cash Card Cheque Bank Transfer Other Member Card Gift Voucher Balance" at bounding box center [666, 224] width 299 height 27
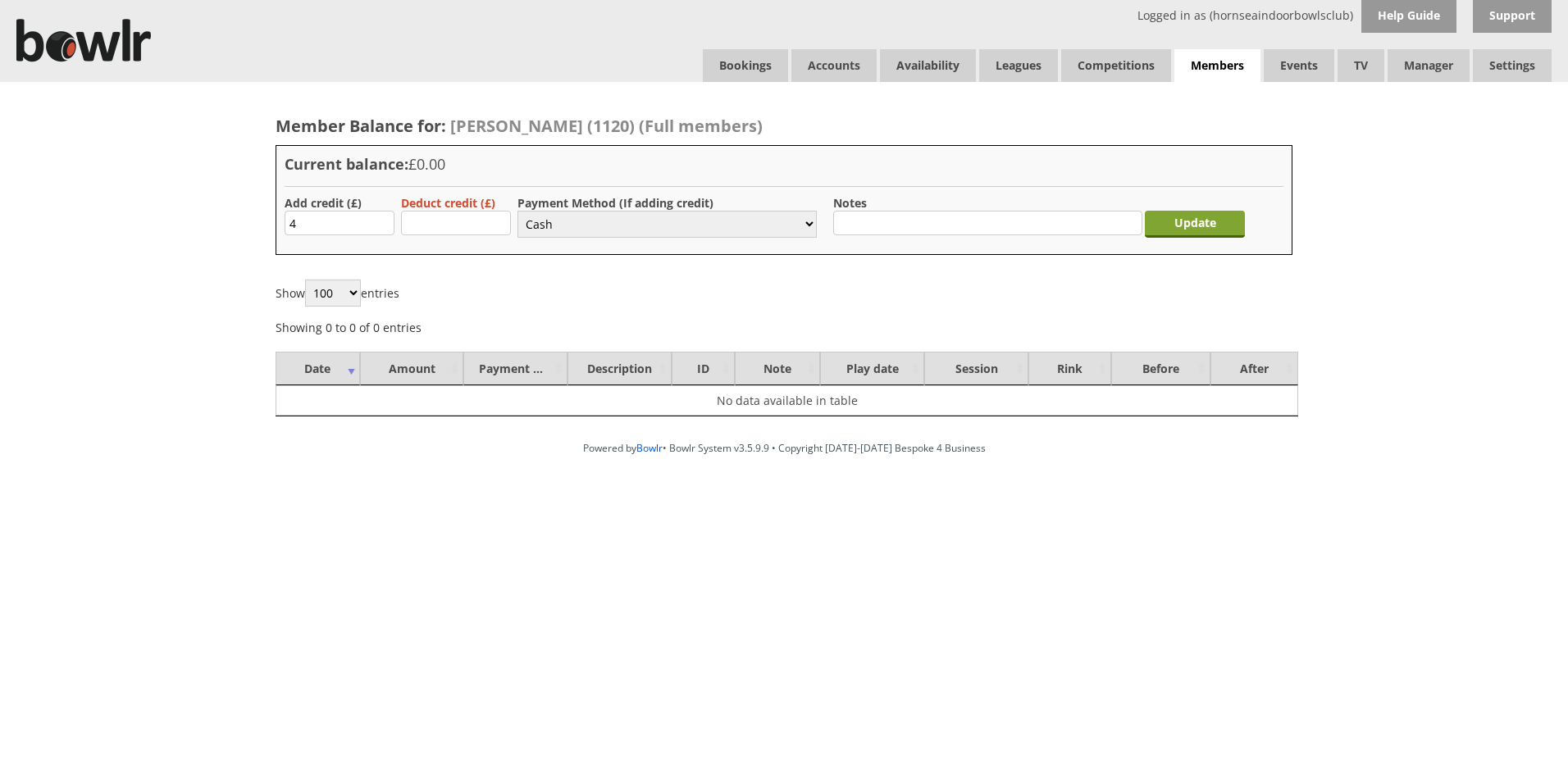
click at [1229, 228] on input "Update" at bounding box center [1194, 224] width 100 height 27
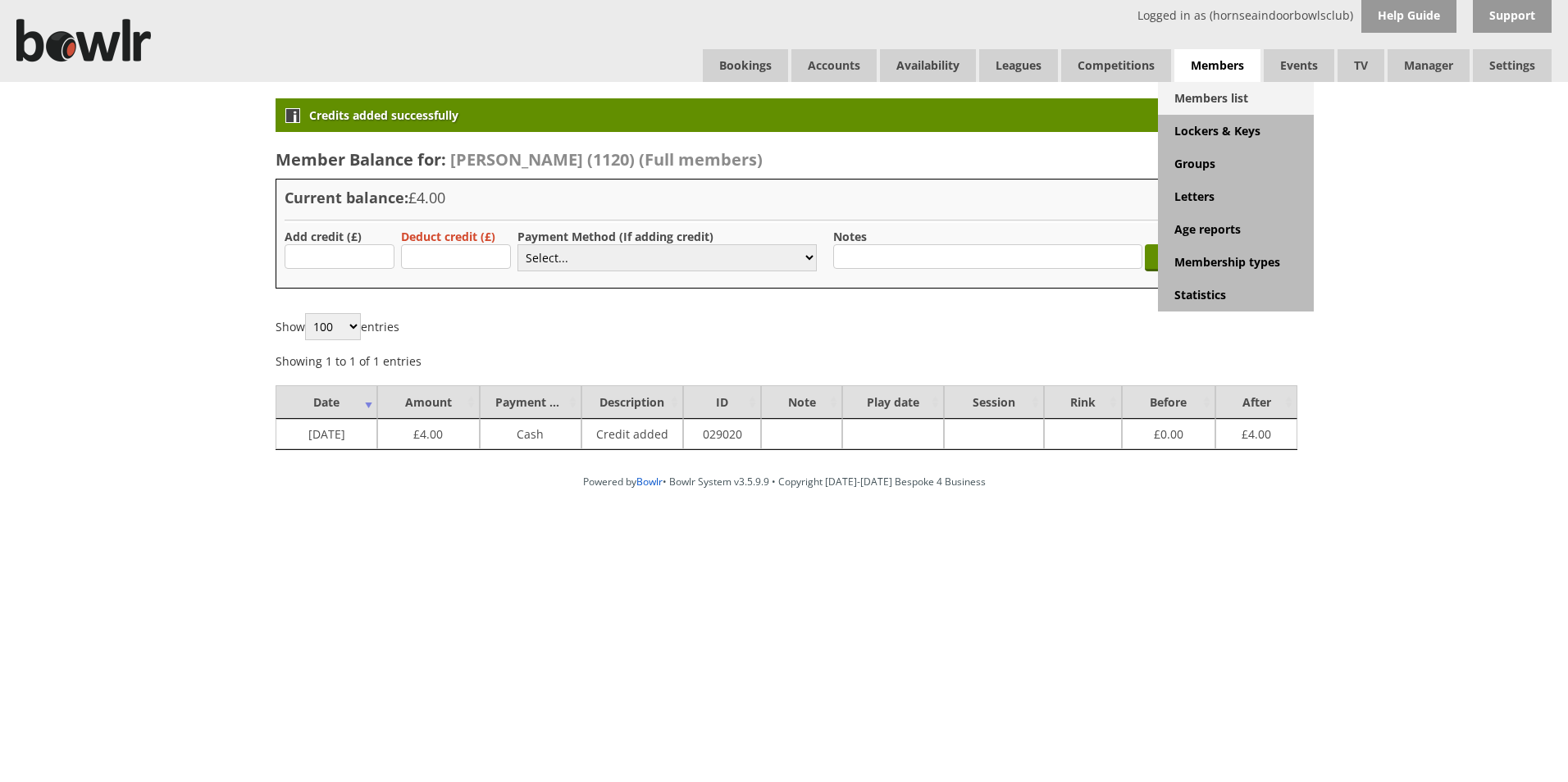
click at [1216, 91] on link "Members list" at bounding box center [1235, 98] width 155 height 33
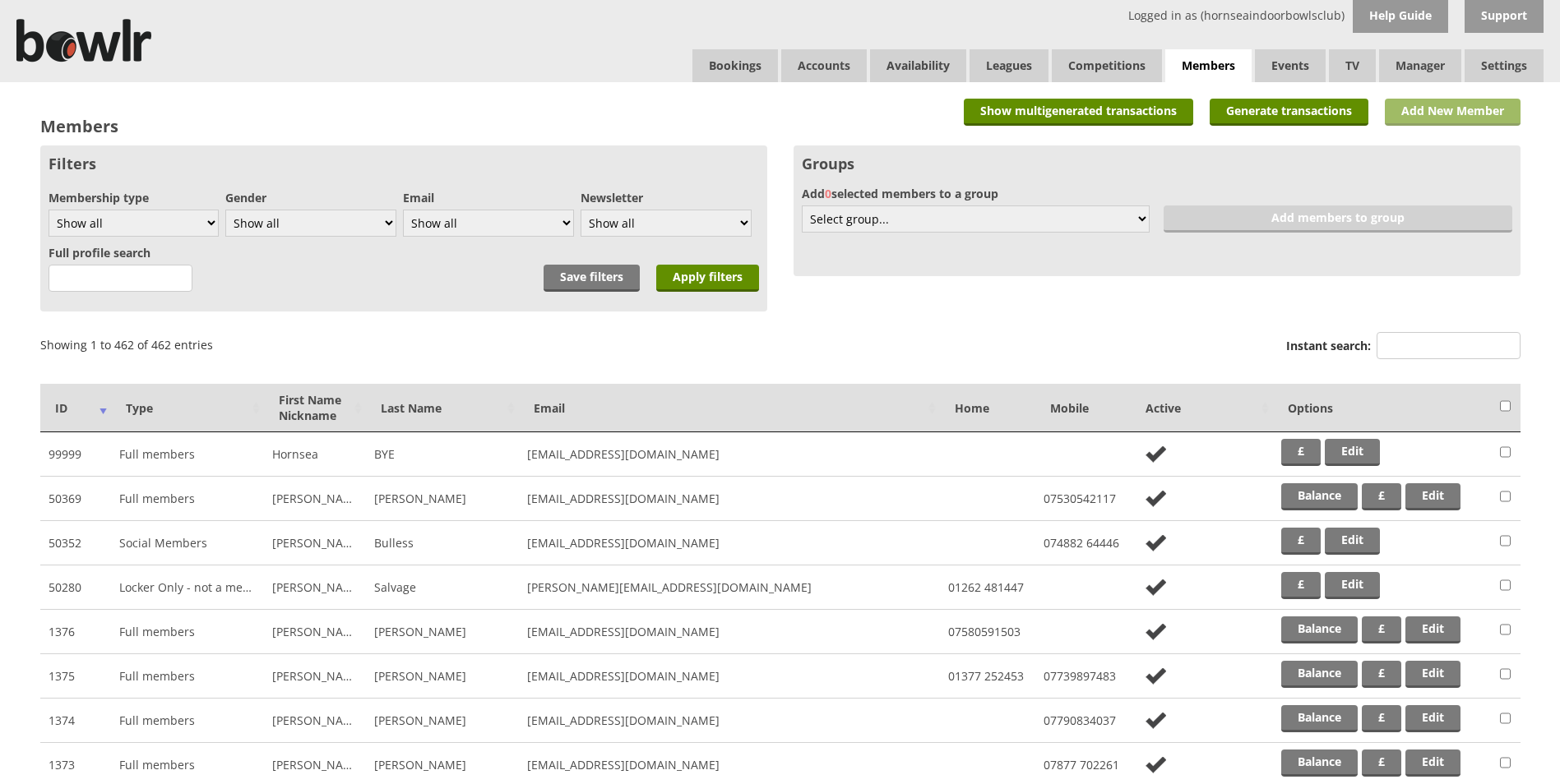
click at [1422, 122] on link "Add New Member" at bounding box center [1453, 112] width 136 height 27
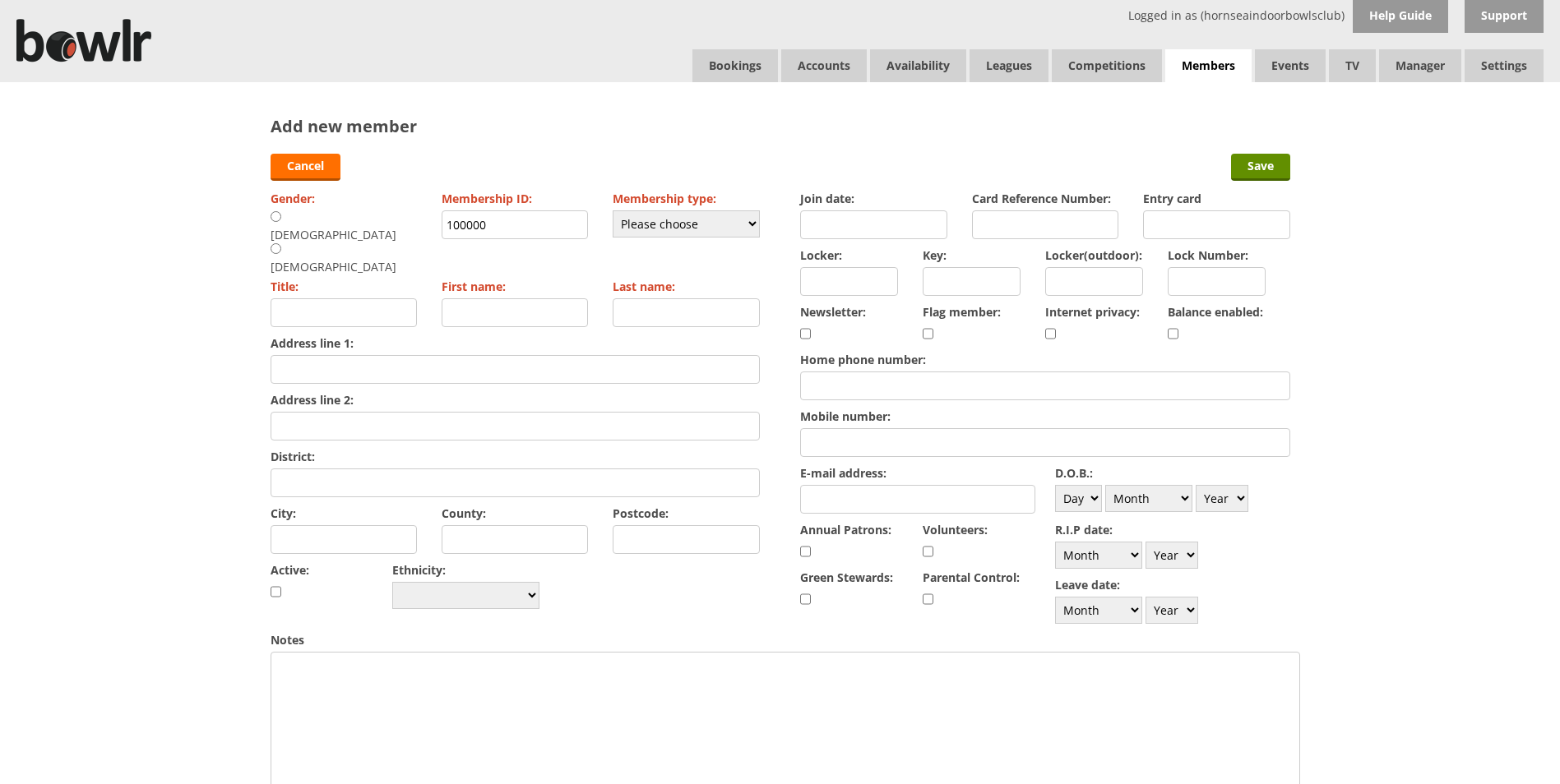
click at [281, 243] on input "radio" at bounding box center [276, 249] width 11 height 12
radio input "true"
type input "Mrs"
drag, startPoint x: 505, startPoint y: 225, endPoint x: 424, endPoint y: 230, distance: 81.2
click at [424, 230] on div "Gender: Male Female Membership ID: 100000 Membership type: Please choose Full m…" at bounding box center [516, 399] width 490 height 426
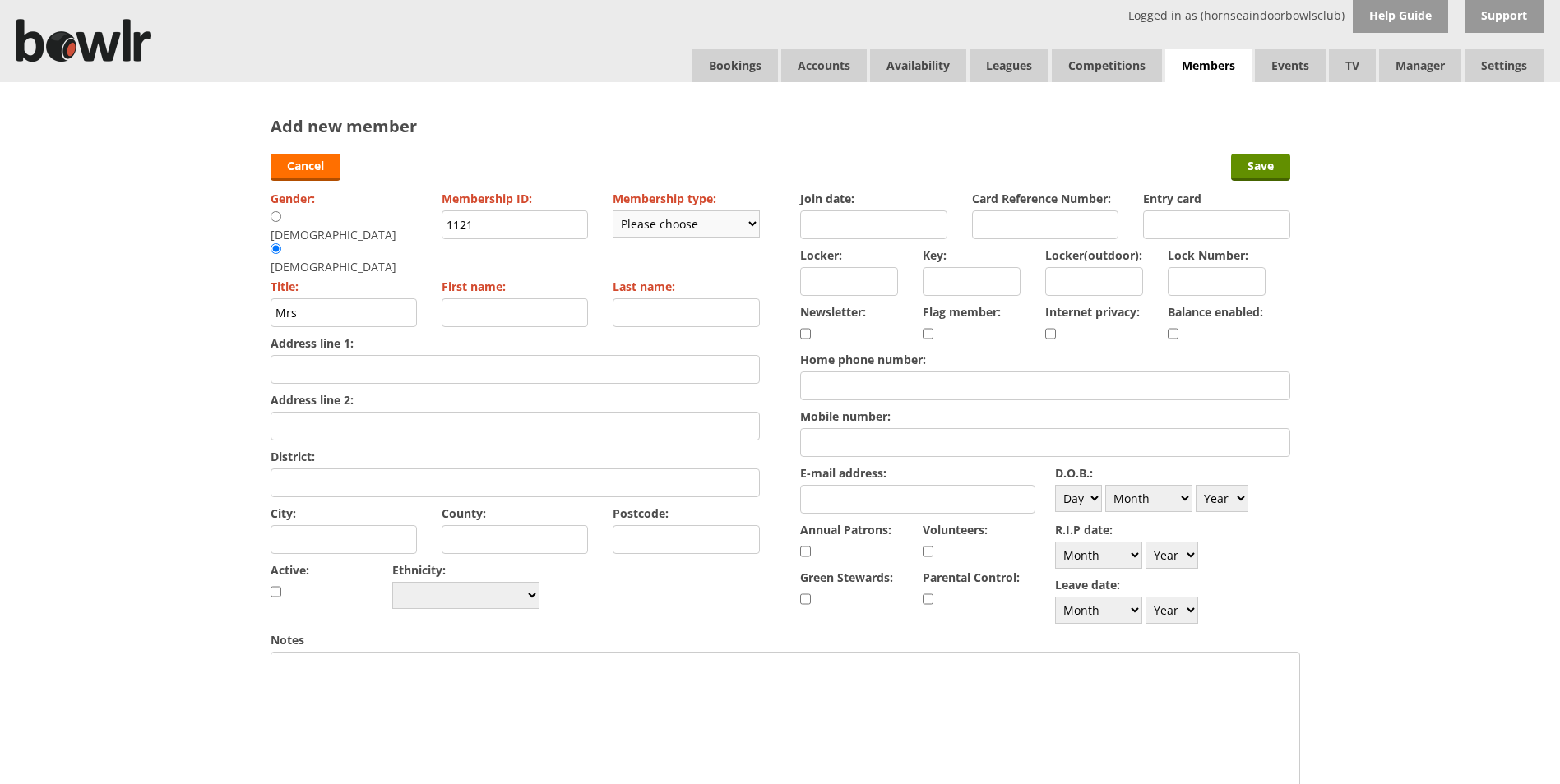
type input "1121"
drag, startPoint x: 752, startPoint y: 230, endPoint x: 746, endPoint y: 239, distance: 10.8
click at [752, 230] on select "Please choose Full members Rollabowl Juniors Social Members Student Pending Lef…" at bounding box center [686, 224] width 147 height 27
select select "1"
click at [613, 211] on select "Please choose Full members Rollabowl Juniors Social Members Student Pending Lef…" at bounding box center [686, 224] width 147 height 27
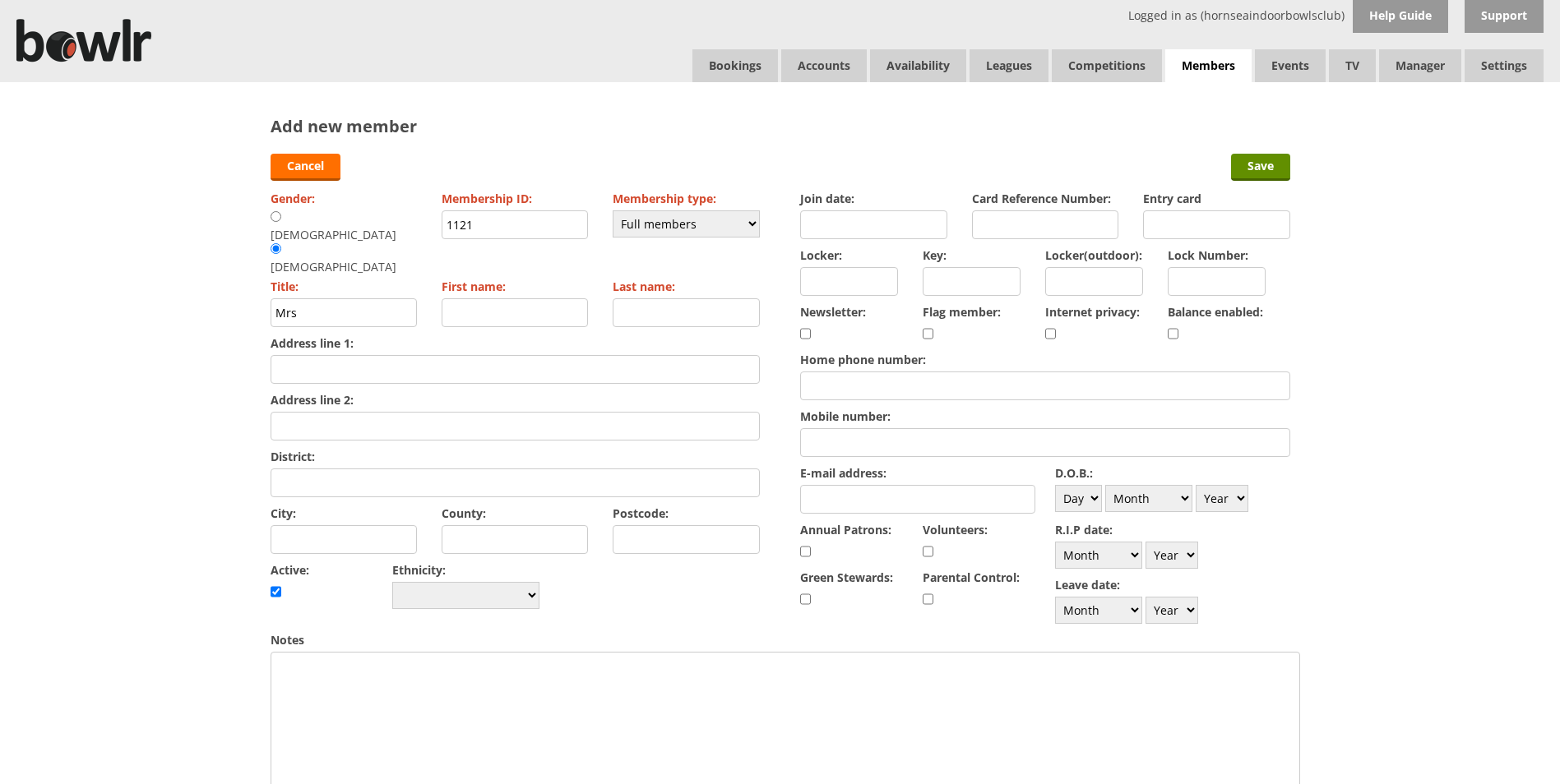
checkbox input "true"
click at [554, 299] on input "First name:" at bounding box center [515, 313] width 147 height 29
type input "Jo"
click at [658, 279] on label "Last name:" at bounding box center [686, 287] width 147 height 16
click at [658, 299] on input "Last name:" at bounding box center [686, 313] width 147 height 29
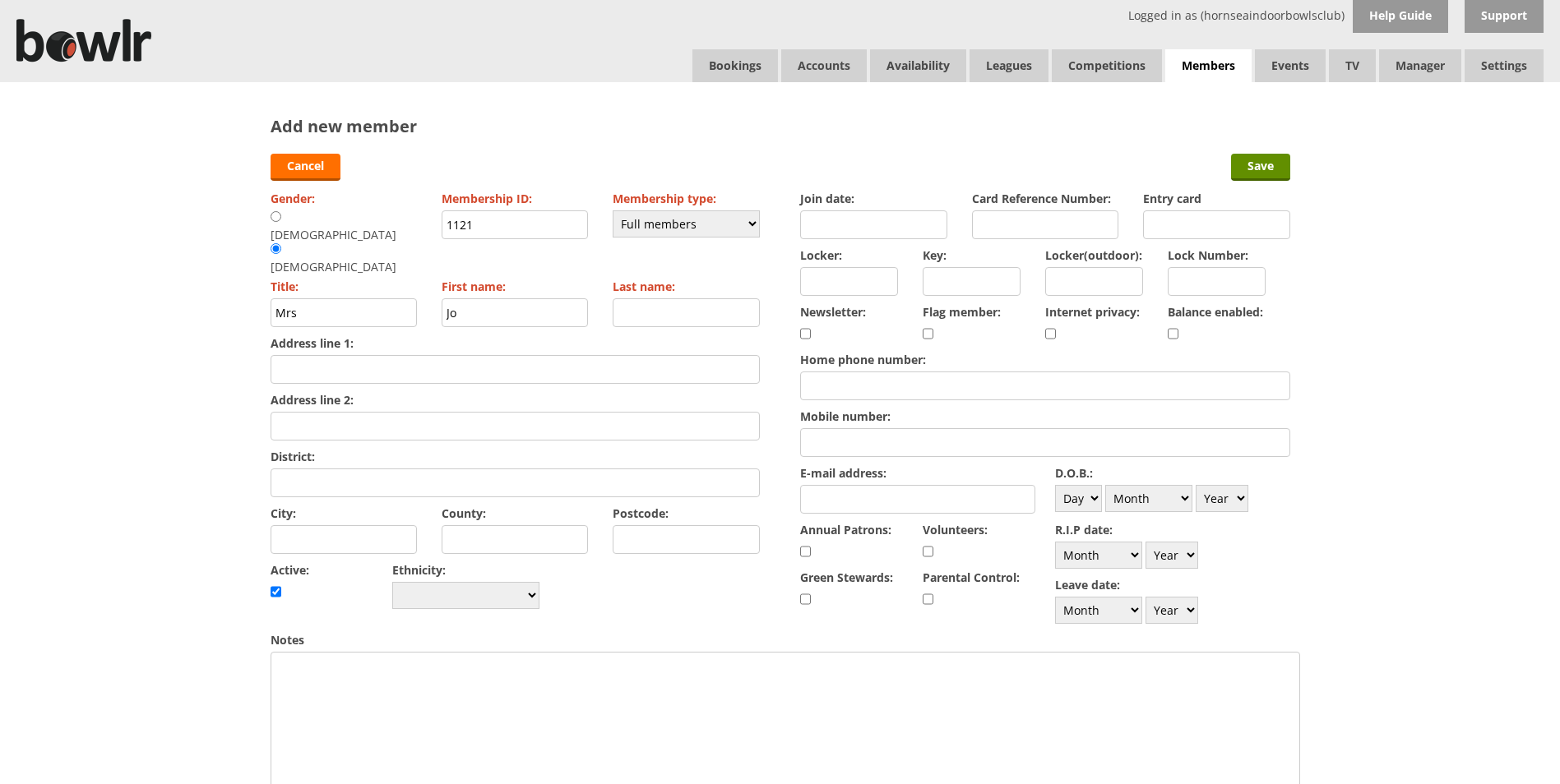
click at [656, 299] on input "Last name:" at bounding box center [686, 313] width 147 height 29
type input "Fairbairn"
click at [843, 220] on input "Join date:" at bounding box center [873, 225] width 147 height 29
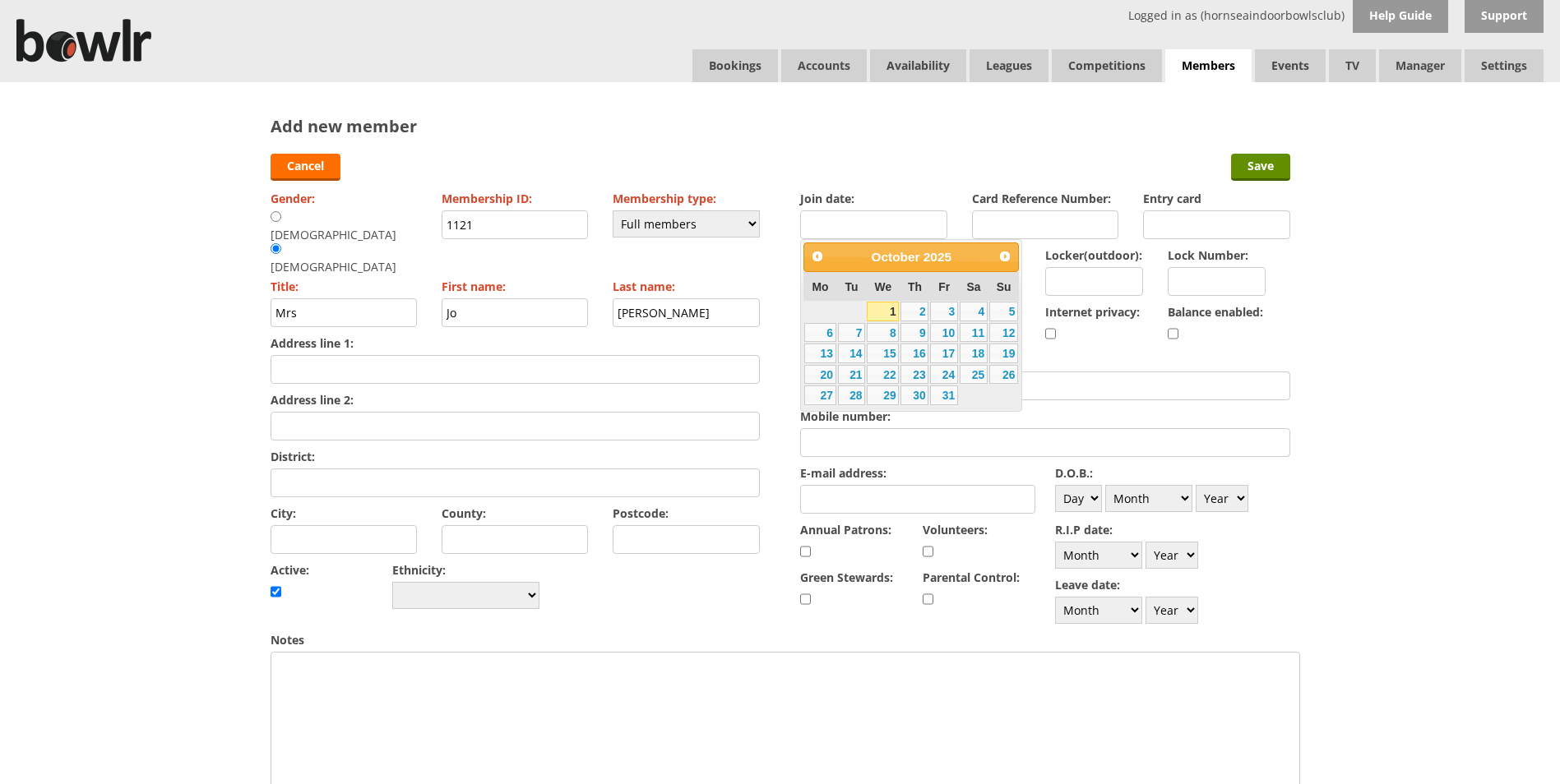
click at [875, 303] on td "1" at bounding box center [883, 311] width 34 height 21
type input "[DATE]"
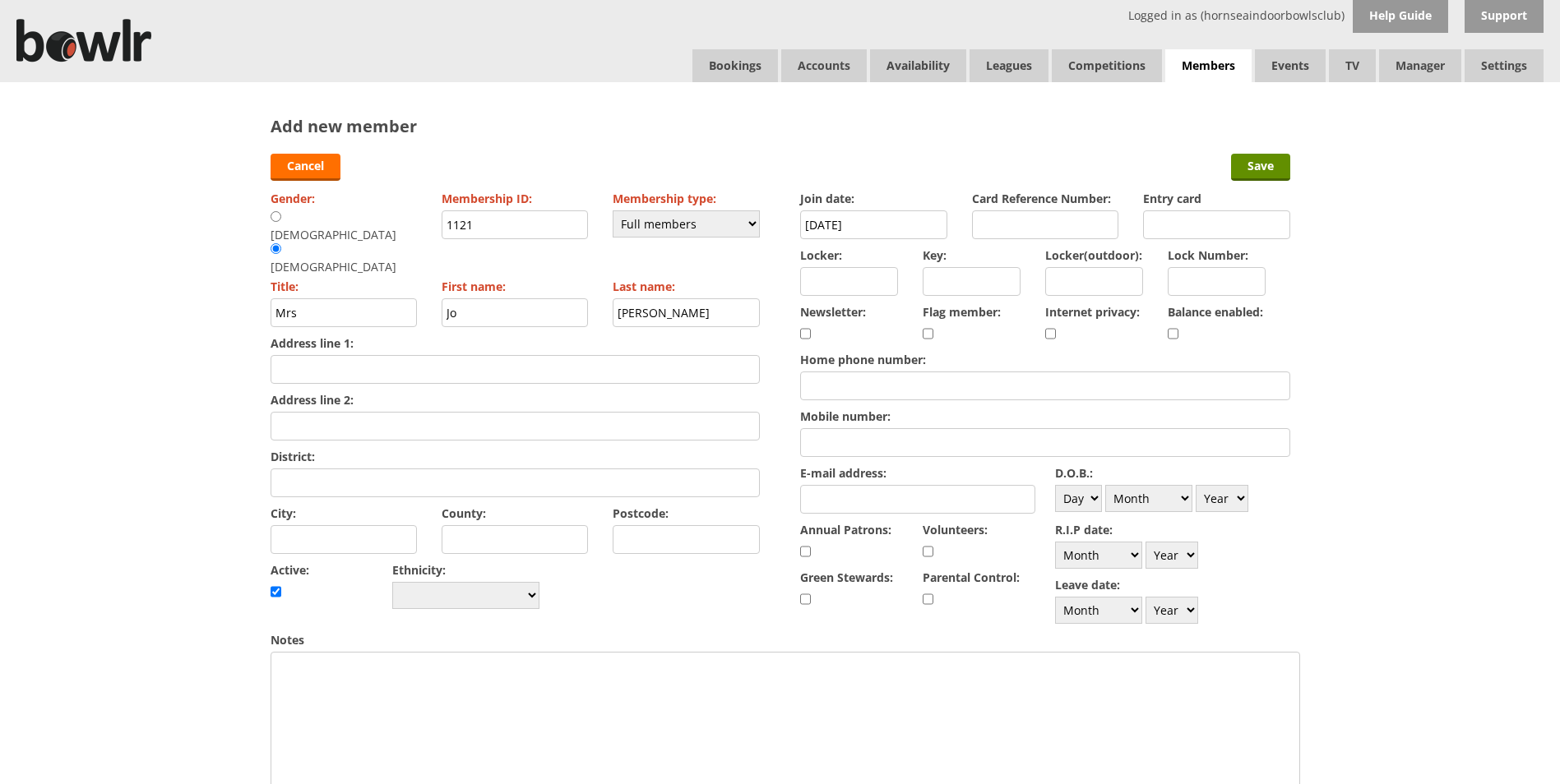
click at [1183, 330] on div "Balance enabled:" at bounding box center [1229, 324] width 123 height 48
click at [1180, 332] on div "Balance enabled:" at bounding box center [1229, 324] width 123 height 48
click at [1174, 334] on input "checkbox" at bounding box center [1173, 334] width 11 height 20
checkbox input "true"
click at [359, 356] on input "Address line 1:" at bounding box center [516, 370] width 490 height 29
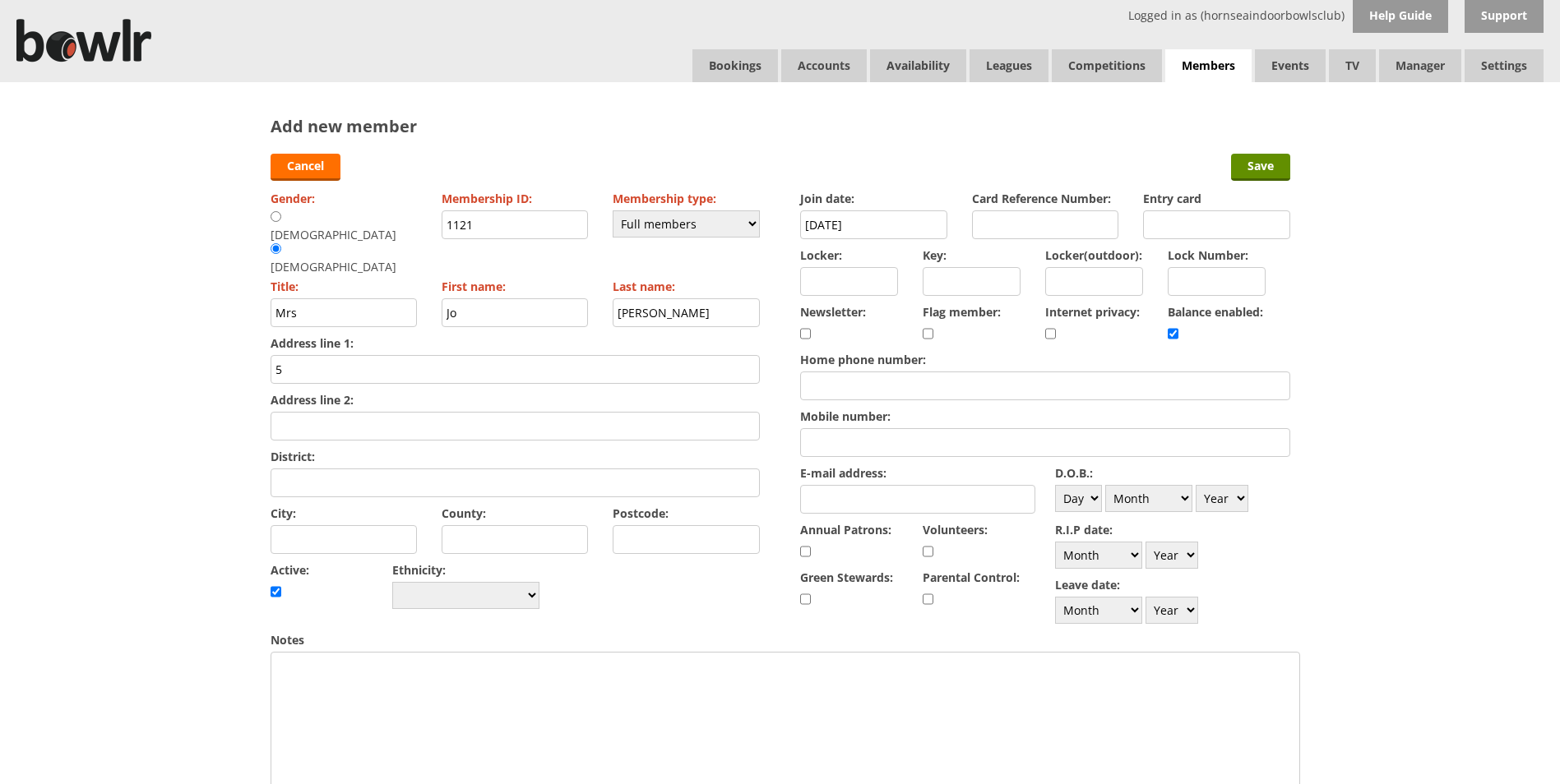
click at [489, 356] on input "5" at bounding box center [516, 370] width 490 height 29
click at [383, 356] on input "5" at bounding box center [516, 370] width 490 height 29
type input "5 Racca Ave"
click at [295, 525] on input "City:" at bounding box center [344, 539] width 147 height 29
type input "Knottingley"
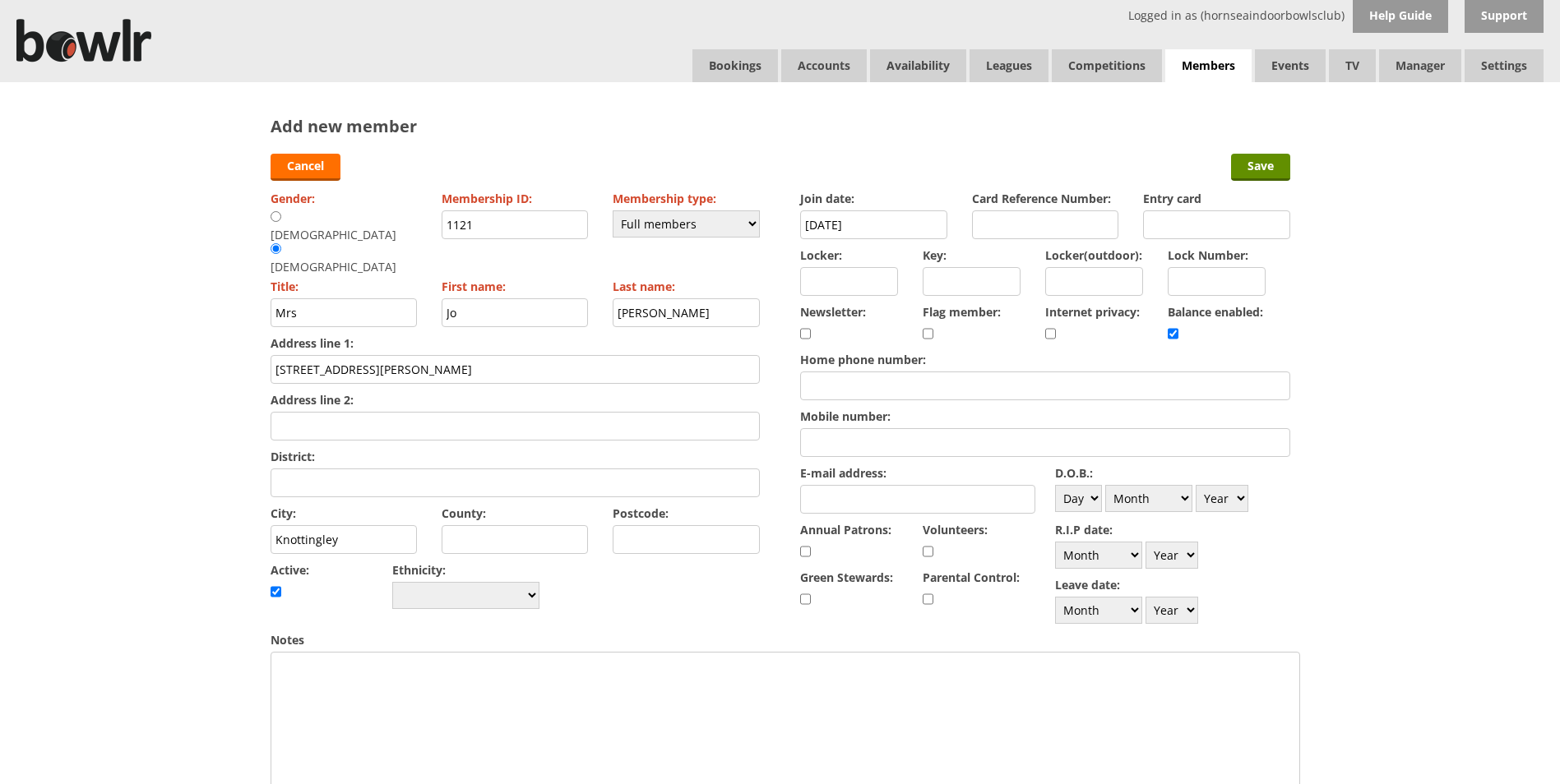
click at [718, 525] on input "Postcode:" at bounding box center [686, 539] width 147 height 29
type input "WF11 8BB"
click at [876, 485] on input "E-mail address:" at bounding box center [917, 499] width 235 height 29
click at [883, 445] on input "Mobile number:" at bounding box center [1045, 442] width 490 height 29
type input "07572670857"
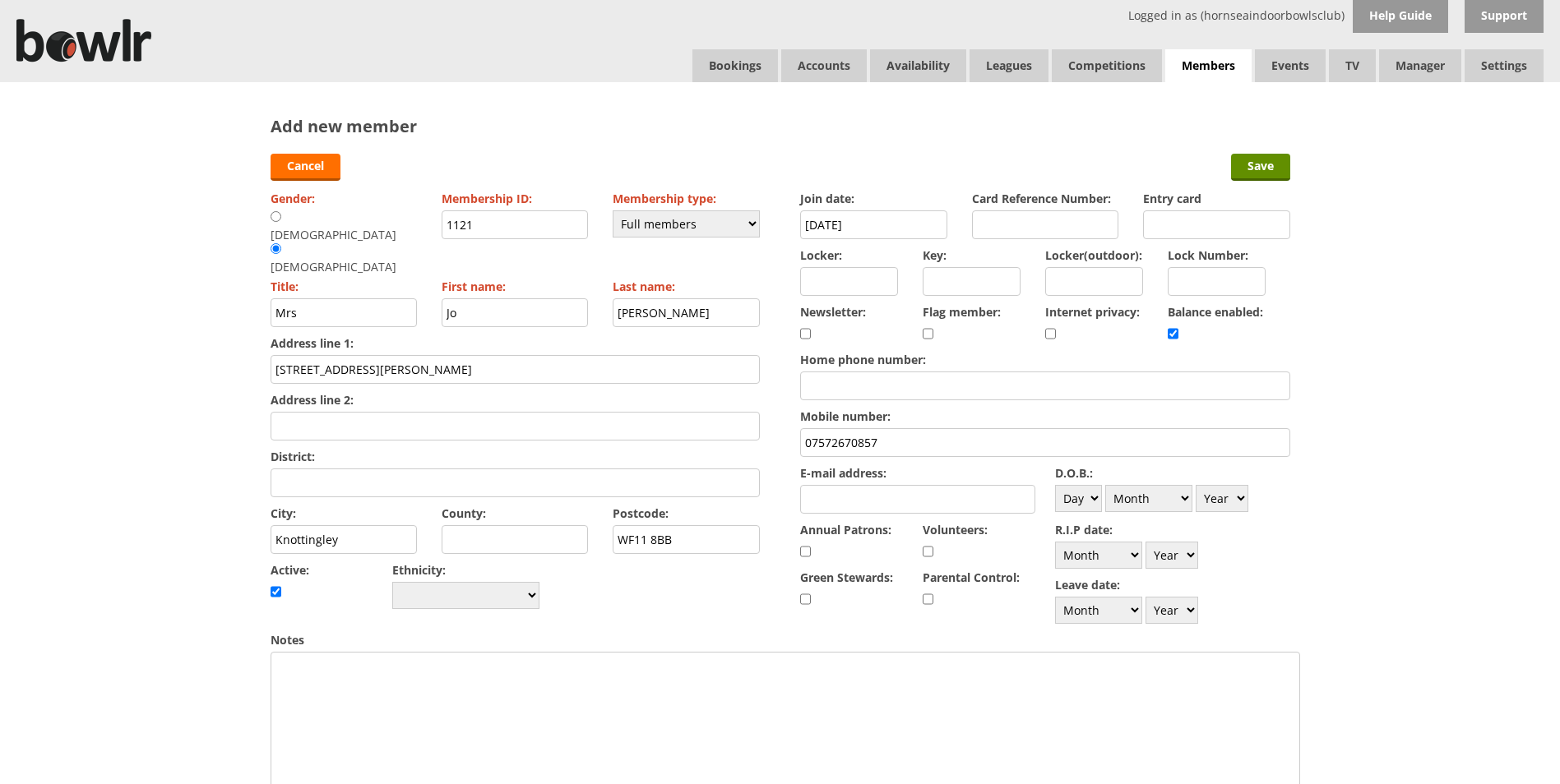
click at [905, 509] on input "E-mail address:" at bounding box center [917, 499] width 235 height 29
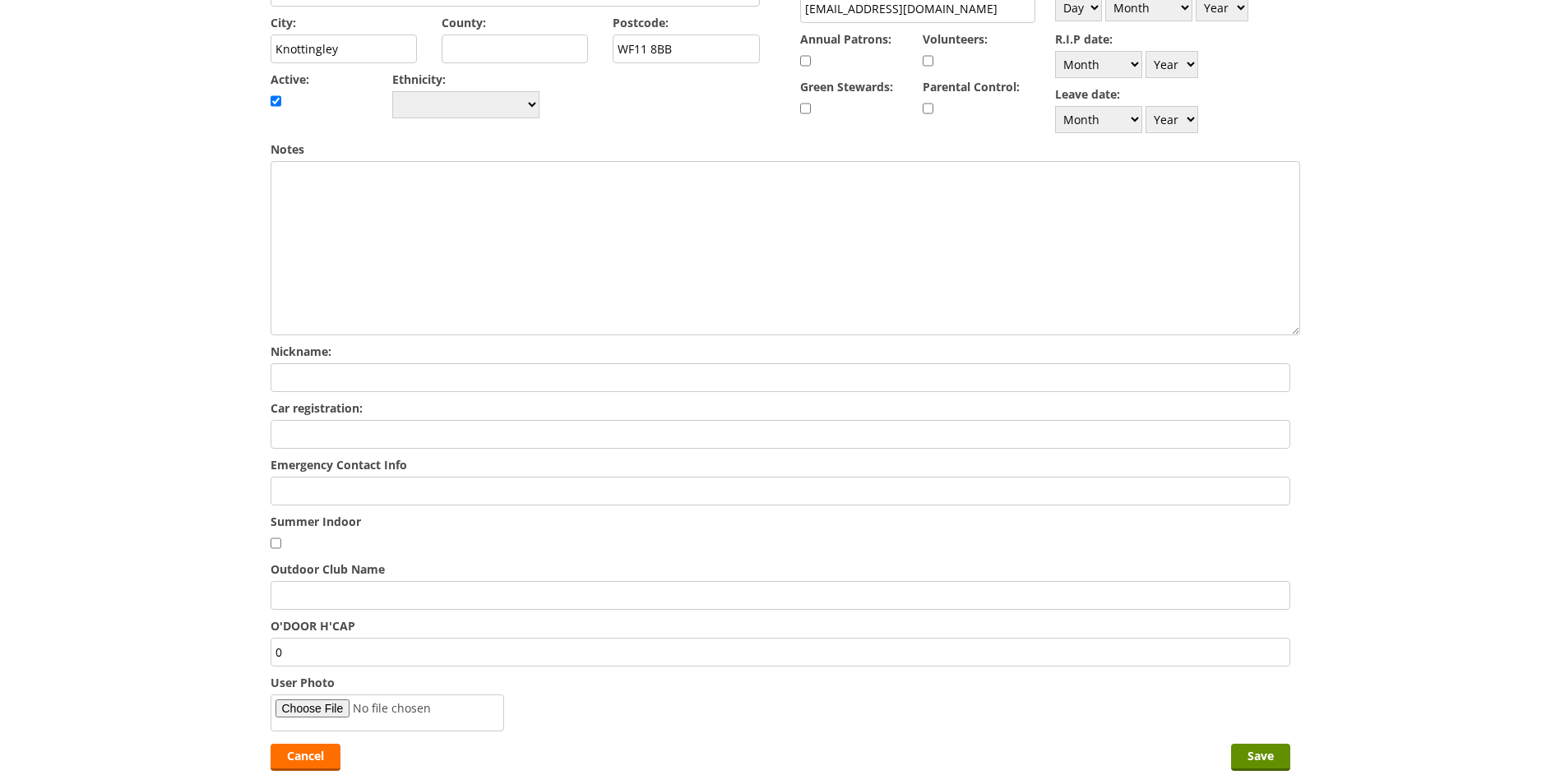
scroll to position [493, 0]
type input "jfairbairn66@gmail.com"
click at [372, 480] on input "Emergency Contact Info" at bounding box center [780, 488] width 1019 height 29
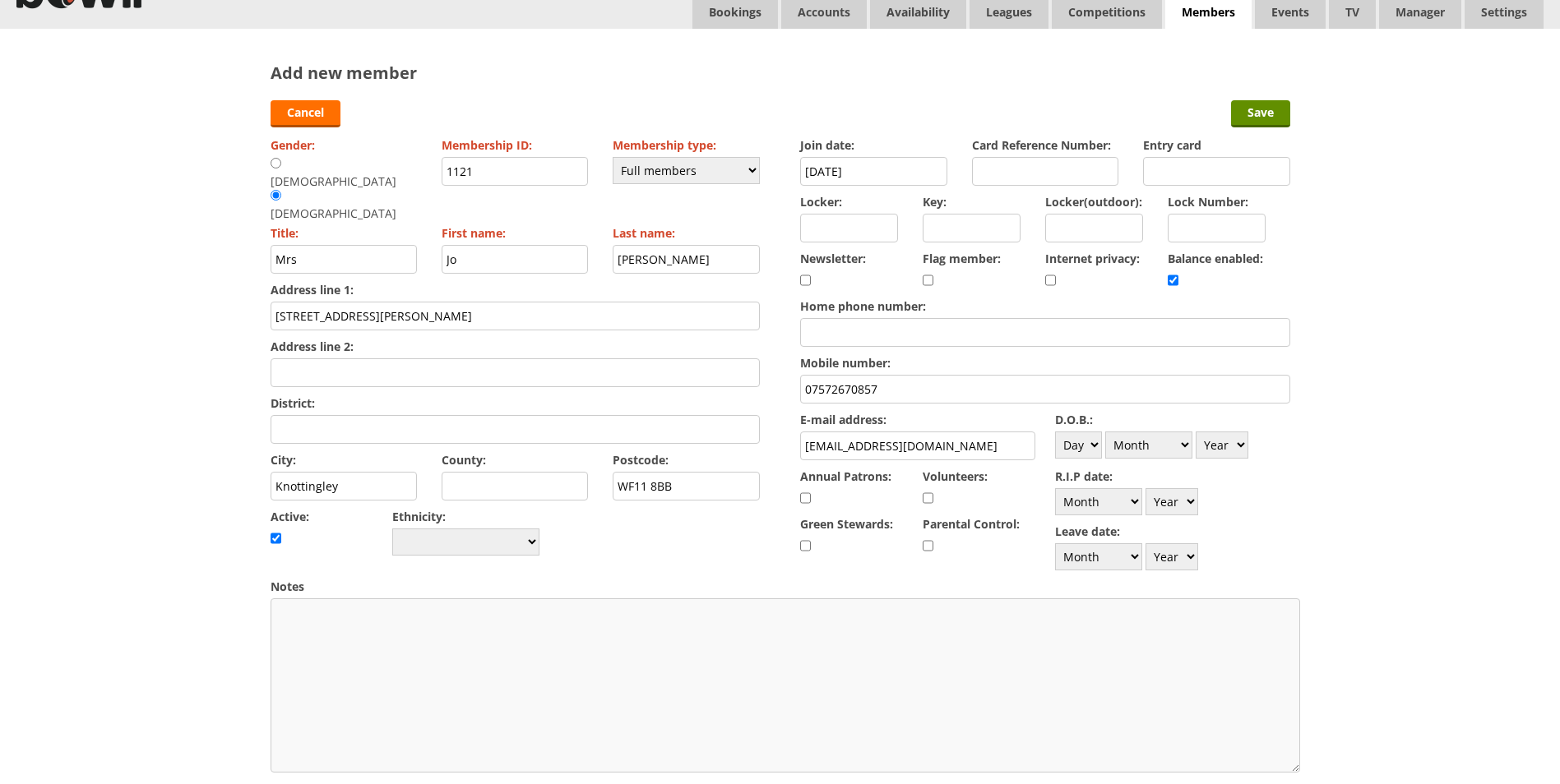
scroll to position [82, 0]
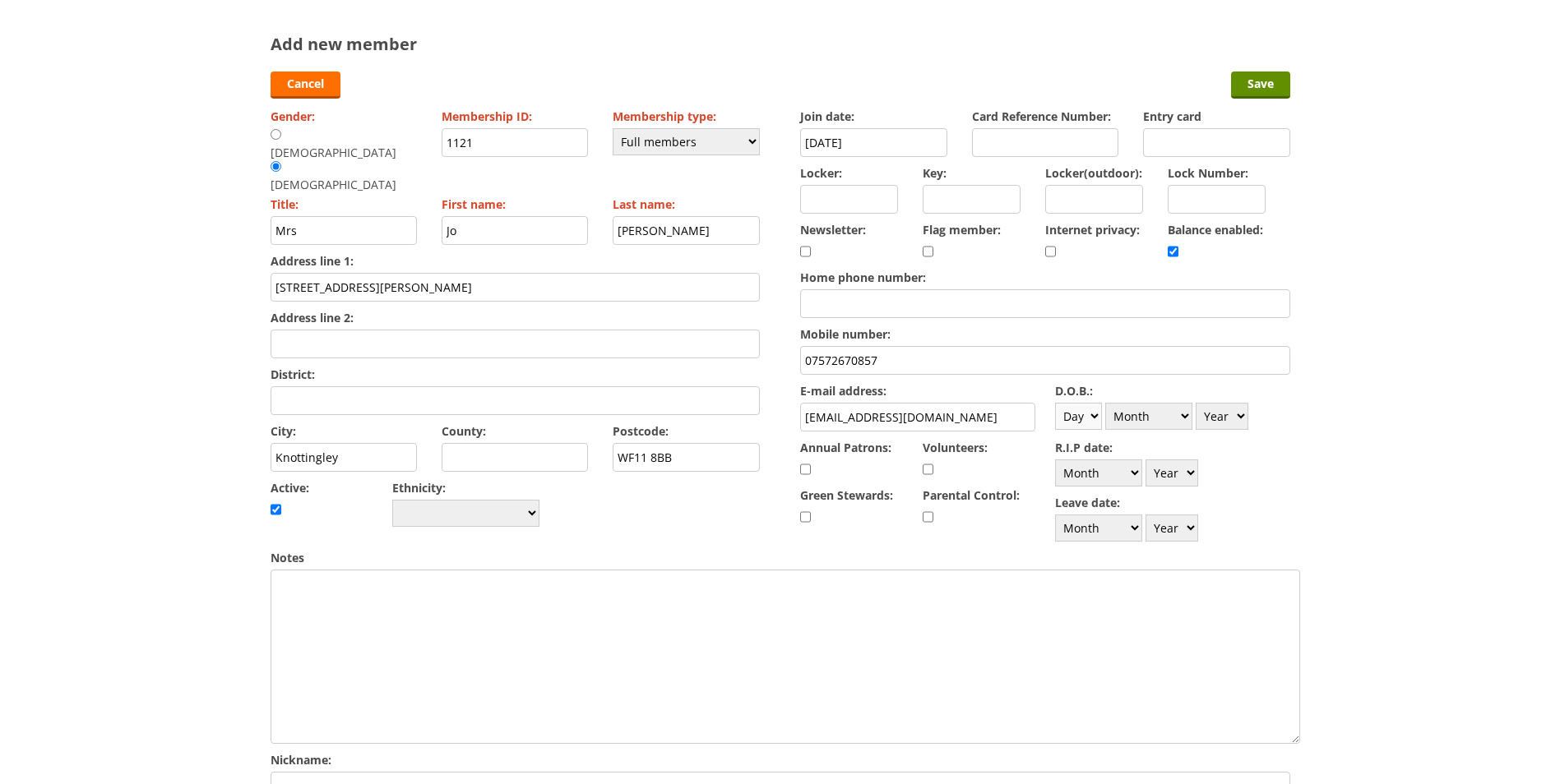
type input "Richard Fairbairn - 07885604534"
click at [1092, 415] on select "Day 1 2 3 4 5 6 7 8 9 10 11 12 13 14 15 16 17 18 19 20 21 22 23 24 25 26 27 28 …" at bounding box center [1078, 415] width 47 height 27
select select "23"
click at [1055, 402] on select "Day 1 2 3 4 5 6 7 8 9 10 11 12 13 14 15 16 17 18 19 20 21 22 23 24 25 26 27 28 …" at bounding box center [1078, 415] width 47 height 27
click at [1140, 404] on select "Month January February March April May June July August September October Novem…" at bounding box center [1148, 415] width 87 height 27
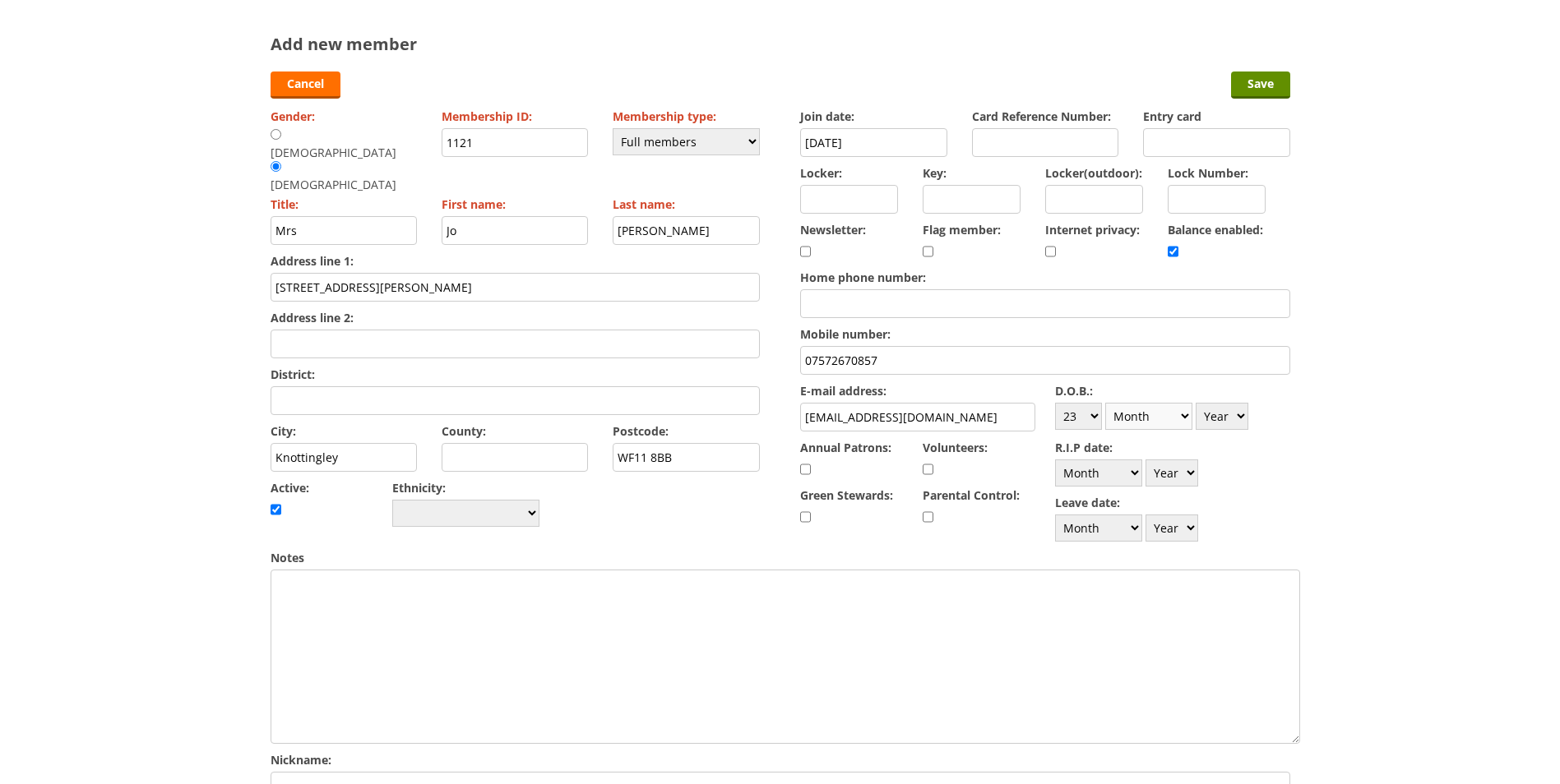
select select "12"
click at [1105, 402] on select "Month January February March April May June July August September October Novem…" at bounding box center [1148, 415] width 87 height 27
click at [1227, 414] on select "Year 1900 1901 1902 1903 1904 1905 1906 1907 1908 1909 1910 1911 1912 1913 1914…" at bounding box center [1222, 415] width 53 height 27
select select "1966"
click at [1196, 402] on select "Year 1900 1901 1902 1903 1904 1905 1906 1907 1908 1909 1910 1911 1912 1913 1914…" at bounding box center [1222, 415] width 53 height 27
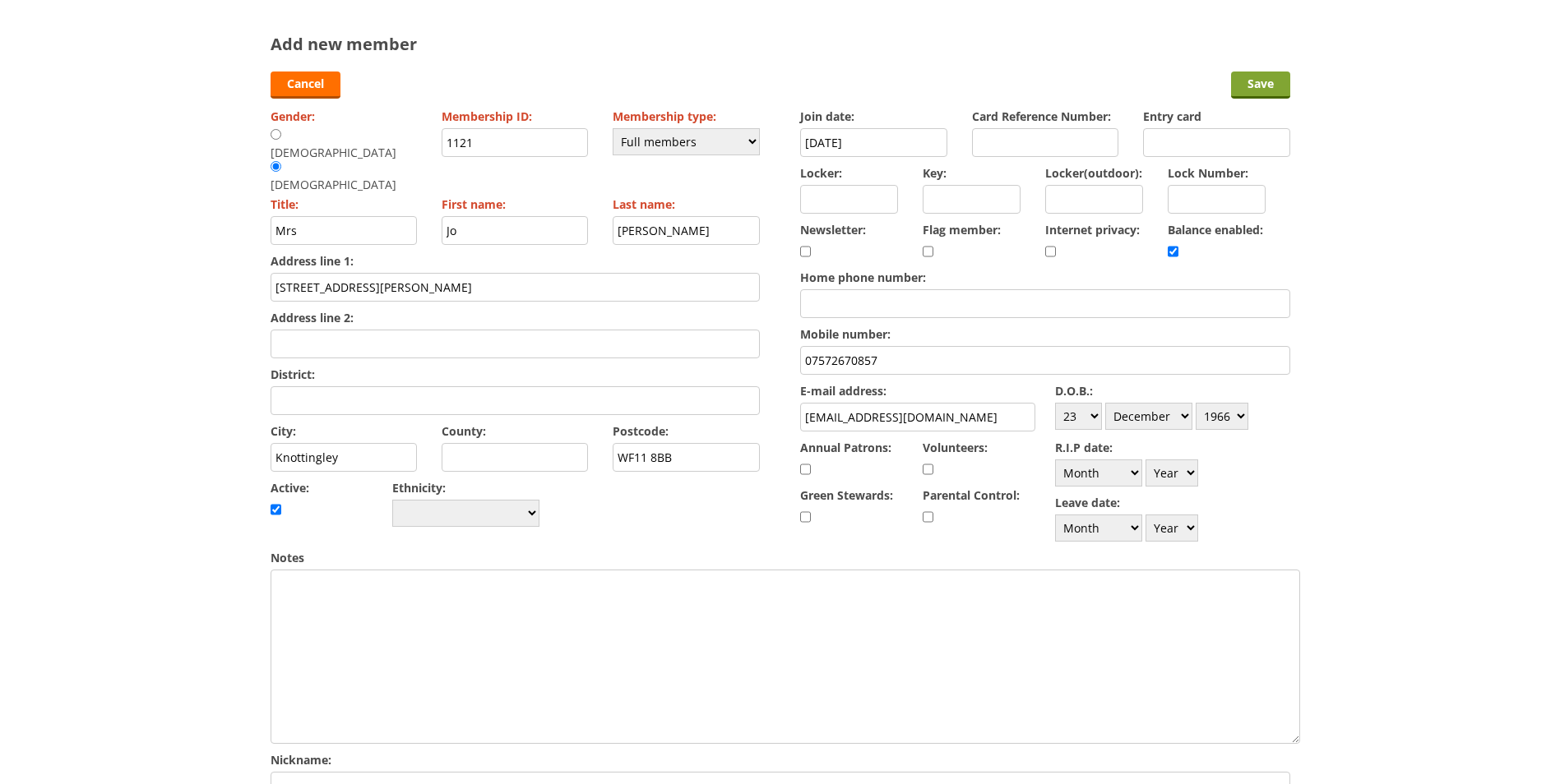
click at [1269, 90] on input "Save" at bounding box center [1260, 85] width 59 height 27
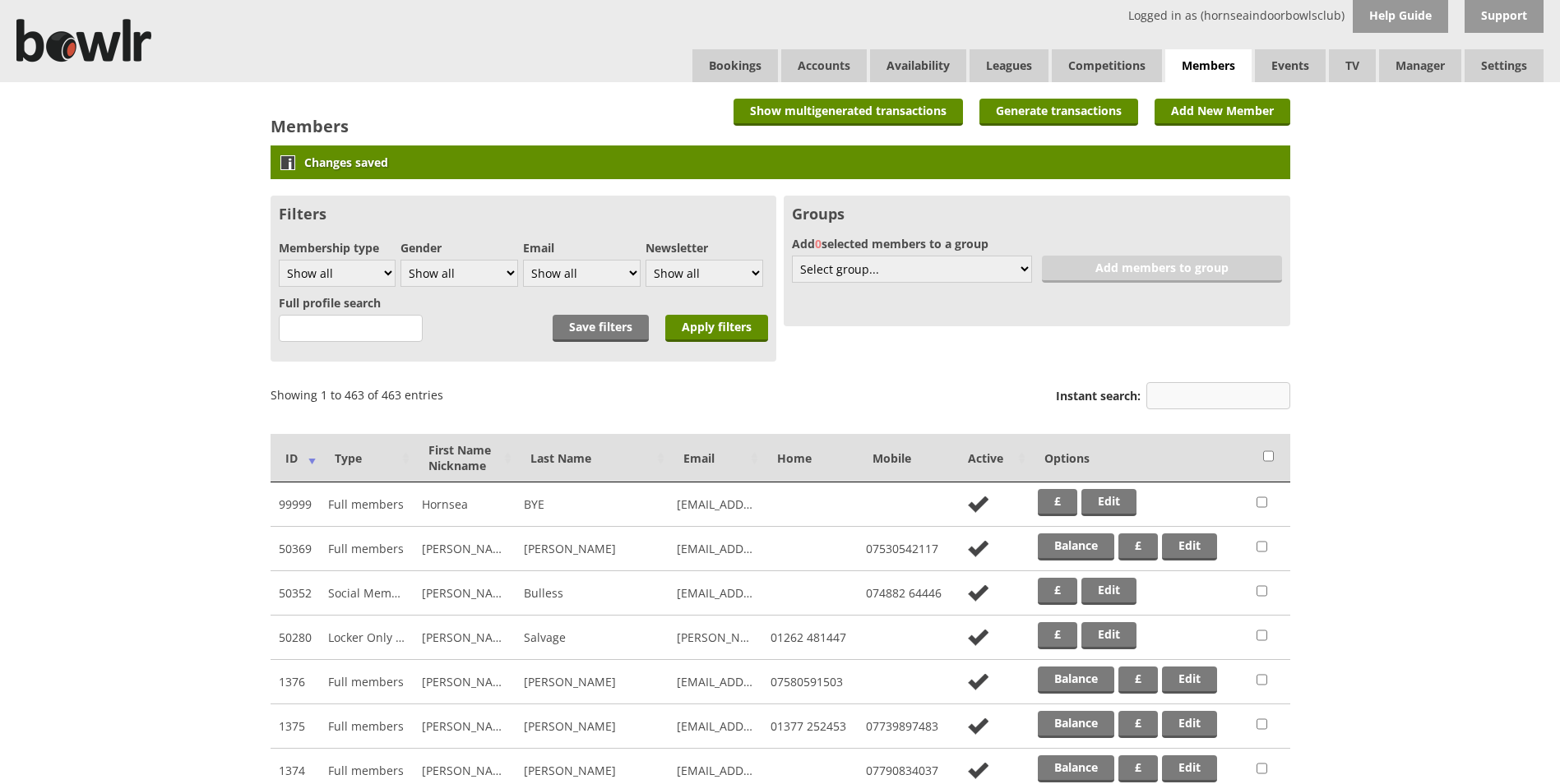
click at [1165, 395] on input "Instant search:" at bounding box center [1218, 395] width 144 height 27
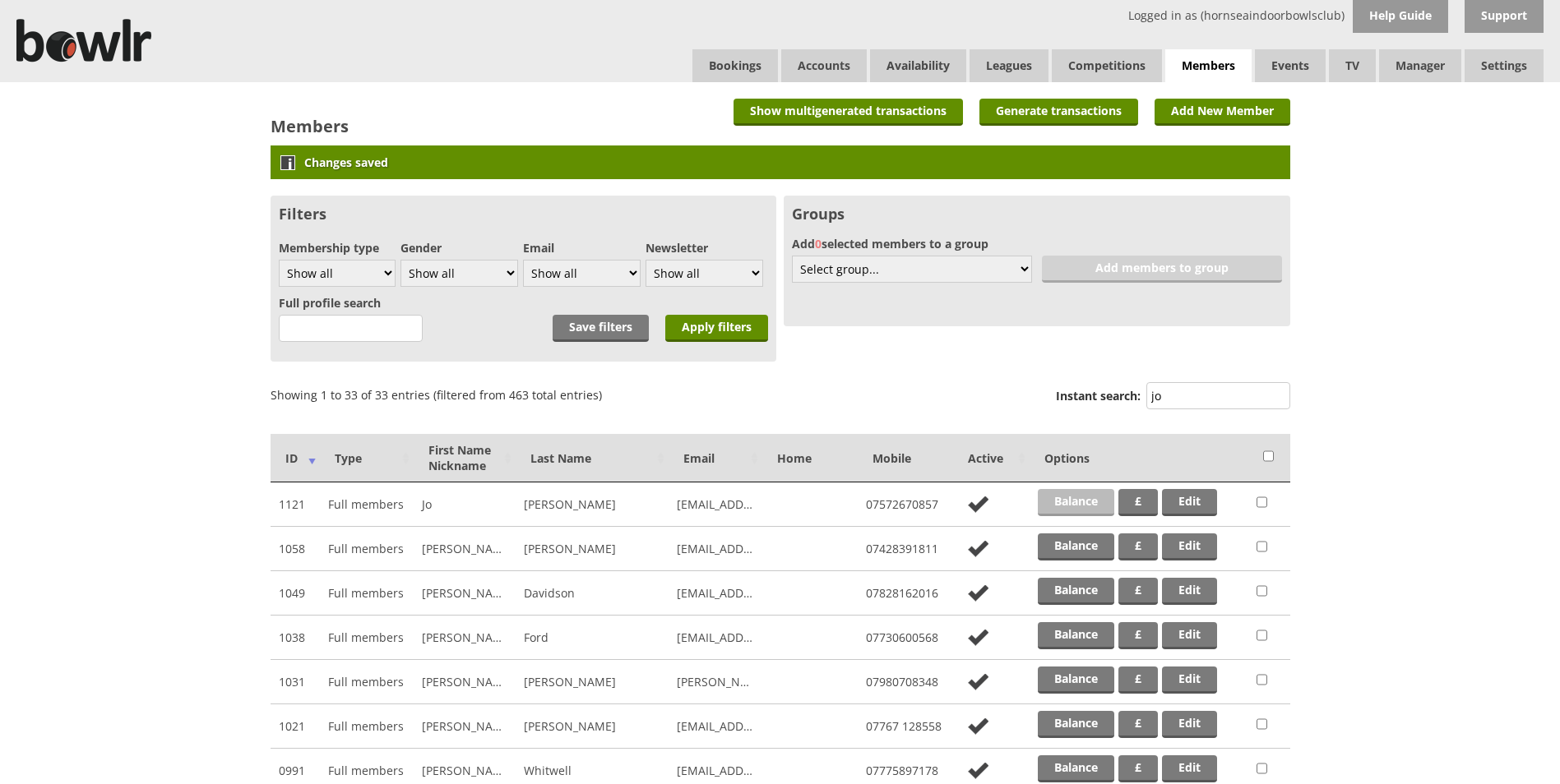
type input "jo"
click at [1099, 494] on link "Balance" at bounding box center [1076, 502] width 77 height 27
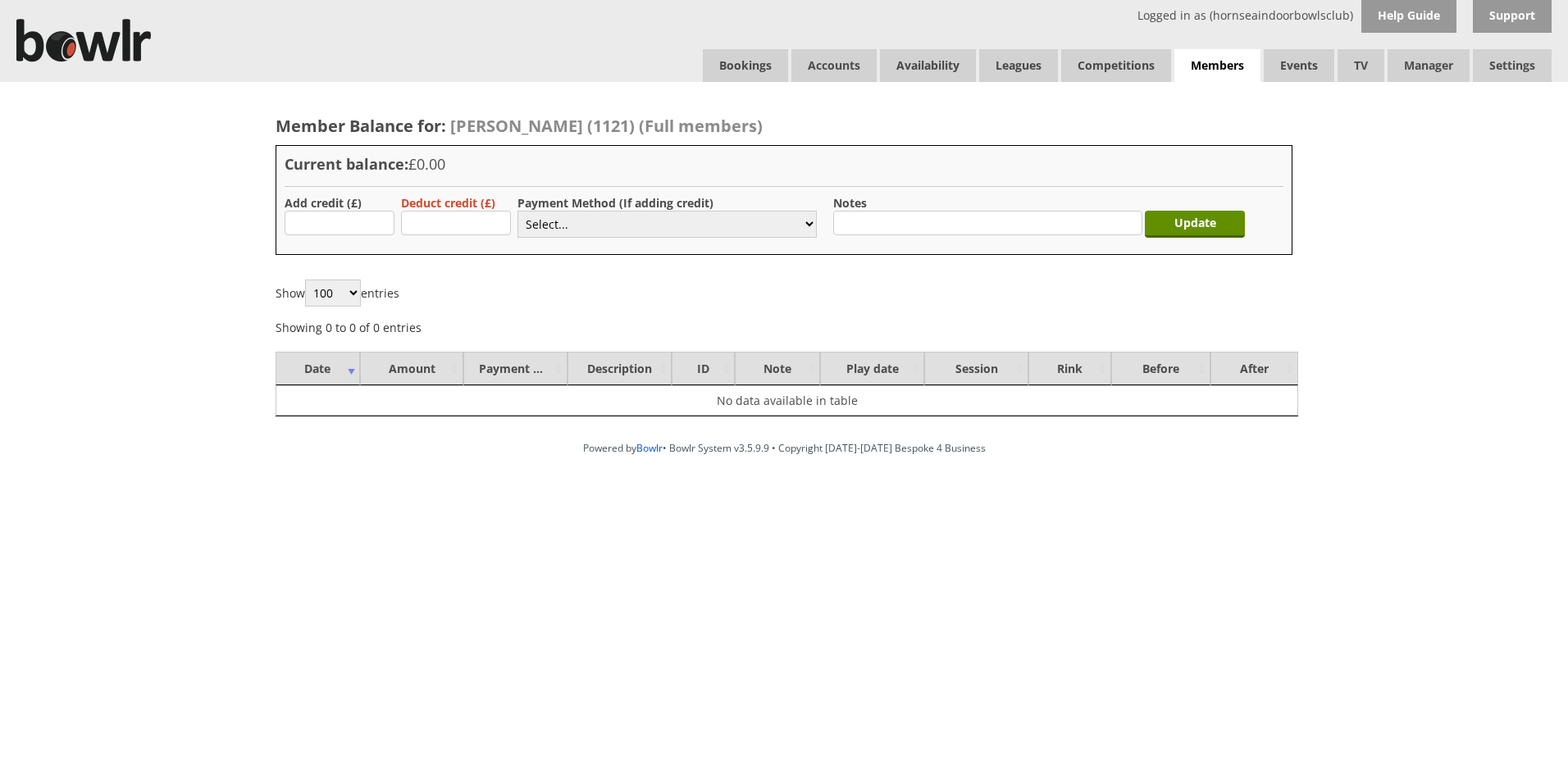
click at [363, 235] on div "Add credit (£)" at bounding box center [335, 217] width 100 height 44
click at [362, 218] on input "text" at bounding box center [340, 223] width 110 height 25
type input "4"
click at [560, 207] on label "Payment Method (If adding credit)" at bounding box center [615, 203] width 196 height 16
click at [561, 220] on select "Select... Cash Card Cheque Bank Transfer Other Member Card Gift Voucher Balance" at bounding box center [666, 224] width 299 height 27
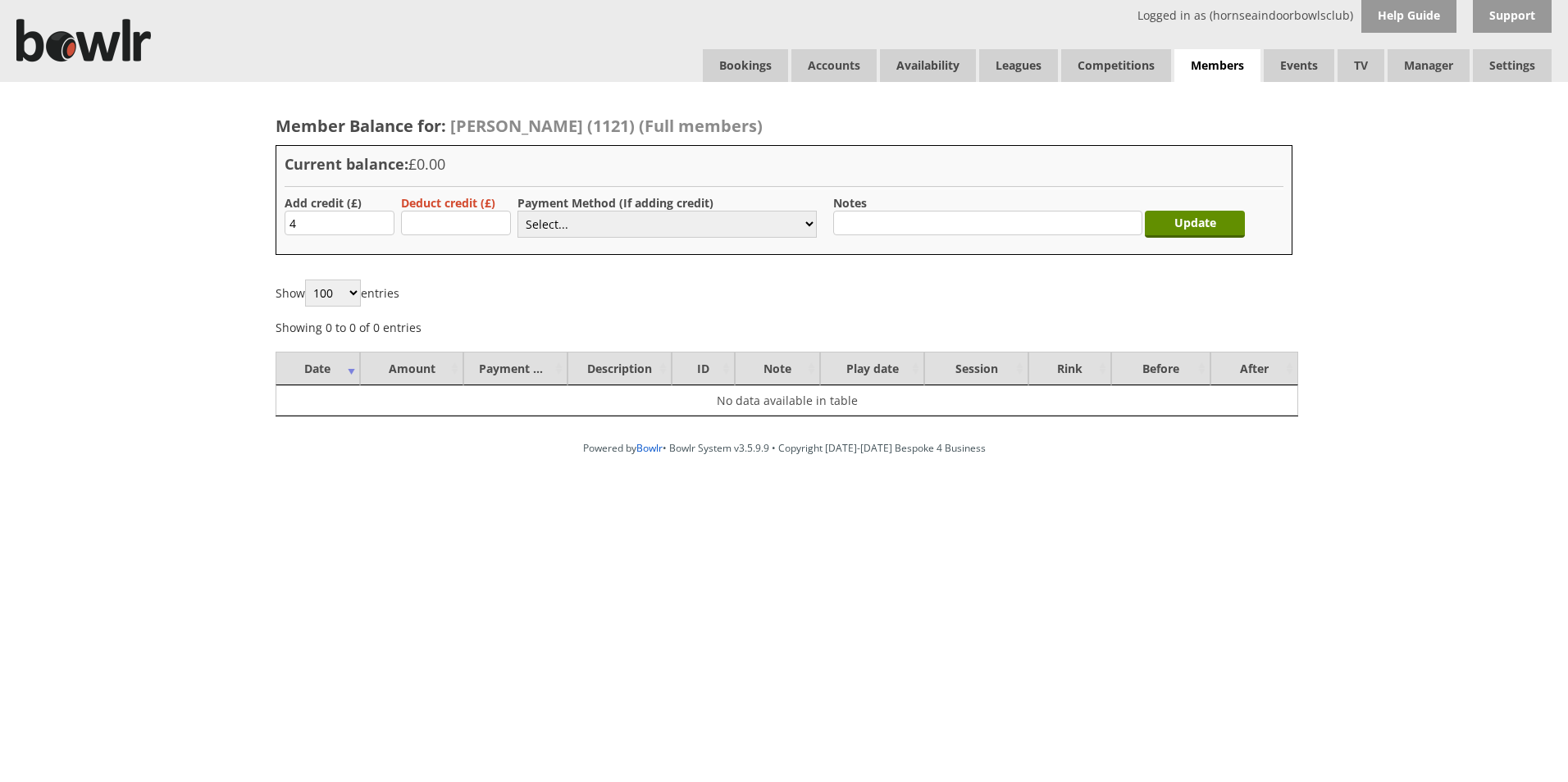
select select "1"
click at [517, 211] on select "Select... Cash Card Cheque Bank Transfer Other Member Card Gift Voucher Balance" at bounding box center [666, 224] width 299 height 27
click at [1168, 224] on input "Update" at bounding box center [1194, 224] width 100 height 27
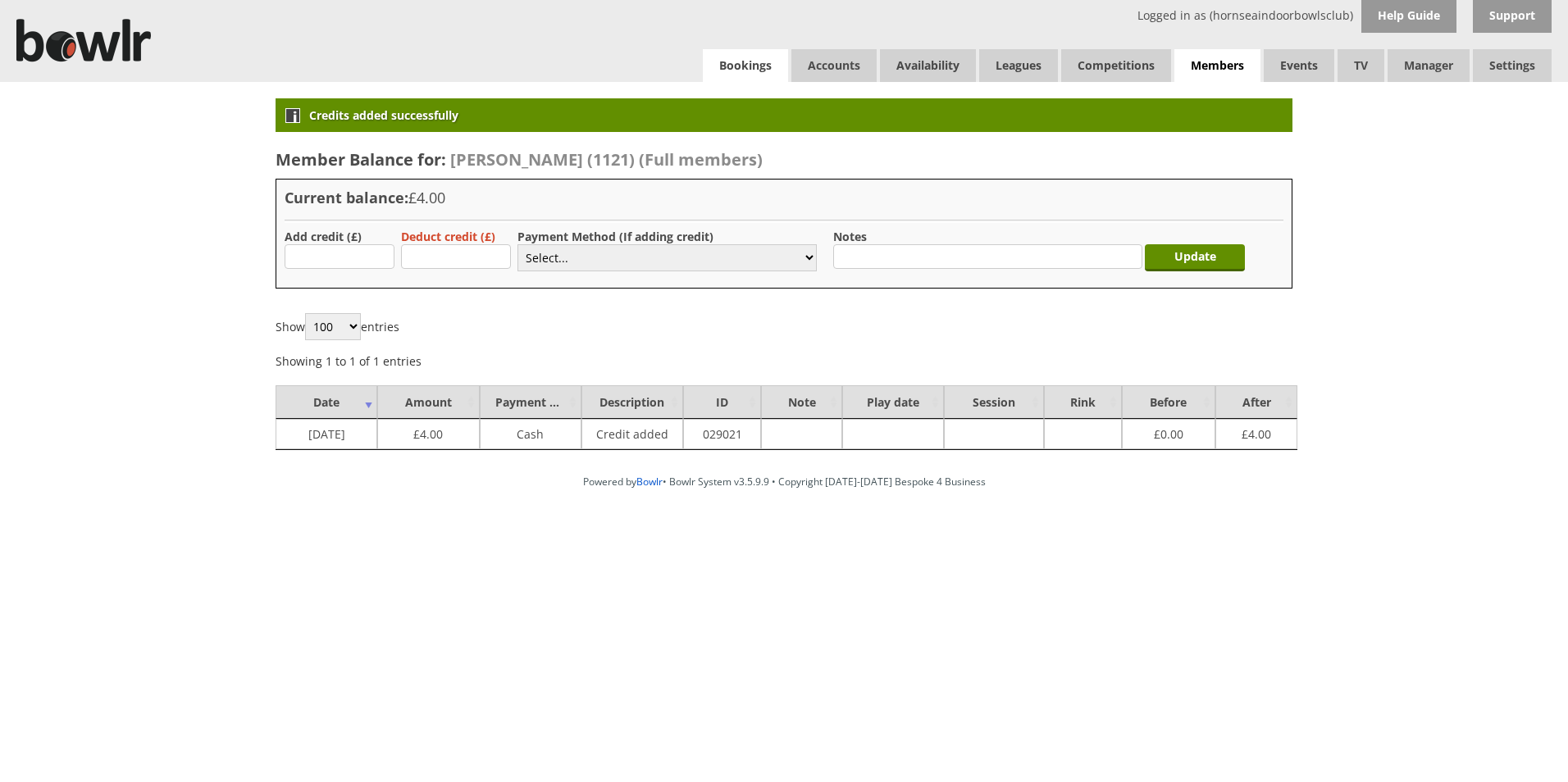
click at [730, 56] on link "Bookings" at bounding box center [745, 65] width 86 height 33
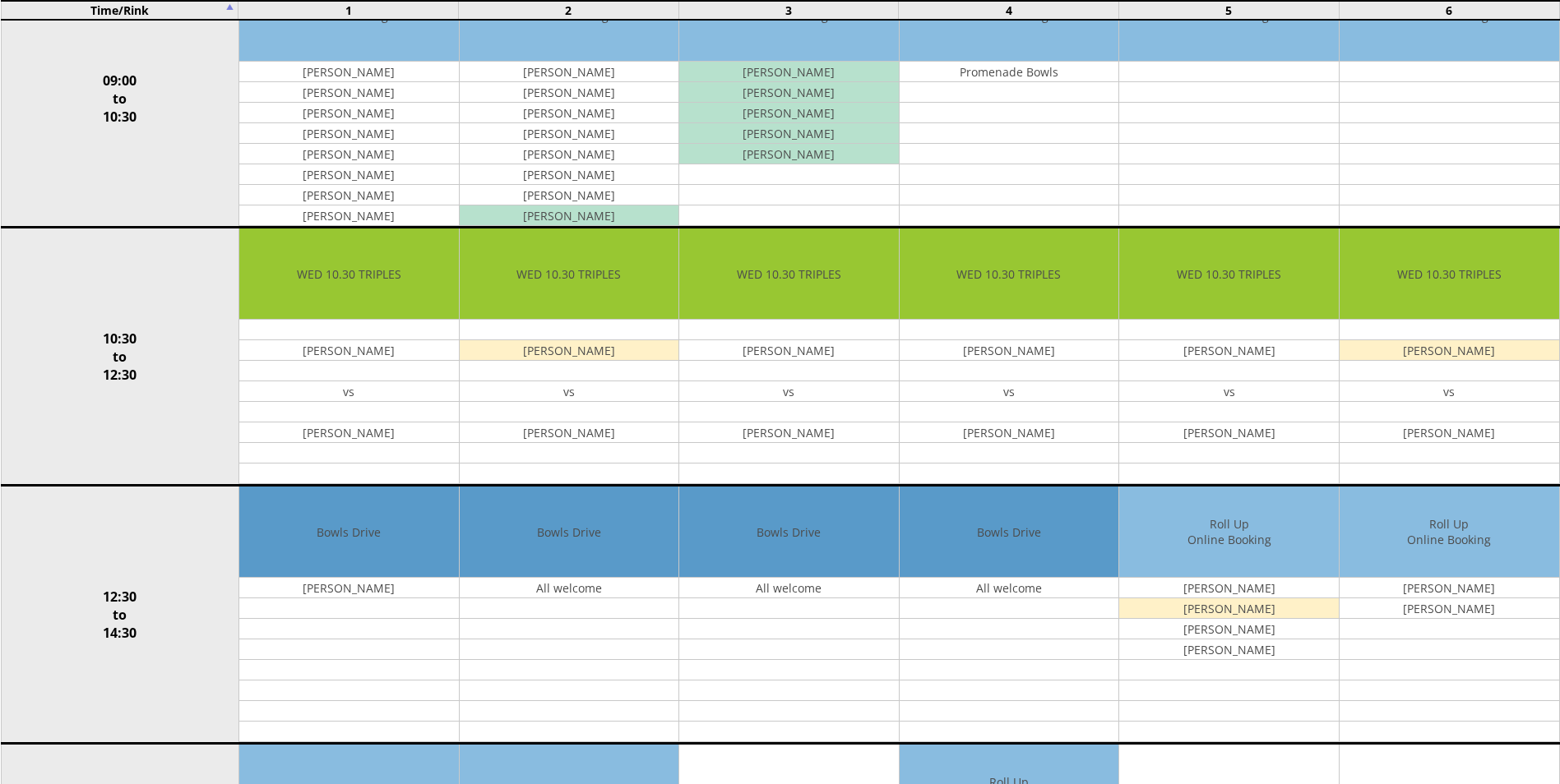
scroll to position [82, 0]
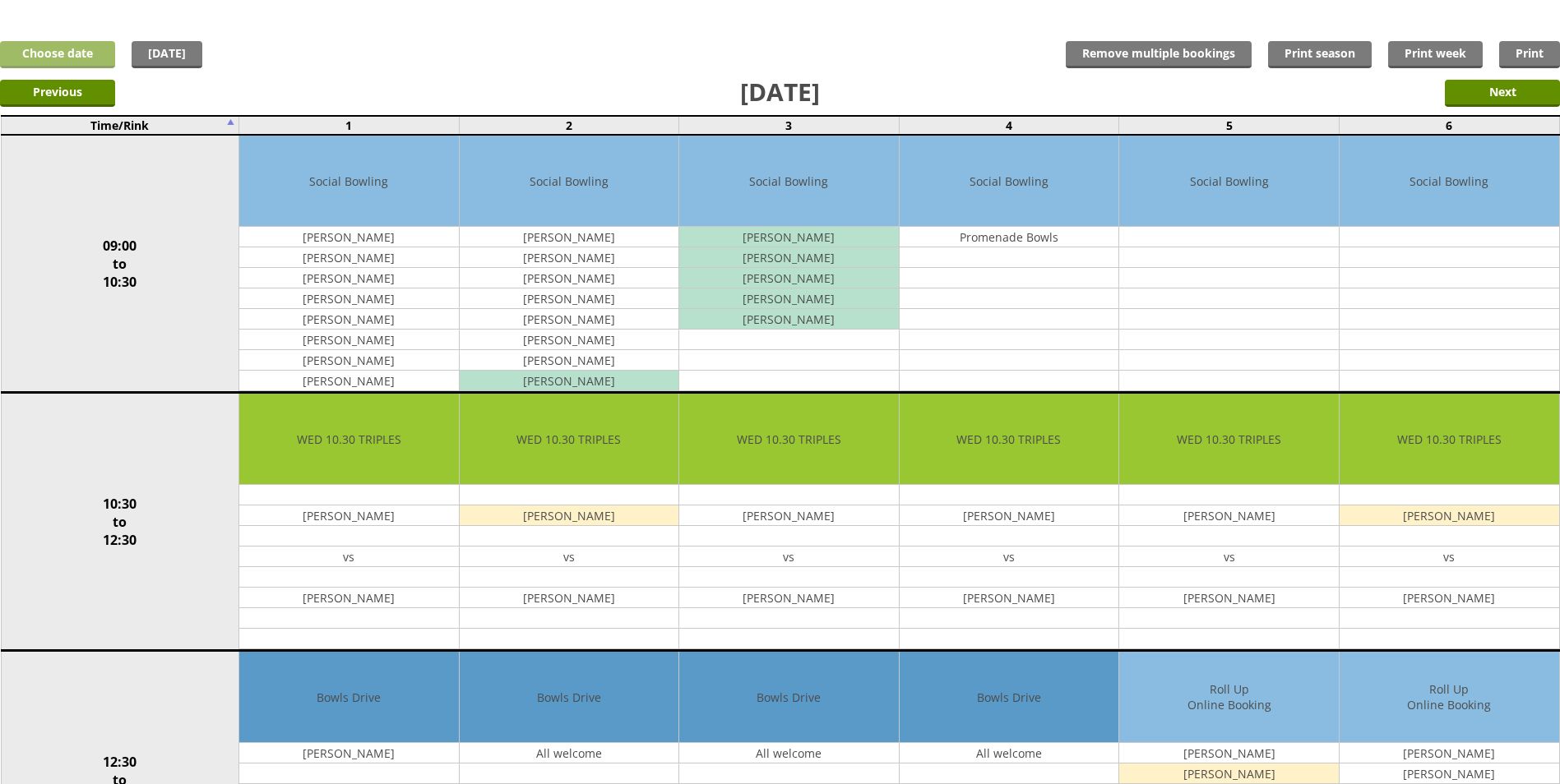
click at [86, 51] on link "Choose date" at bounding box center [57, 54] width 115 height 27
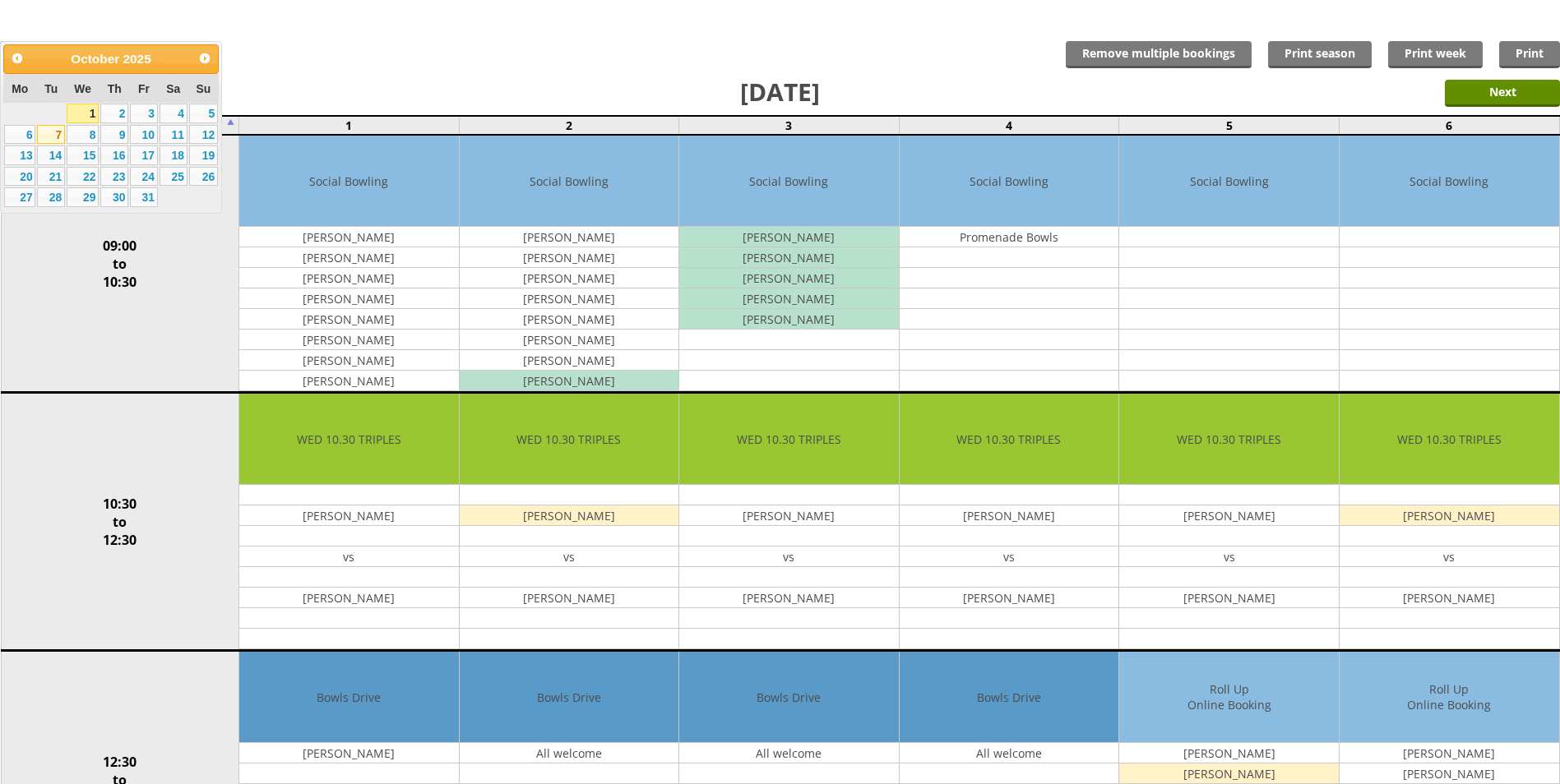
click at [53, 133] on link "7" at bounding box center [51, 135] width 28 height 20
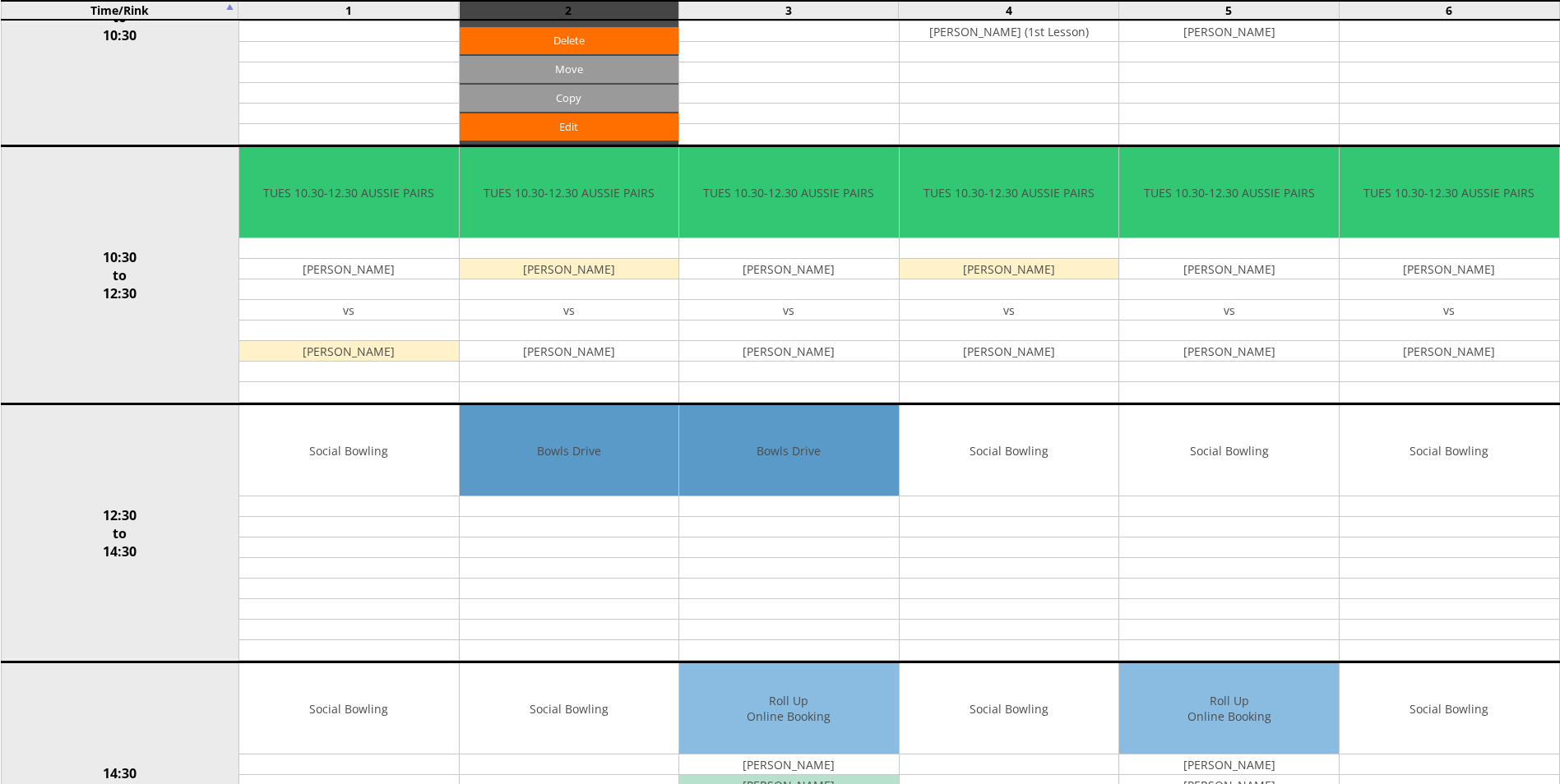
scroll to position [410, 0]
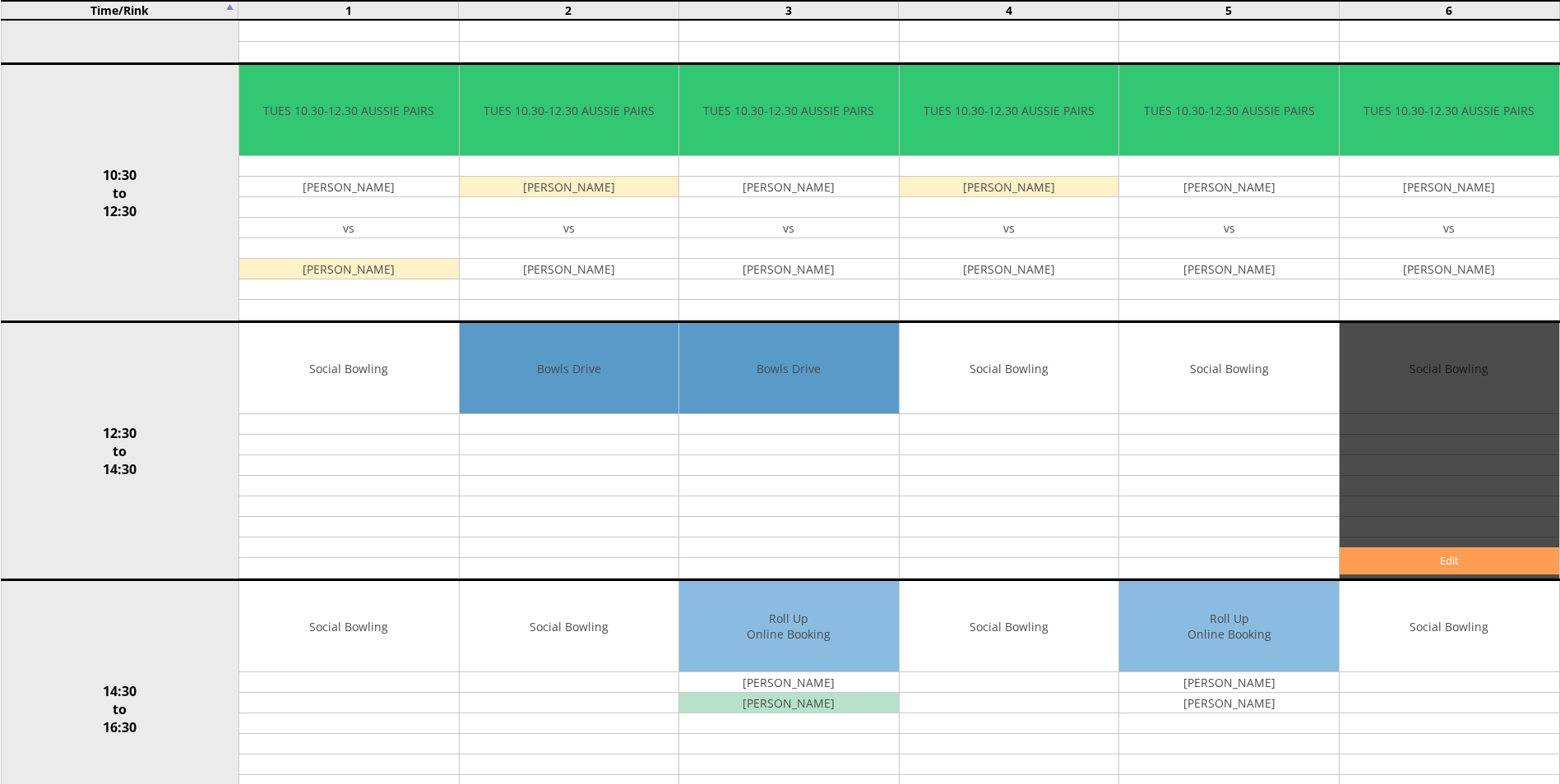
click at [1423, 562] on link "Edit" at bounding box center [1450, 560] width 220 height 27
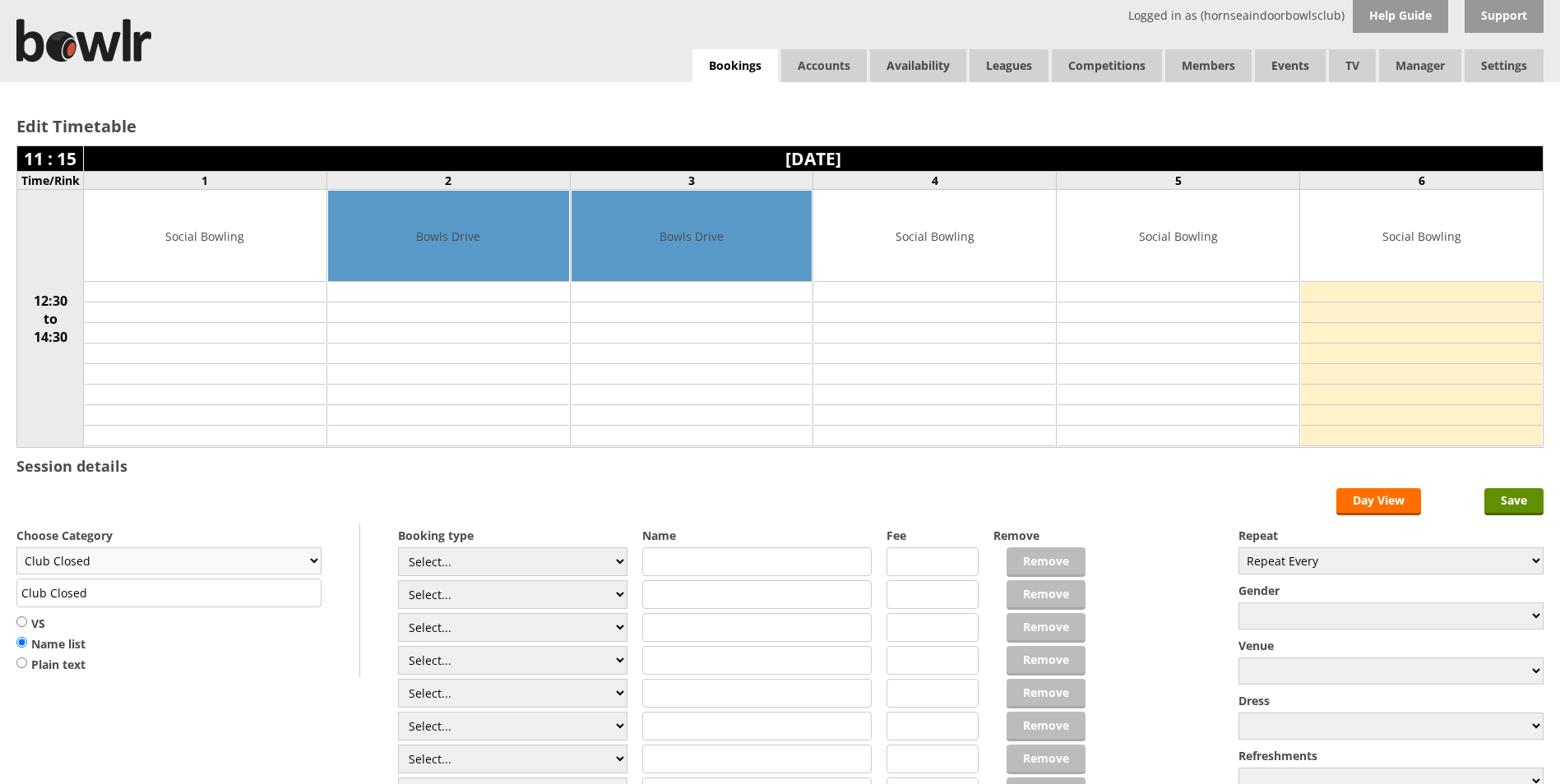
click at [92, 559] on select "Club Closed Singles League Triples League Pairs League Friendly Social Bowling …" at bounding box center [168, 560] width 305 height 27
select select "133"
click at [16, 547] on select "Club Closed Singles League Triples League Pairs League Friendly Social Bowling …" at bounding box center [168, 560] width 305 height 27
click at [161, 545] on div "Choose Category Club Closed Singles League Triples League Pairs League Friendly…" at bounding box center [188, 600] width 344 height 154
click at [144, 601] on input "Coaching" at bounding box center [168, 592] width 305 height 29
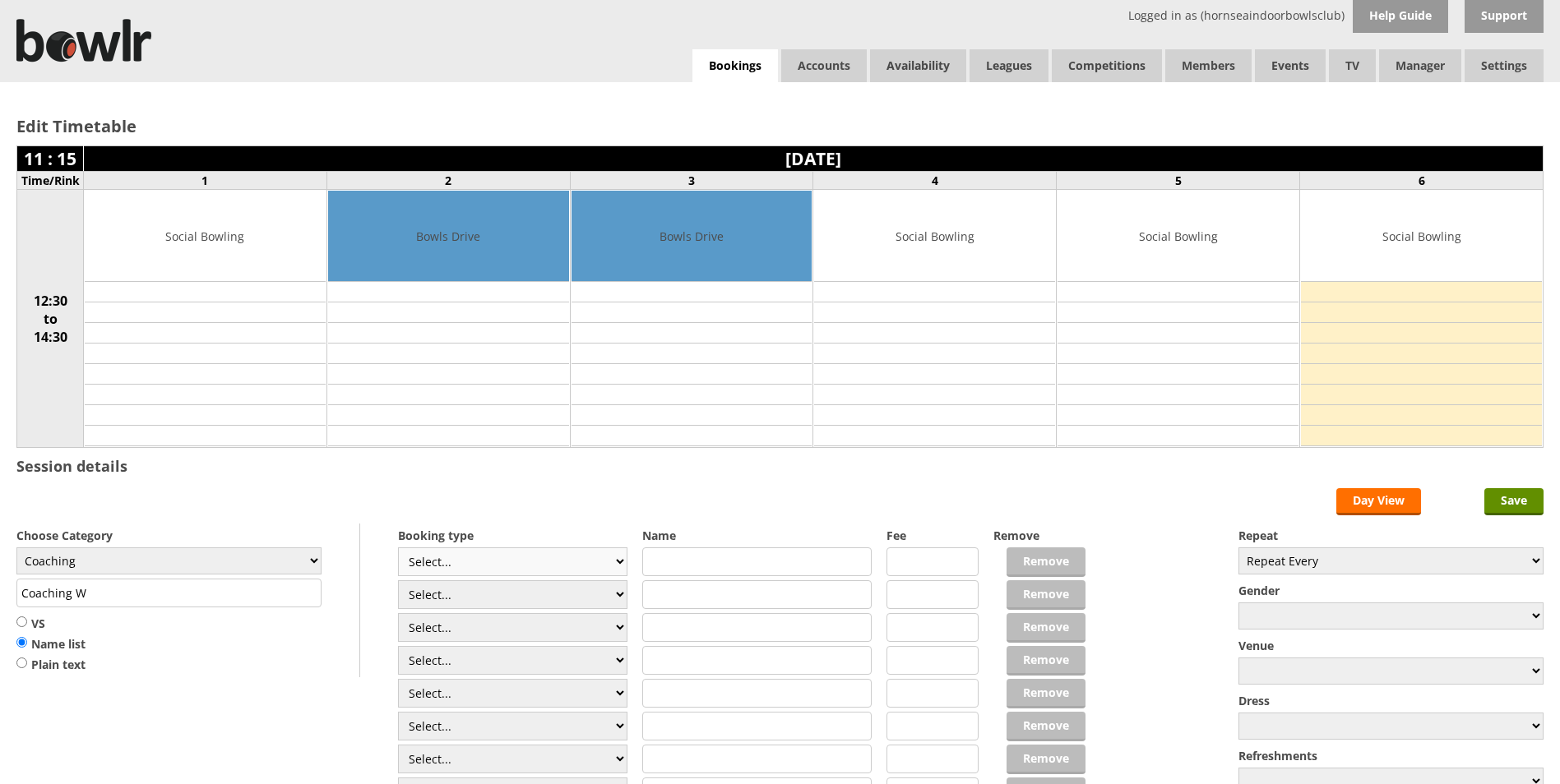
type input "Coaching W"
click at [566, 557] on select "Select... Club Competition (Member) Club Competition (Visitor) National (Member…" at bounding box center [513, 561] width 230 height 29
drag, startPoint x: 678, startPoint y: 498, endPoint x: 680, endPoint y: 511, distance: 13.2
click at [678, 498] on form "Save Day View Choose Category Club Closed Singles League Triples League Pairs L…" at bounding box center [780, 649] width 1527 height 323
click at [686, 557] on input "text" at bounding box center [758, 561] width 230 height 29
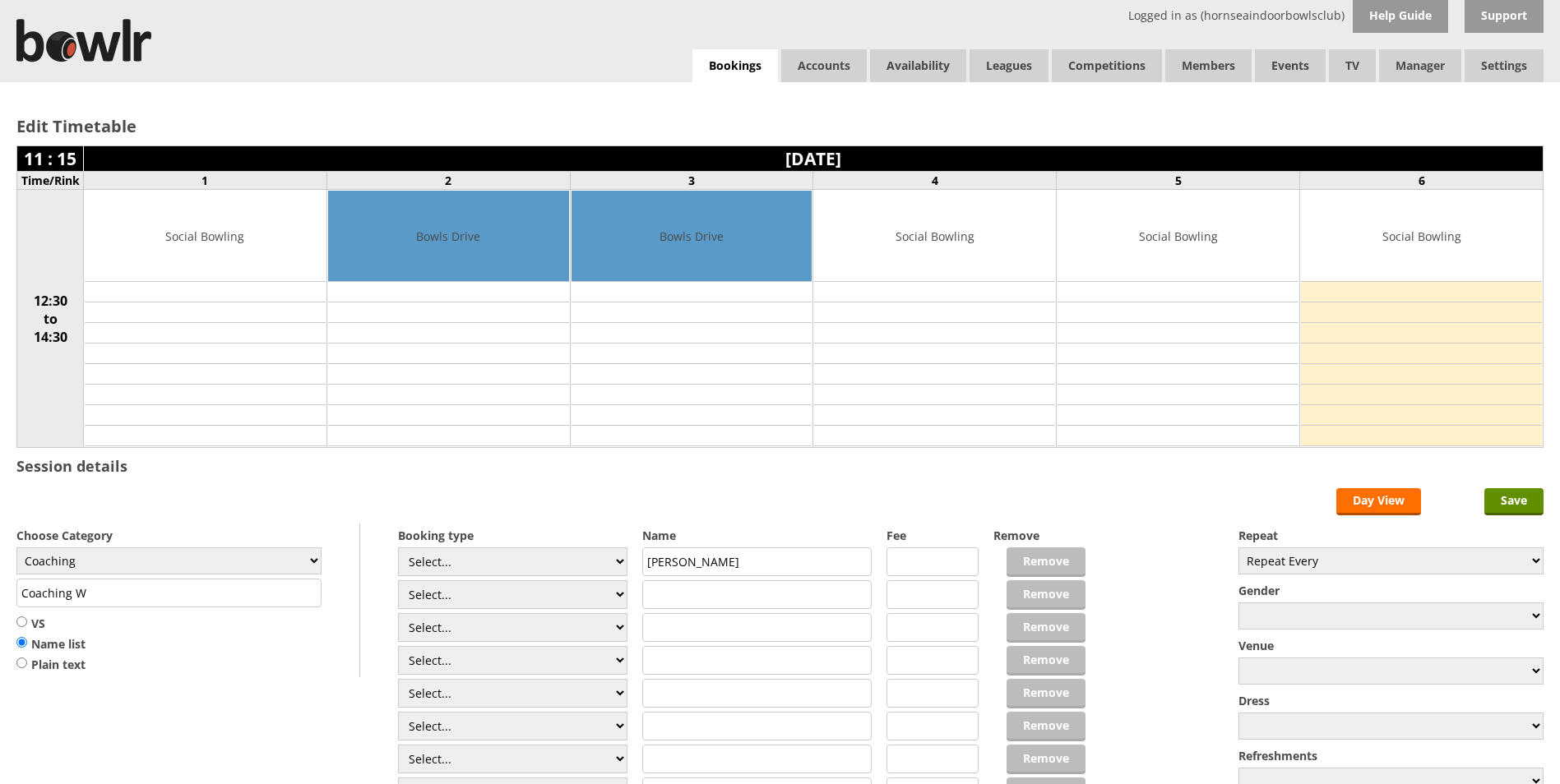
type input "Keith Lockwood"
click at [686, 600] on input "text" at bounding box center [758, 594] width 230 height 29
type input "1:30pm"
click at [165, 599] on input "Coaching W" at bounding box center [168, 592] width 305 height 29
type input "Coaching With Ian"
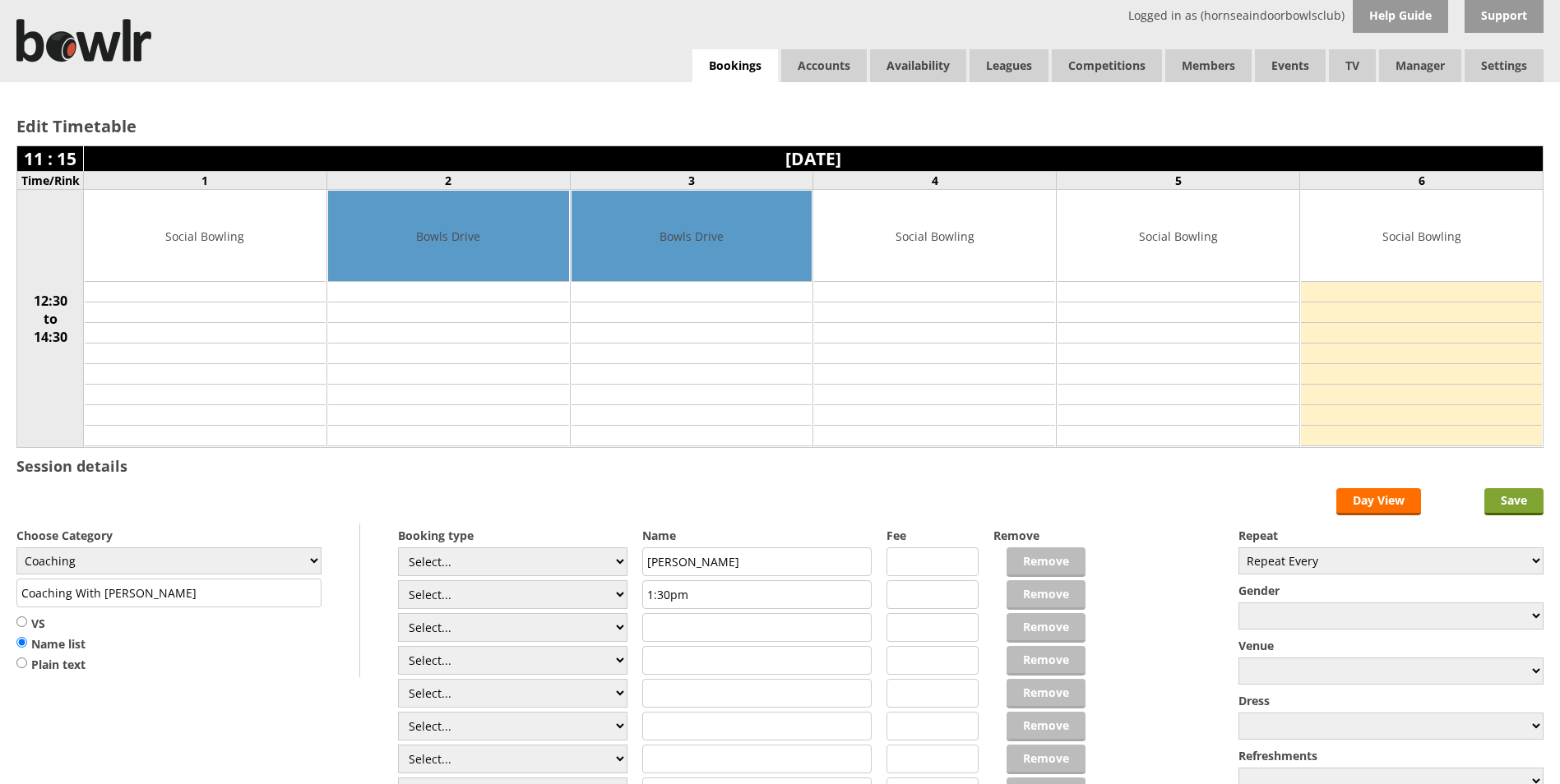
click at [1526, 494] on input "Save" at bounding box center [1513, 501] width 59 height 27
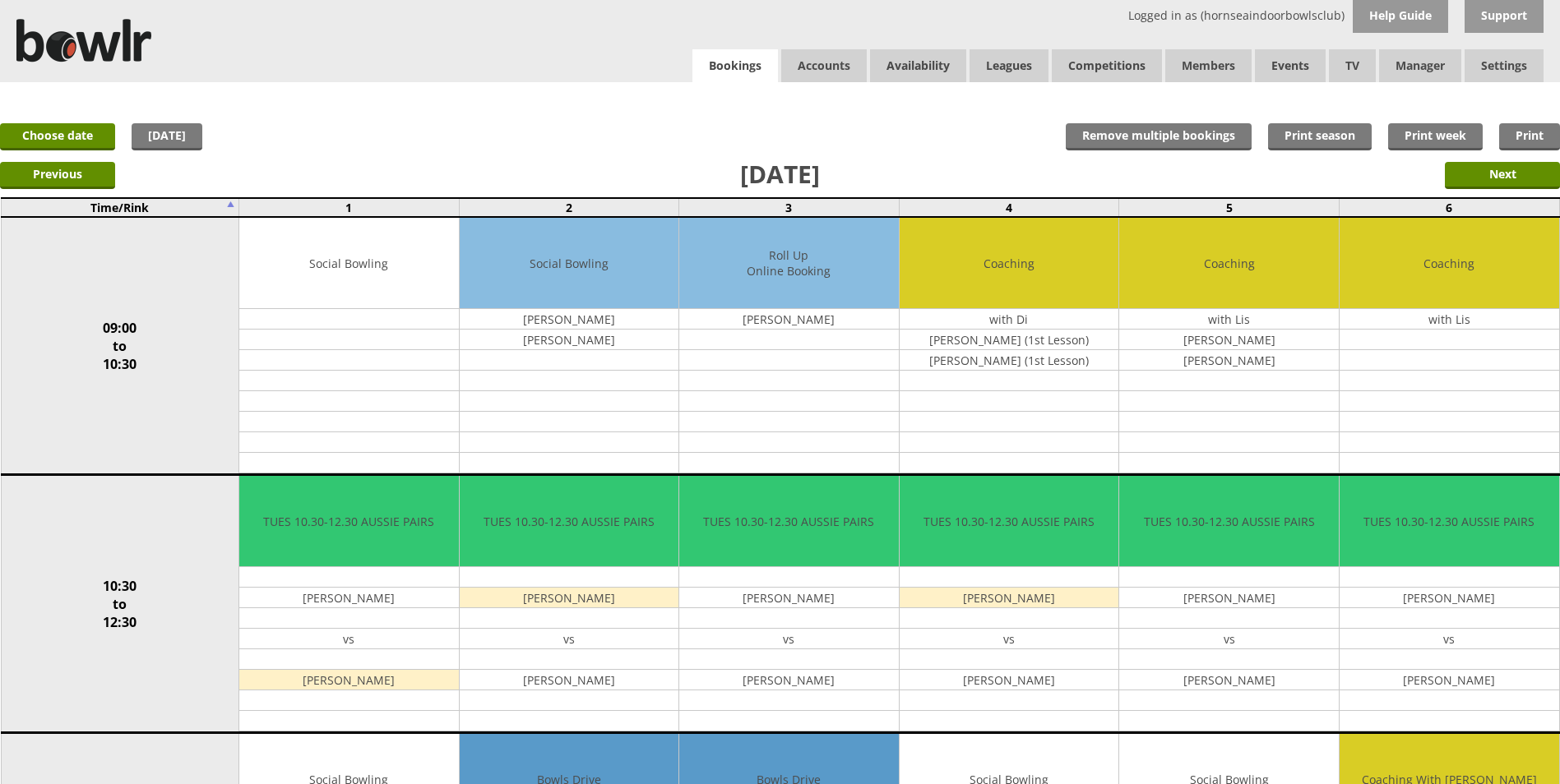
click at [735, 63] on link "Bookings" at bounding box center [736, 66] width 86 height 34
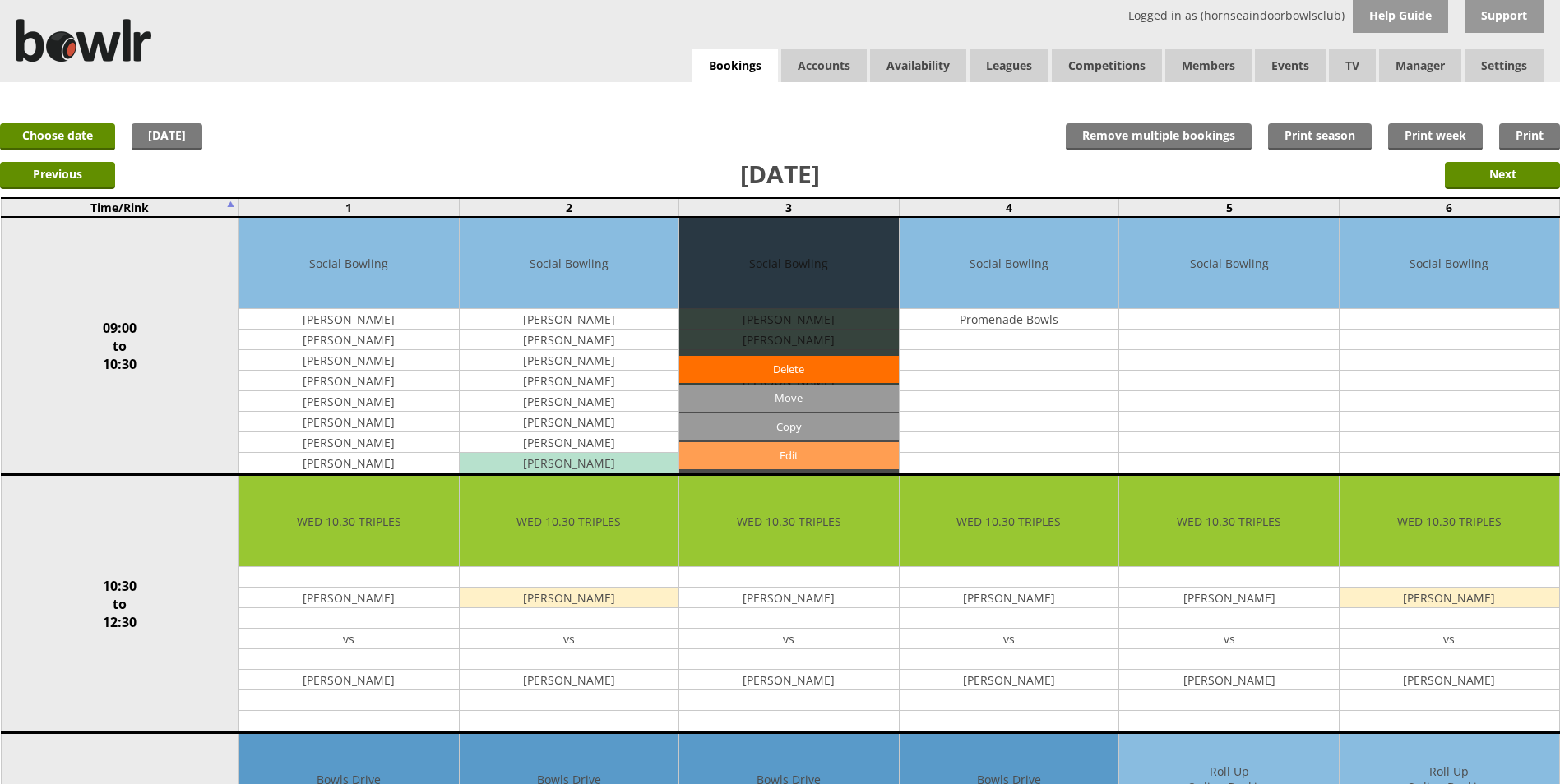
click at [755, 449] on link "Edit" at bounding box center [789, 455] width 220 height 27
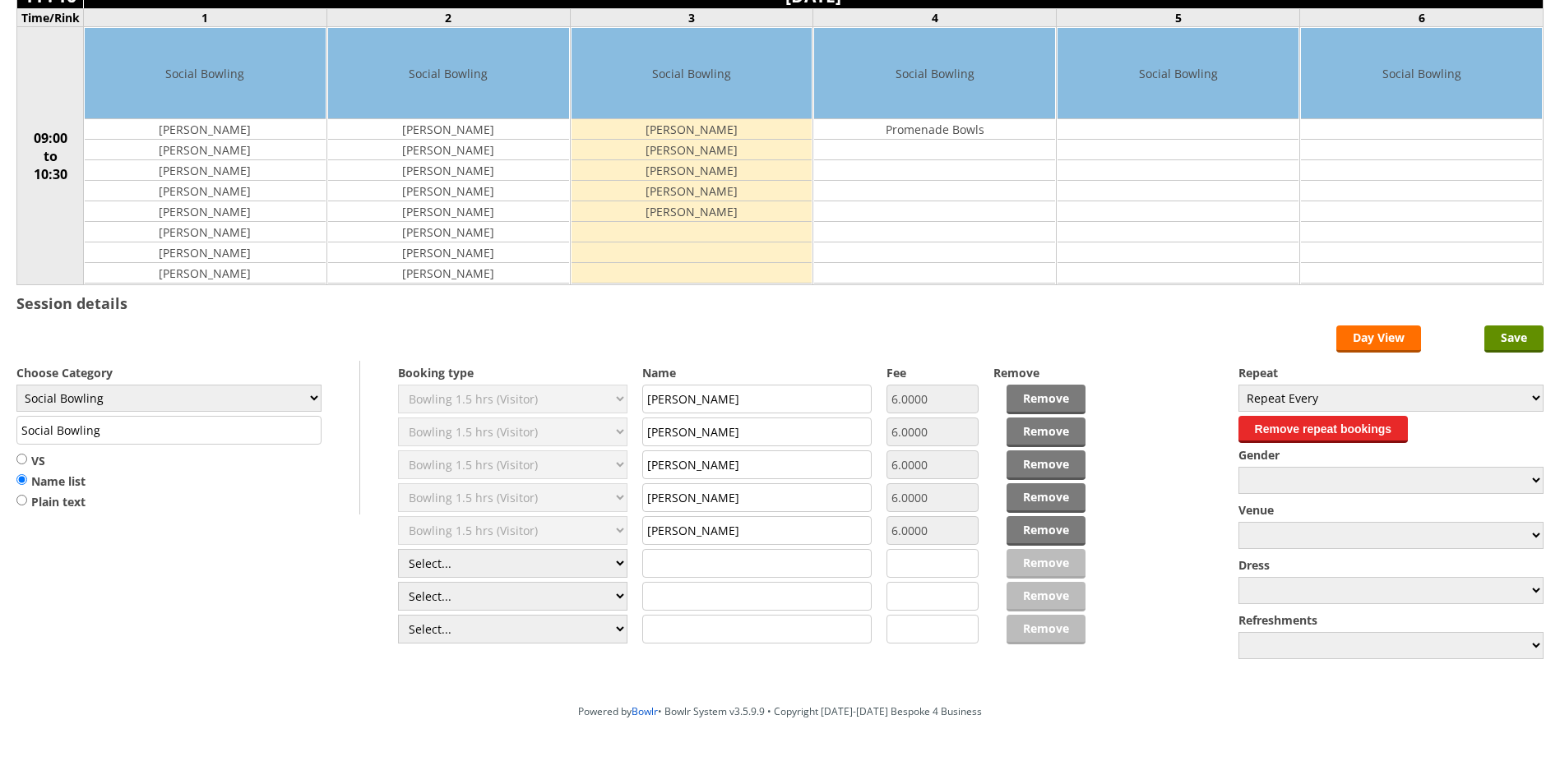
scroll to position [165, 0]
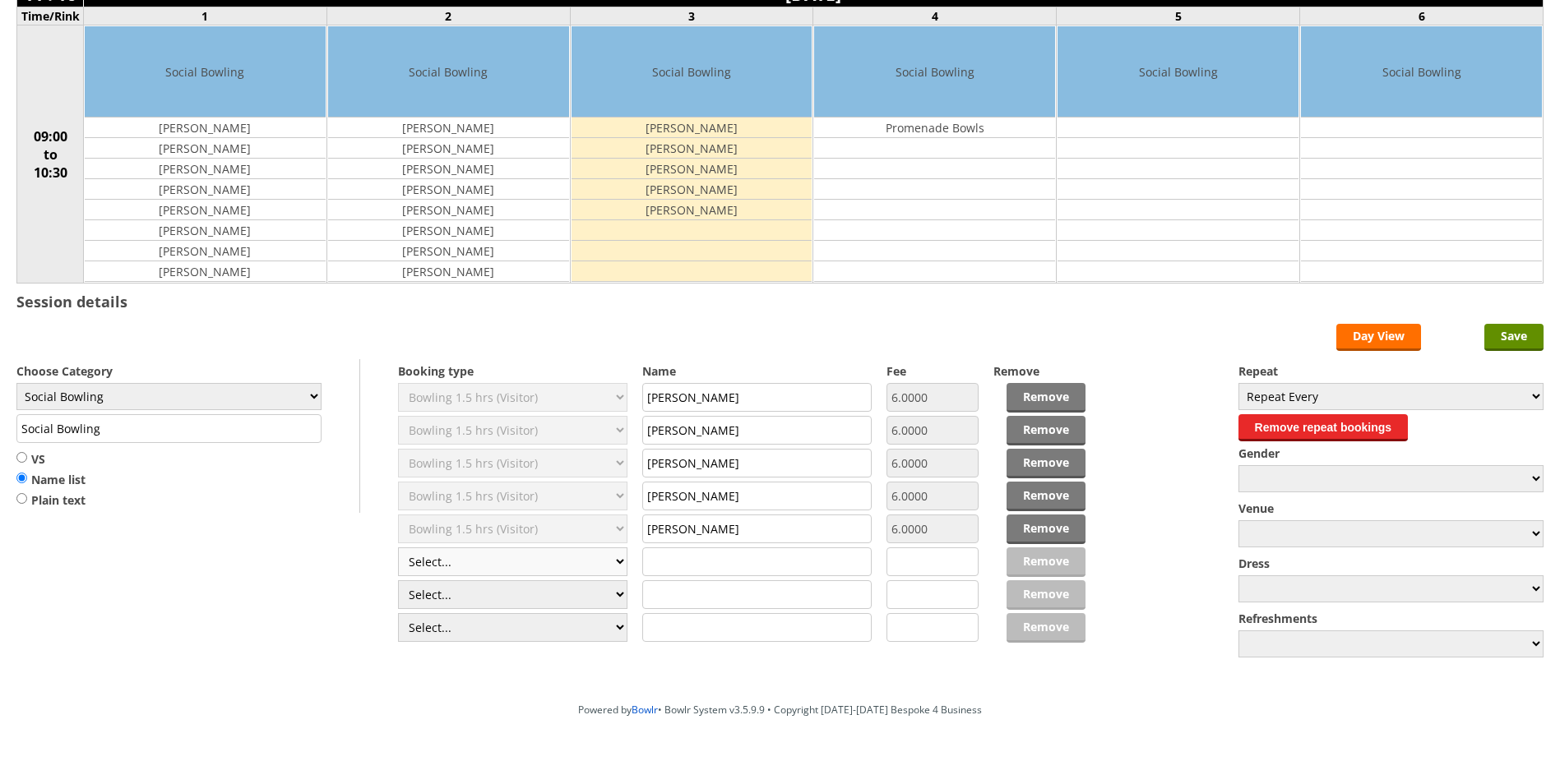
click at [518, 570] on select "Select... Club Competition (Member) Club Competition (Visitor) National (Member…" at bounding box center [513, 561] width 230 height 29
select select "0_48"
click at [398, 547] on select "Select... Club Competition (Member) Club Competition (Visitor) National (Member…" at bounding box center [513, 561] width 230 height 29
type input "6.0000"
click at [496, 593] on select "Select... Club Competition (Member) Club Competition (Visitor) National (Member…" at bounding box center [513, 594] width 230 height 29
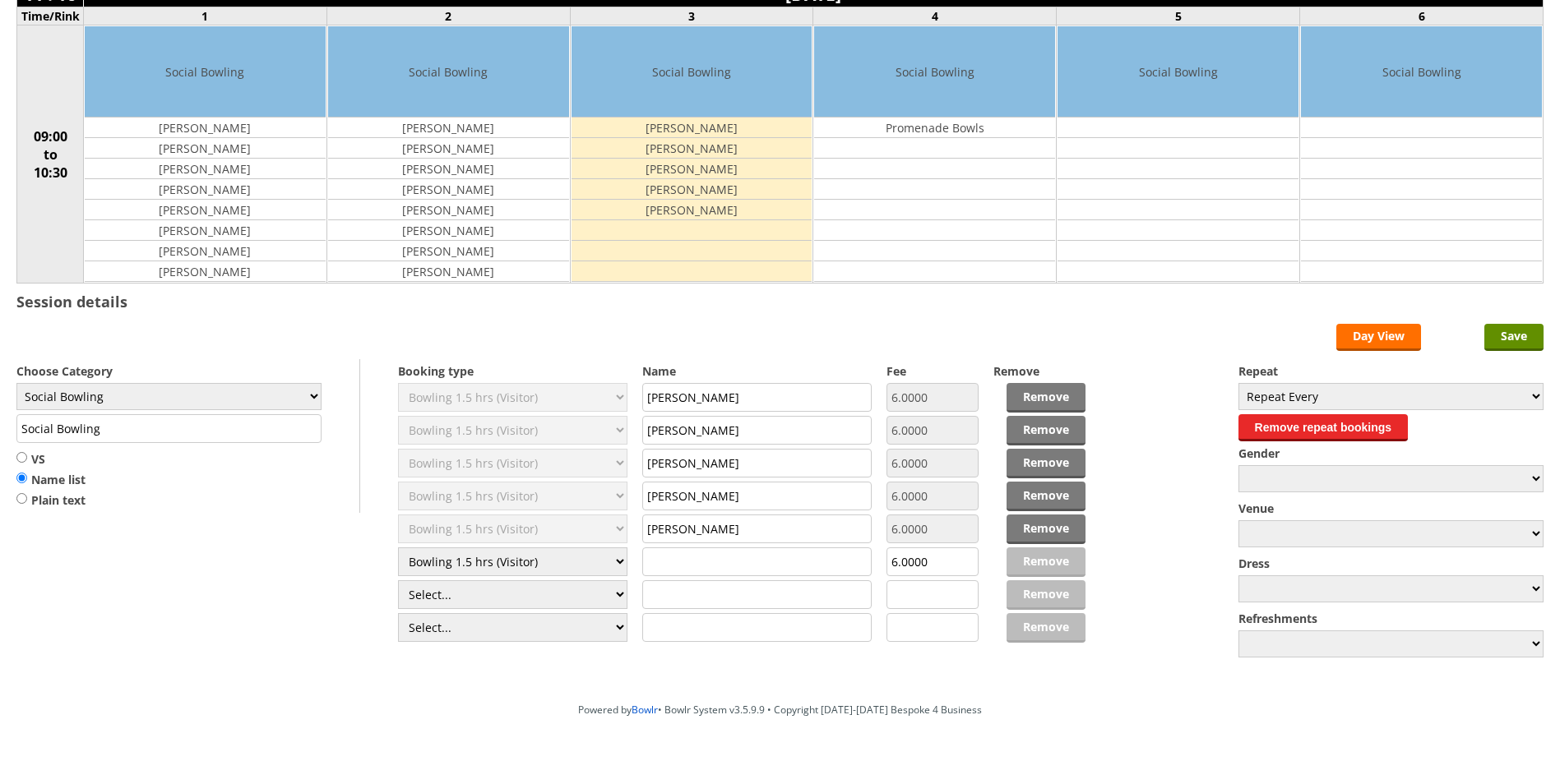
select select "0_48"
click at [398, 580] on select "Select... Club Competition (Member) Club Competition (Visitor) National (Member…" at bounding box center [513, 594] width 230 height 29
type input "6.0000"
click at [688, 565] on input "text" at bounding box center [758, 561] width 230 height 29
type input "[PERSON_NAME]"
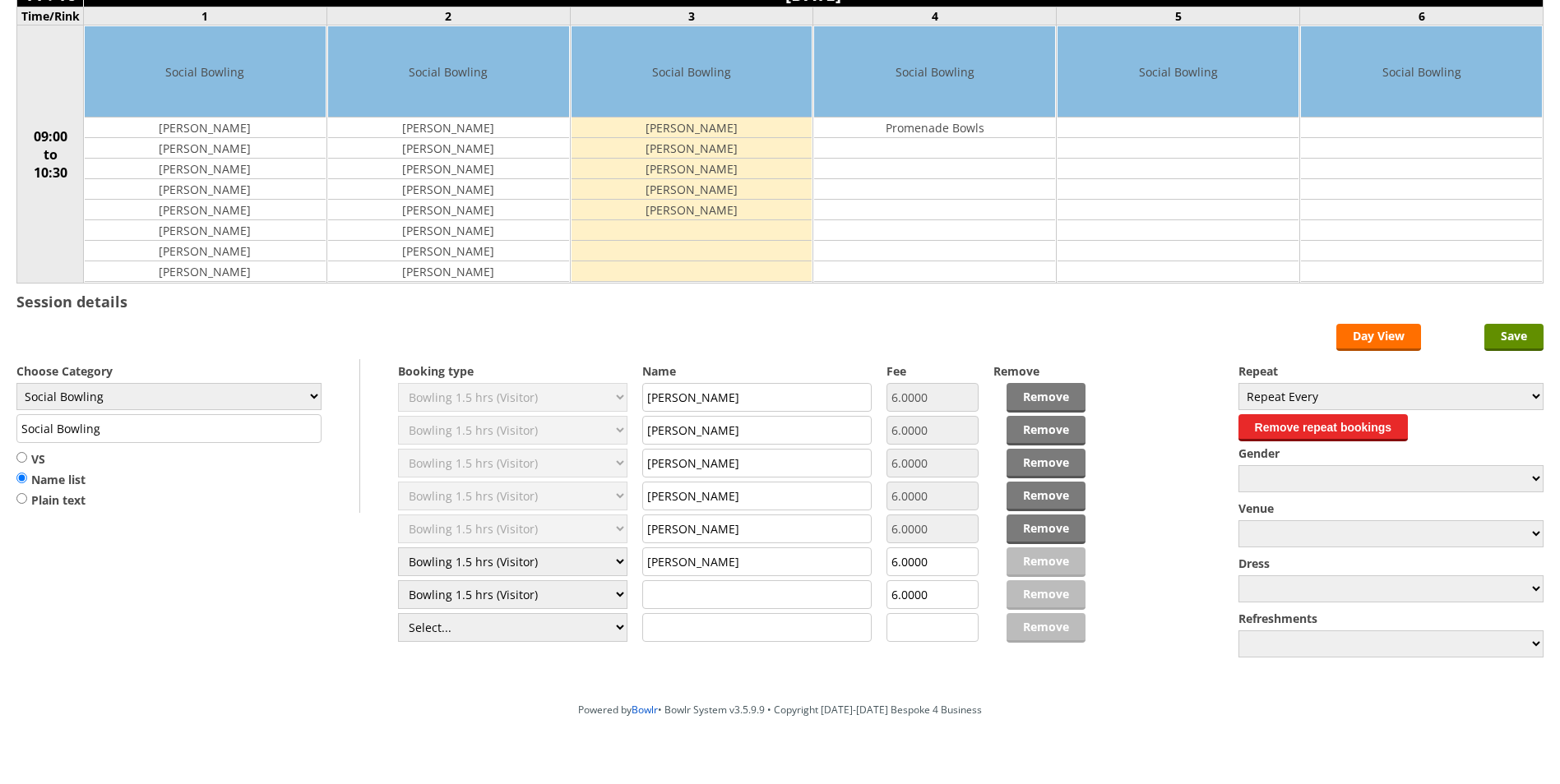
click at [681, 595] on input "text" at bounding box center [758, 594] width 230 height 29
type input "[PERSON_NAME]"
click at [1521, 337] on input "Save" at bounding box center [1513, 337] width 59 height 27
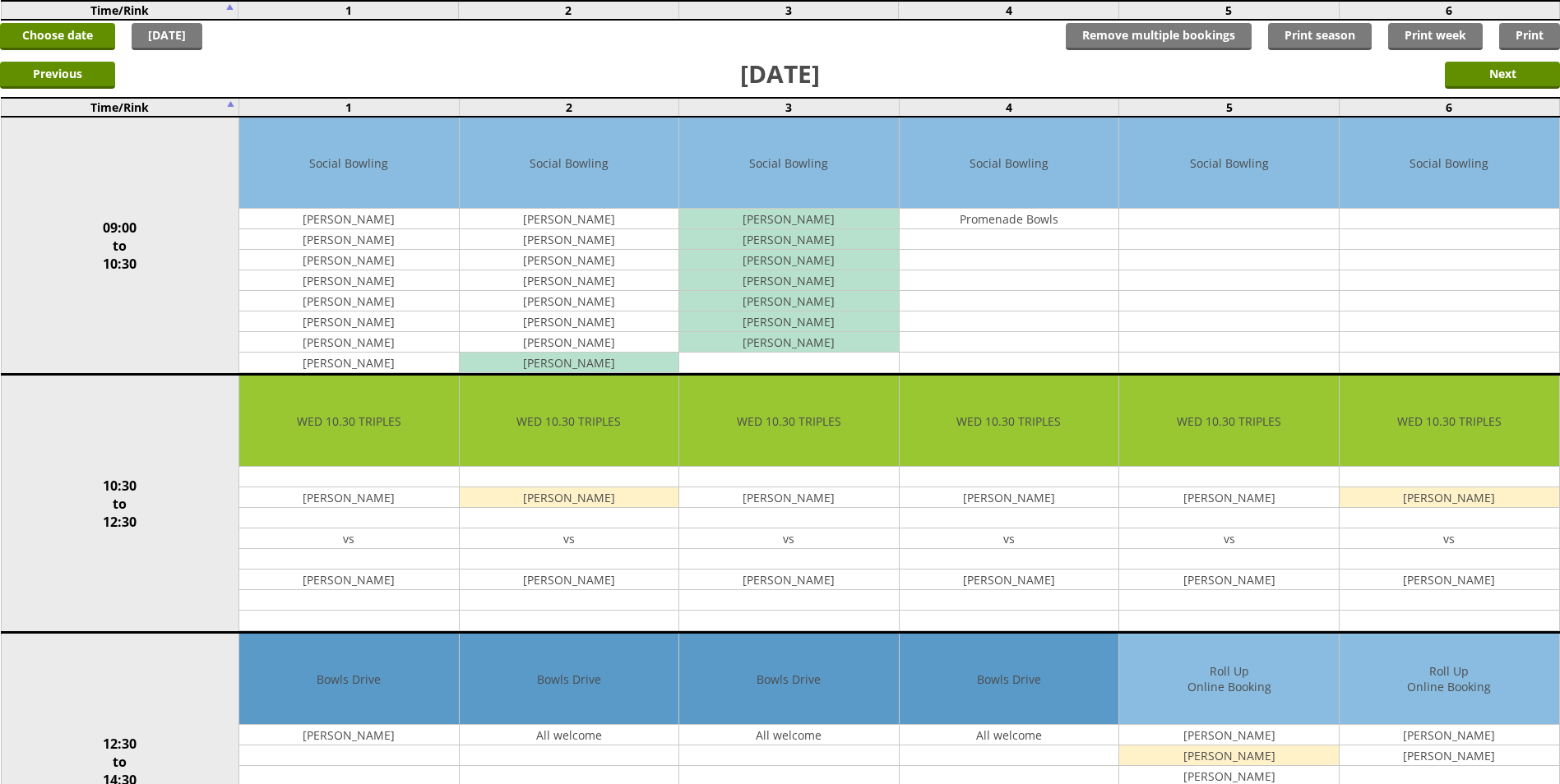
scroll to position [82, 0]
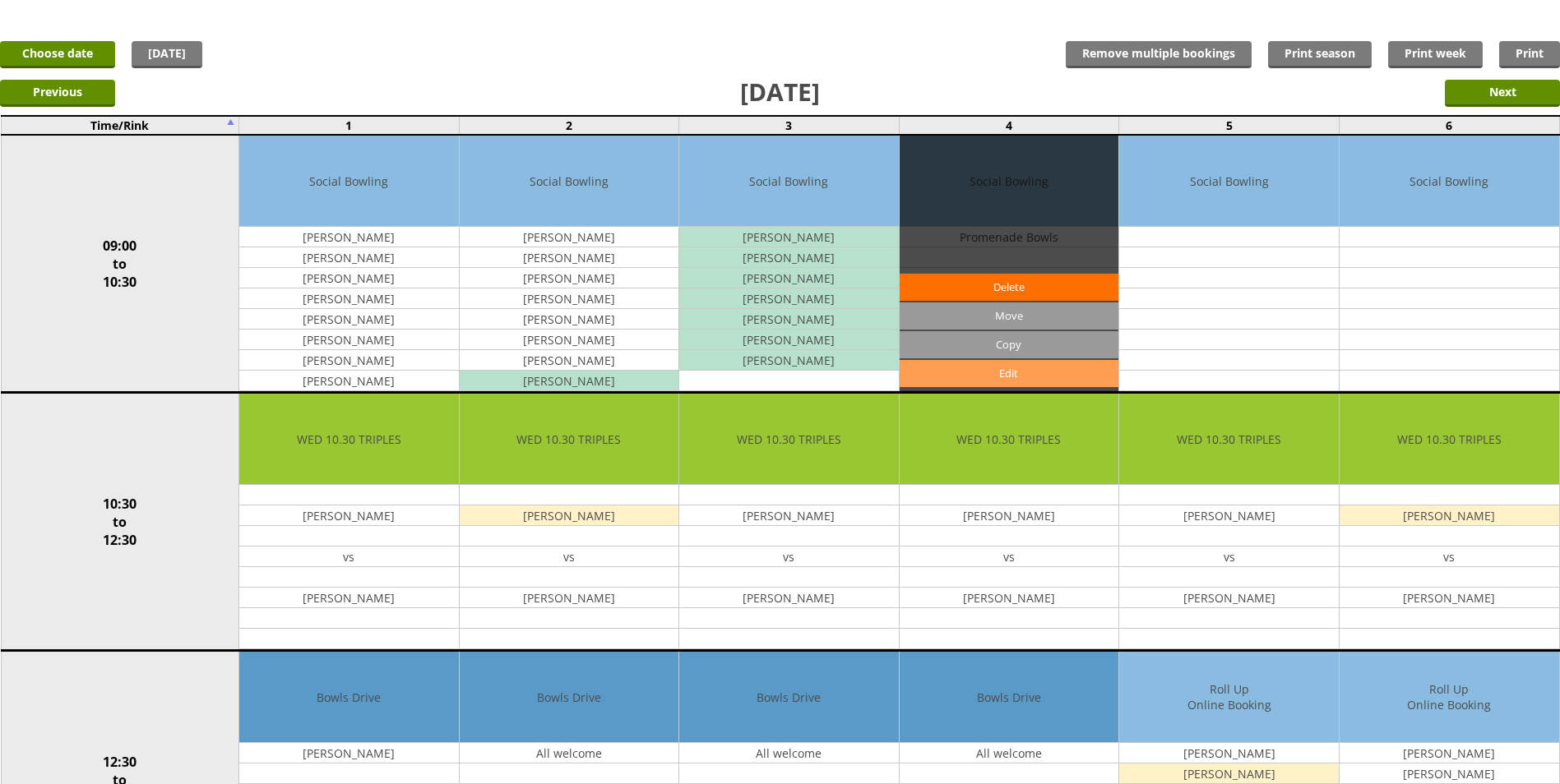
click at [1001, 374] on link "Edit" at bounding box center [1009, 373] width 220 height 27
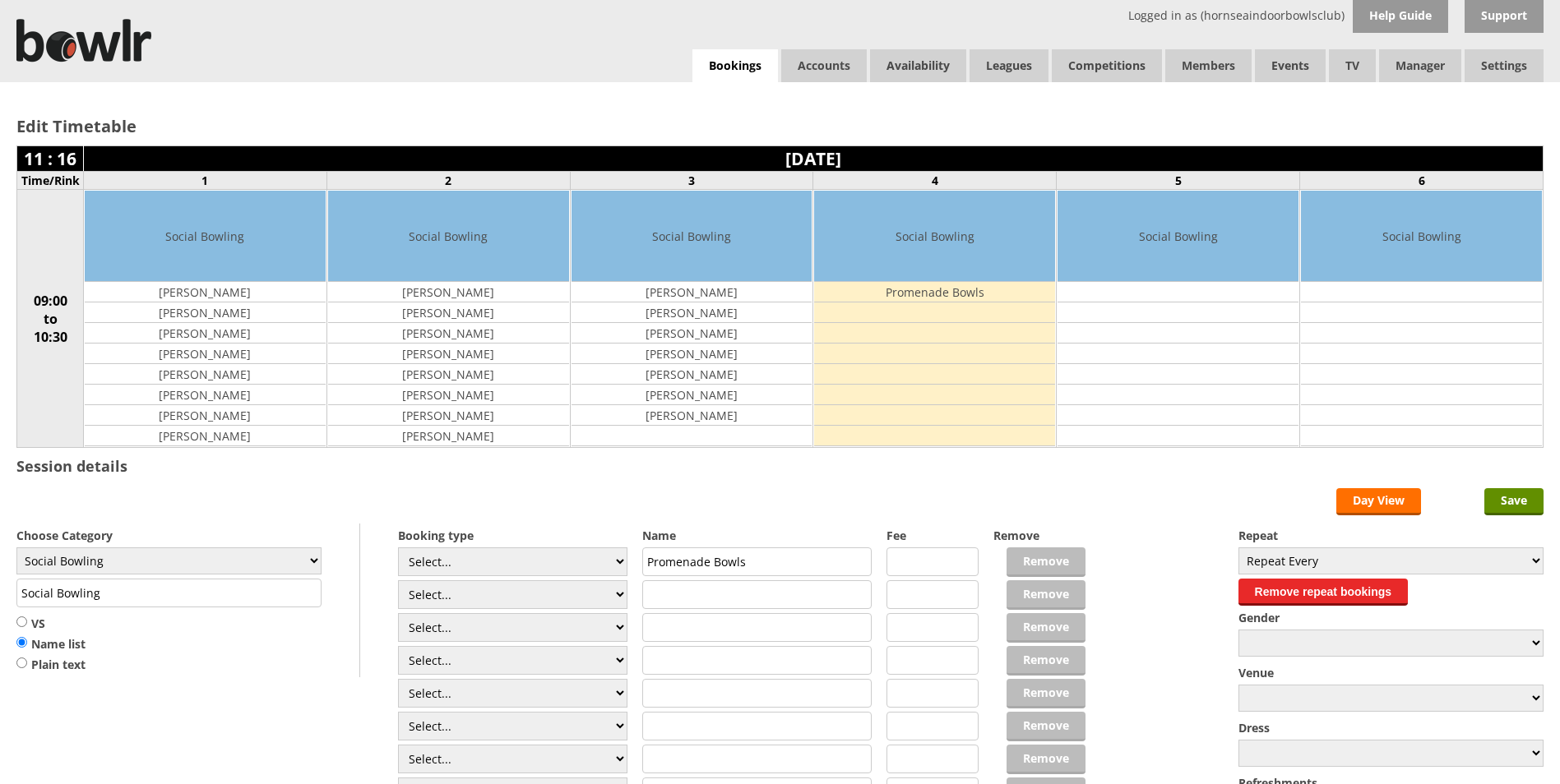
click at [588, 577] on div "Select... Club Competition (Member) Club Competition (Visitor) National (Member…" at bounding box center [513, 678] width 230 height 263
click at [583, 569] on select "Select... Club Competition (Member) Club Competition (Visitor) National (Member…" at bounding box center [513, 561] width 230 height 29
select select "1_48"
click at [398, 547] on select "Select... Club Competition (Member) Club Competition (Visitor) National (Member…" at bounding box center [513, 561] width 230 height 29
type input "4.0000"
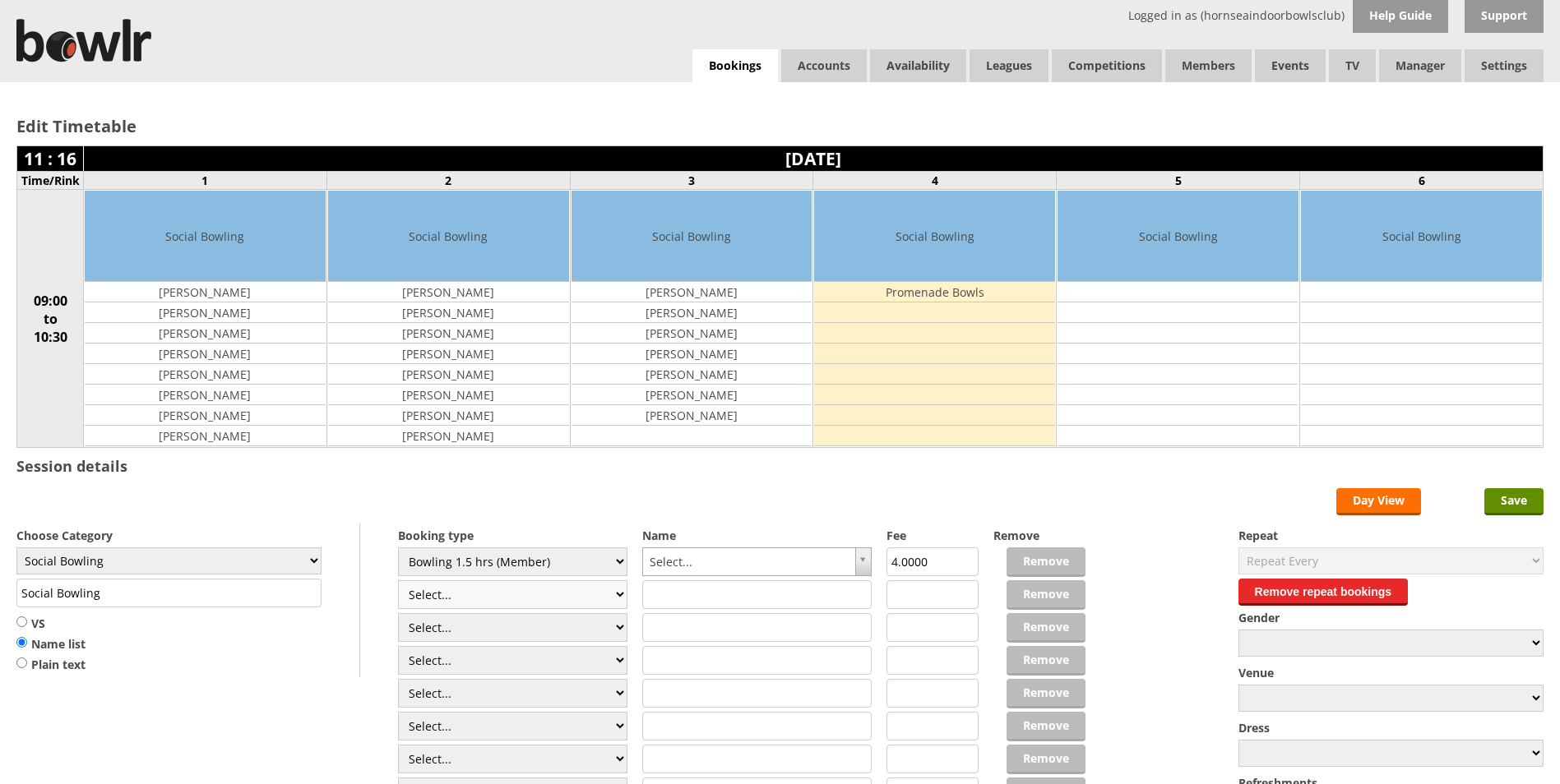
drag, startPoint x: 505, startPoint y: 594, endPoint x: 506, endPoint y: 585, distance: 9.1
click at [505, 594] on select "Select... Club Competition (Member) Club Competition (Visitor) National (Member…" at bounding box center [513, 594] width 230 height 29
select select "1_48"
click at [398, 580] on select "Select... Club Competition (Member) Club Competition (Visitor) National (Member…" at bounding box center [513, 594] width 230 height 29
type input "4.0000"
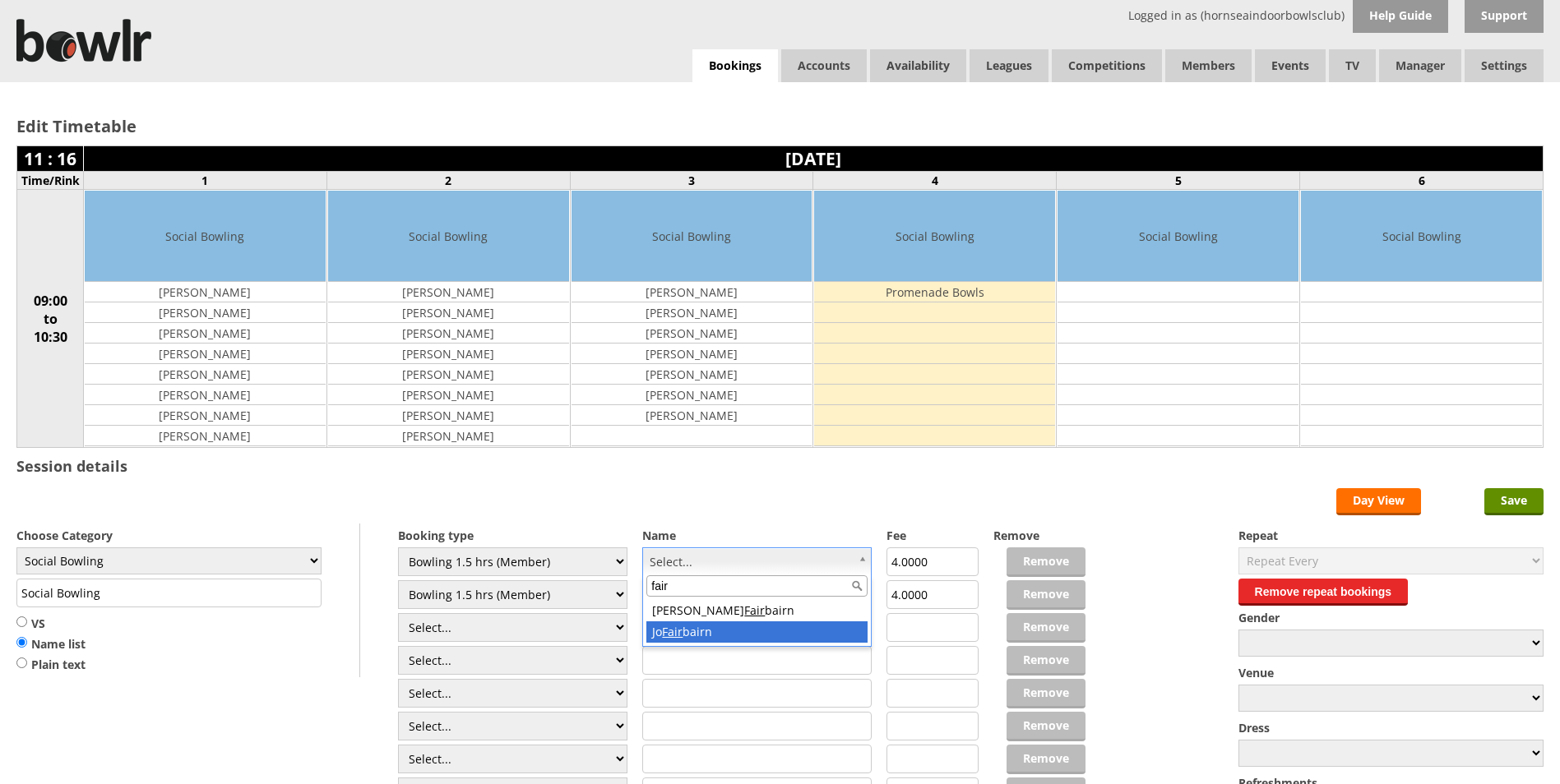
type input "fair"
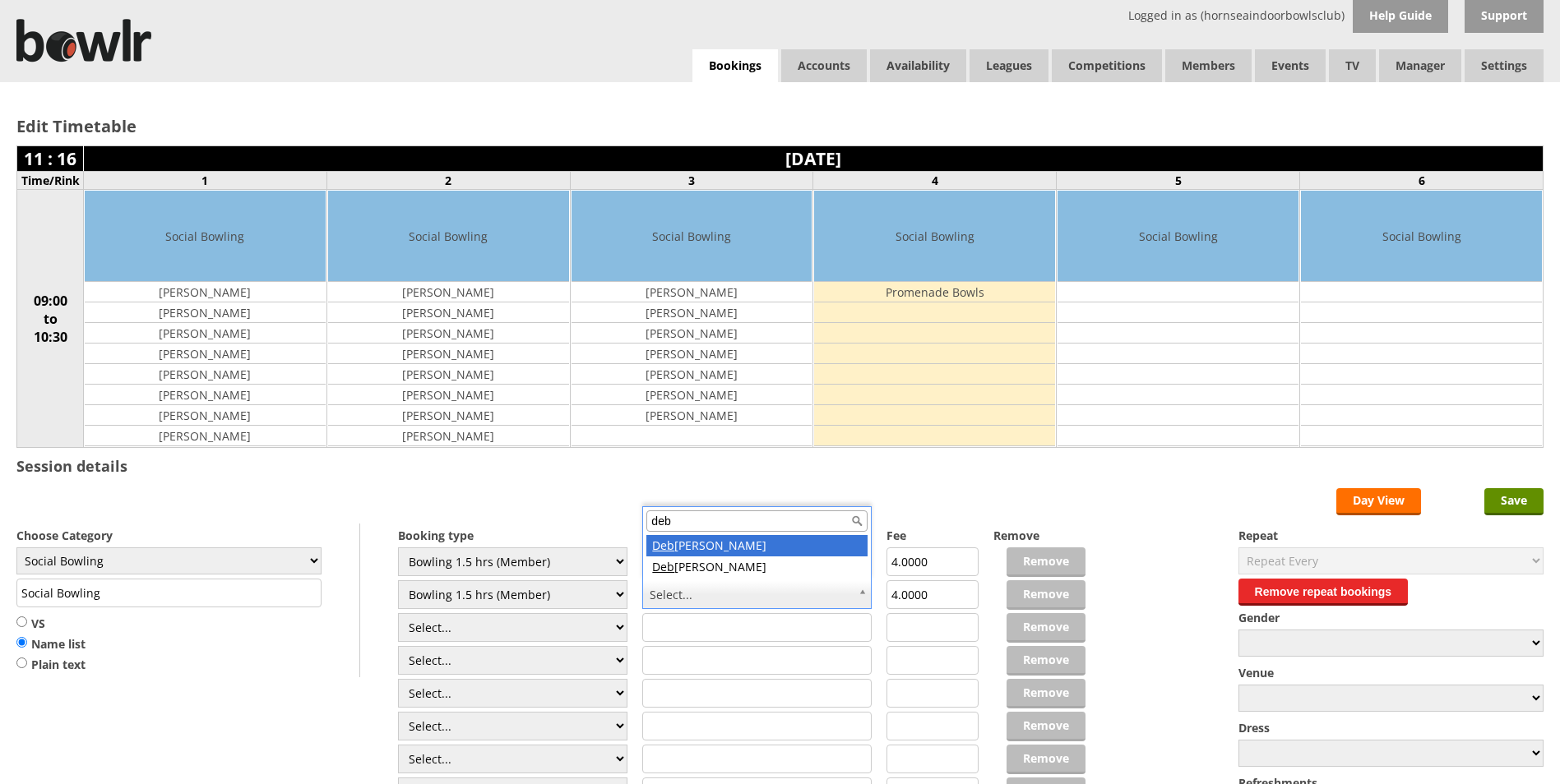
type input "deb"
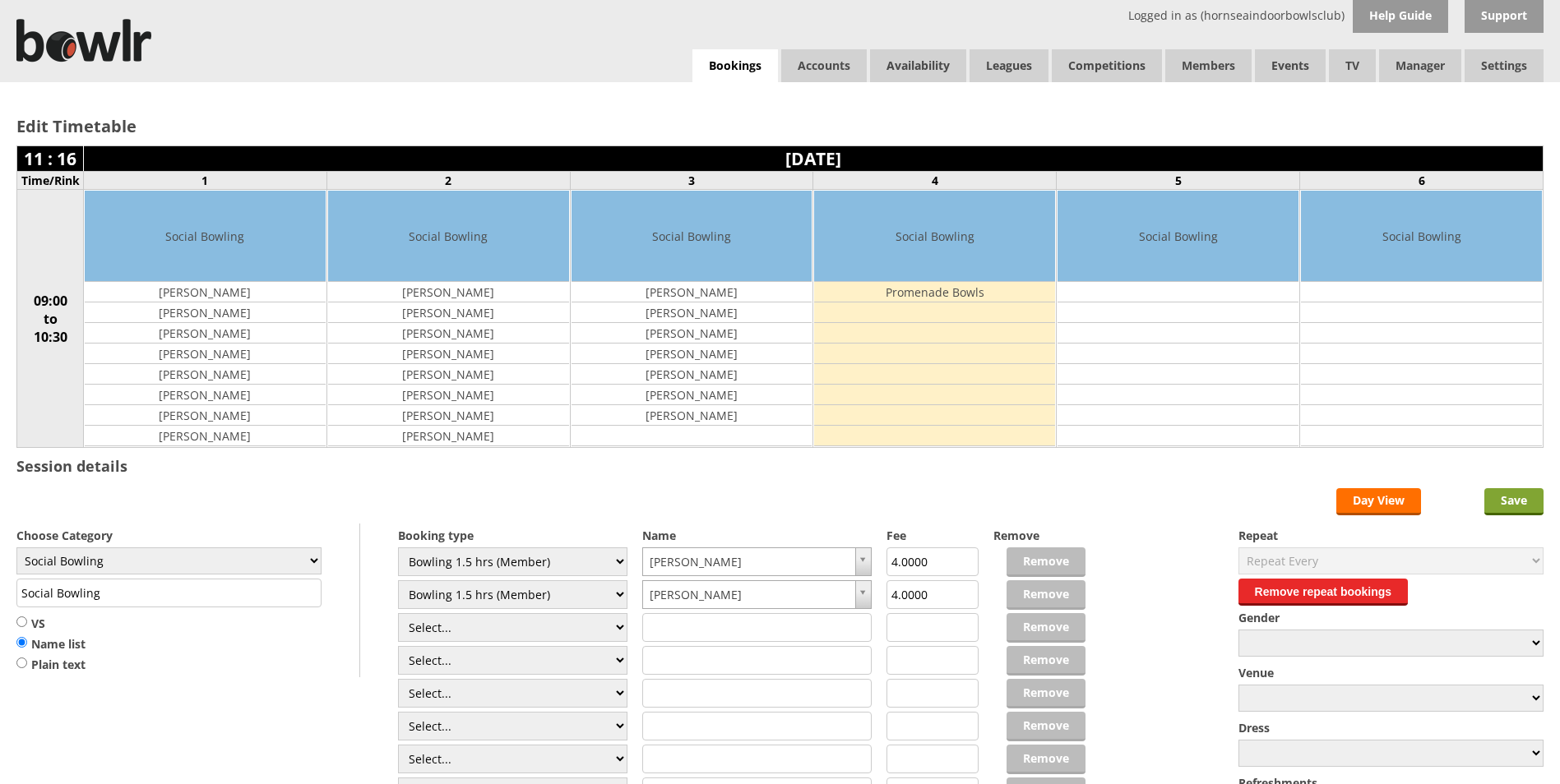
click at [1495, 500] on input "Save" at bounding box center [1513, 501] width 59 height 27
